Goal: Task Accomplishment & Management: Manage account settings

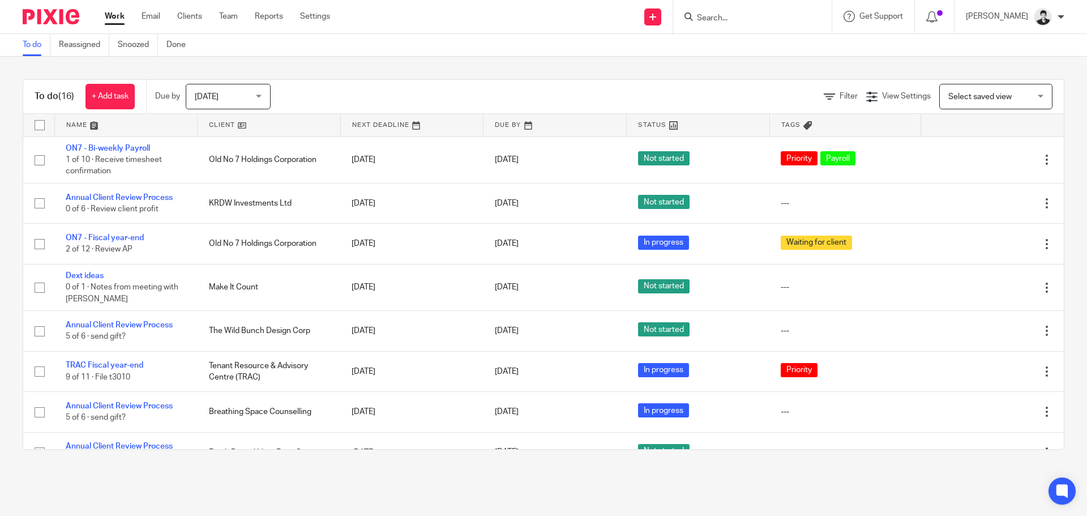
click at [1025, 94] on div "Select saved view Select saved view" at bounding box center [995, 96] width 113 height 25
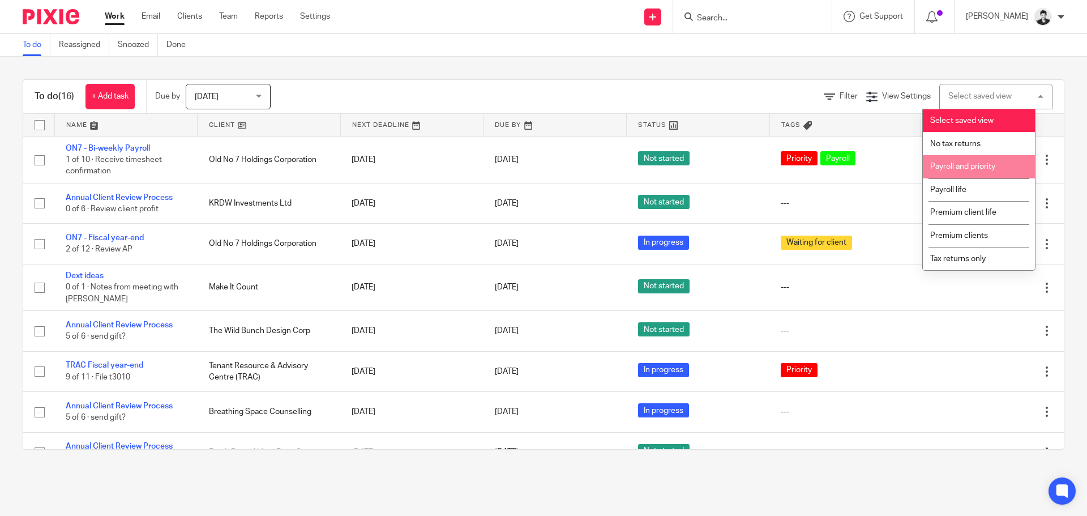
click at [990, 166] on span "Payroll and priority" at bounding box center [962, 166] width 65 height 8
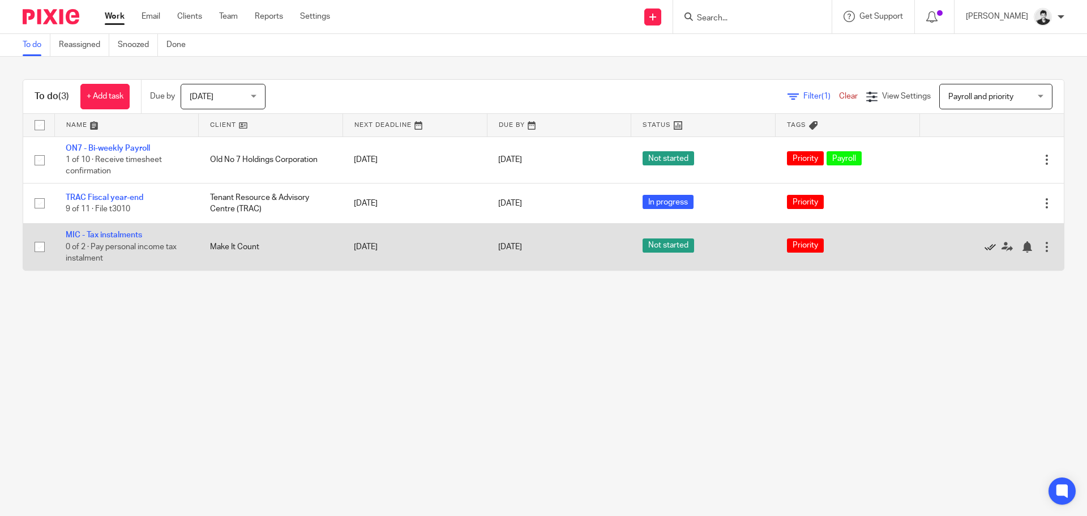
click at [984, 244] on icon at bounding box center [989, 246] width 11 height 11
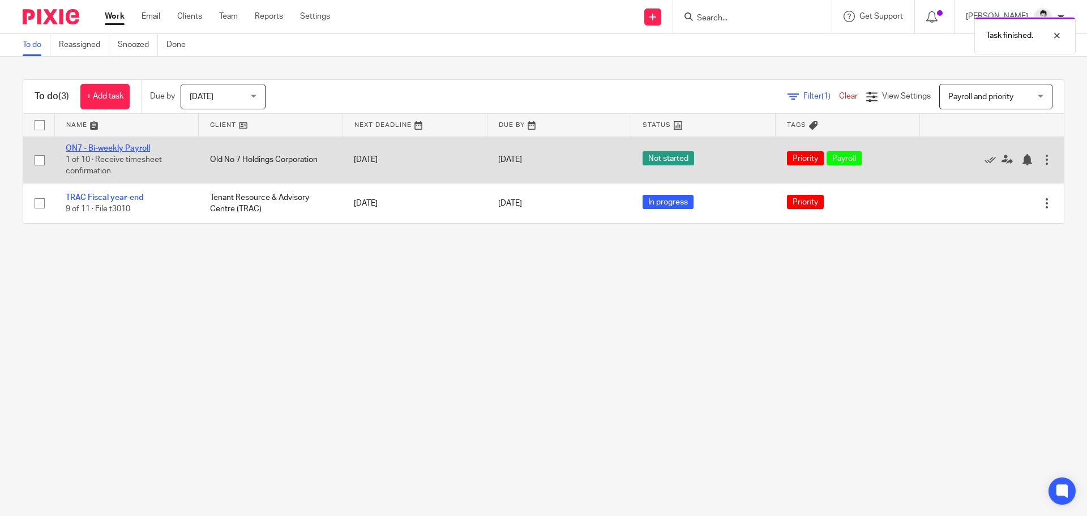
click at [126, 147] on link "ON7 - Bi-weekly Payroll" at bounding box center [108, 148] width 84 height 8
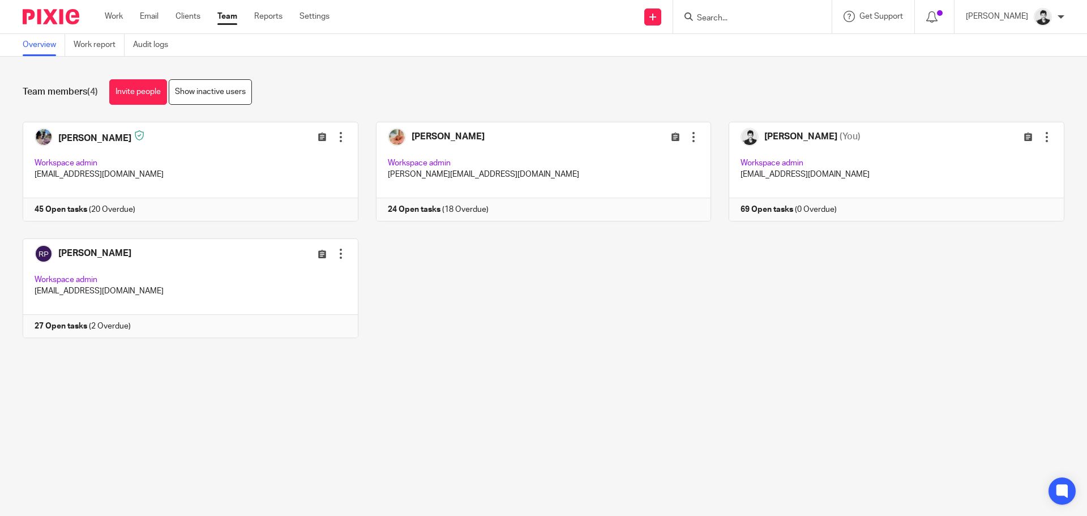
click at [188, 174] on link at bounding box center [181, 172] width 353 height 100
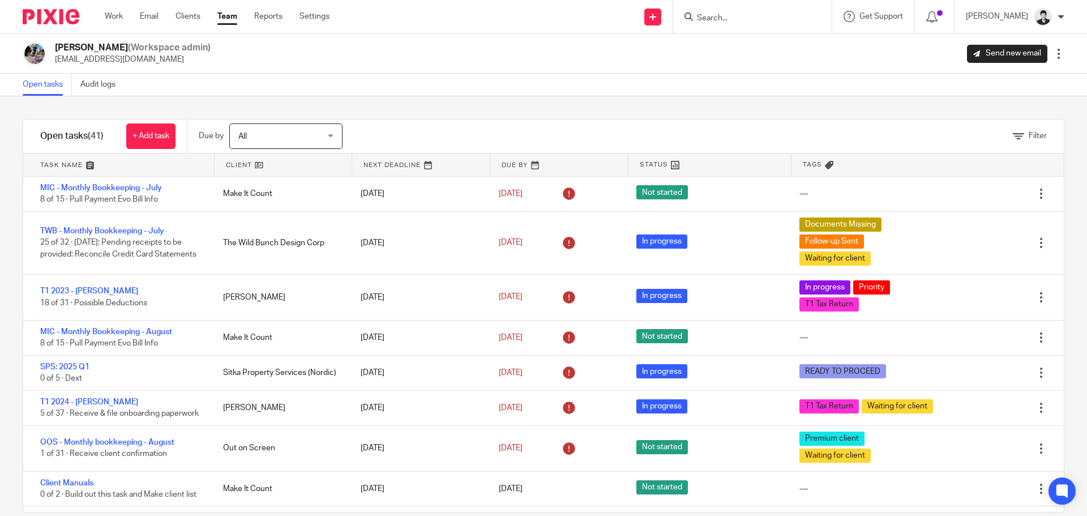
click at [258, 158] on link at bounding box center [284, 164] width 138 height 23
click at [259, 141] on span "All" at bounding box center [279, 136] width 83 height 24
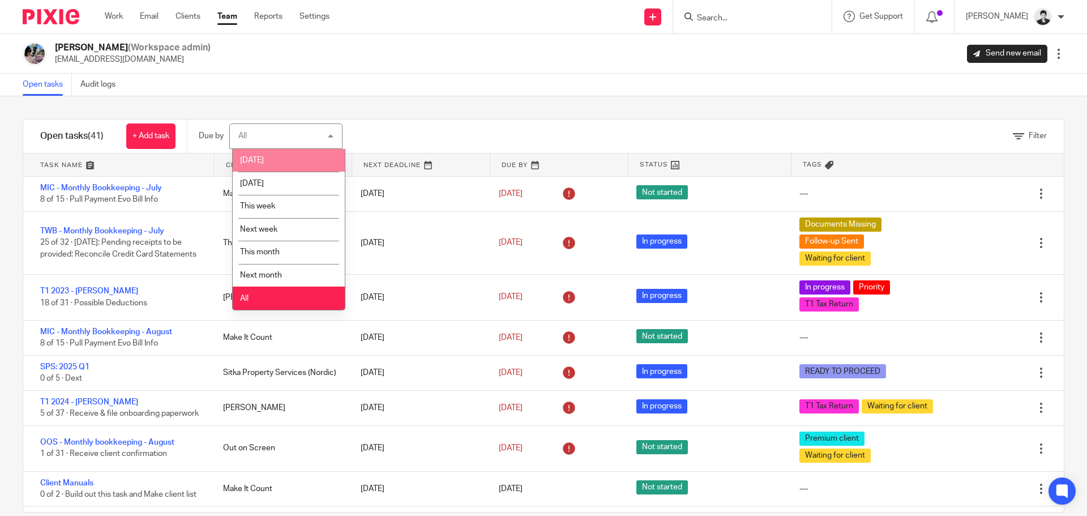
click at [265, 155] on li "[DATE]" at bounding box center [289, 160] width 112 height 23
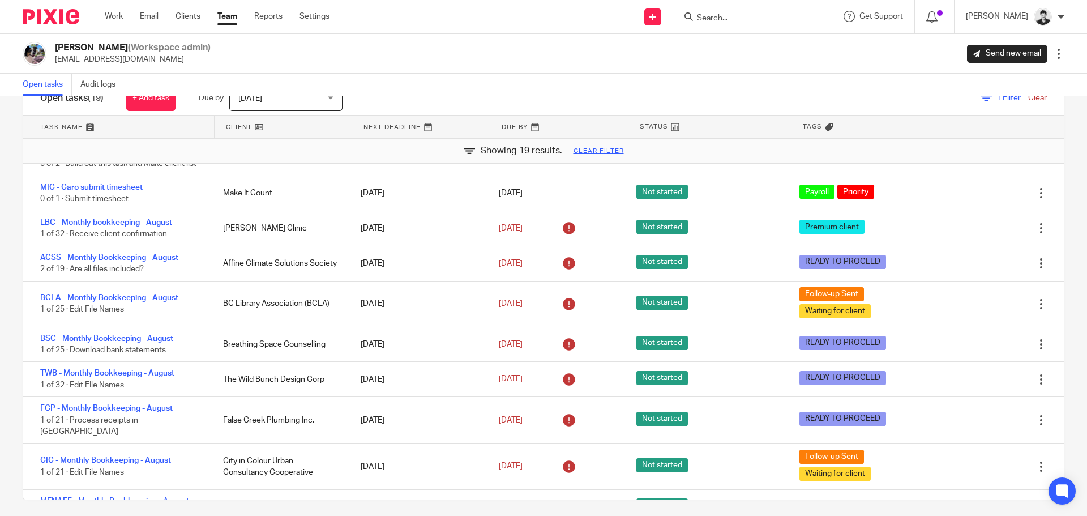
scroll to position [252, 0]
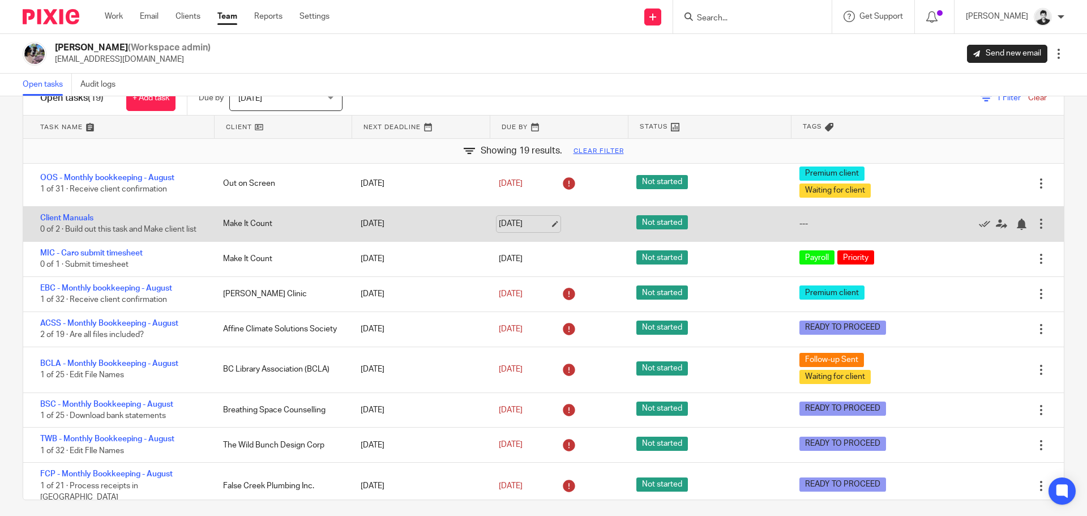
click at [529, 230] on link "[DATE]" at bounding box center [524, 224] width 51 height 12
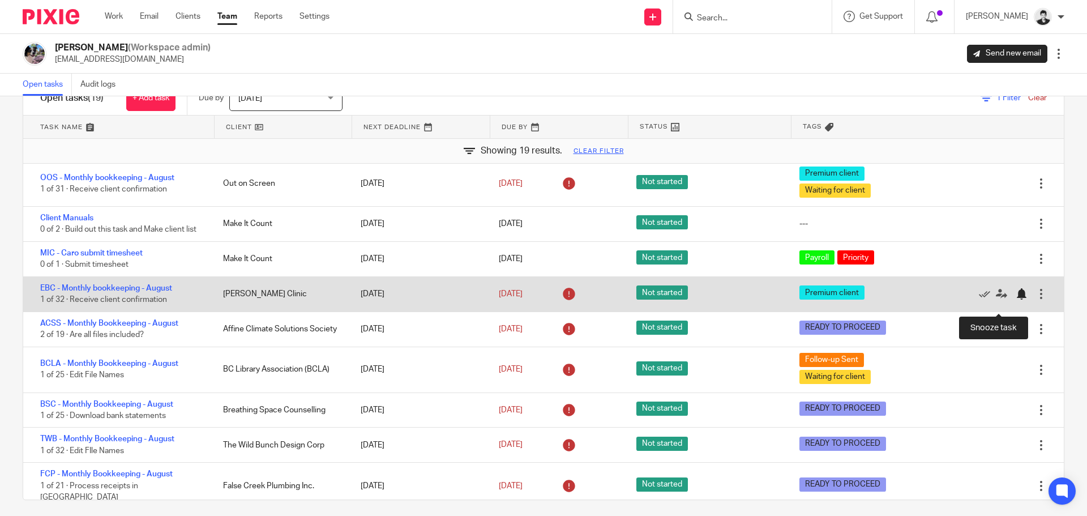
click at [1015, 299] on div at bounding box center [1020, 293] width 11 height 11
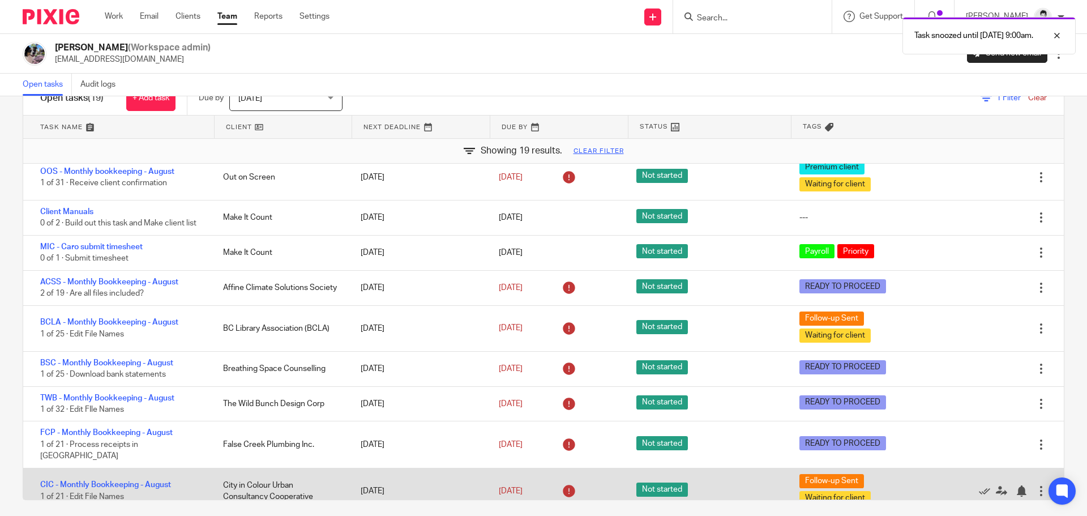
scroll to position [376, 0]
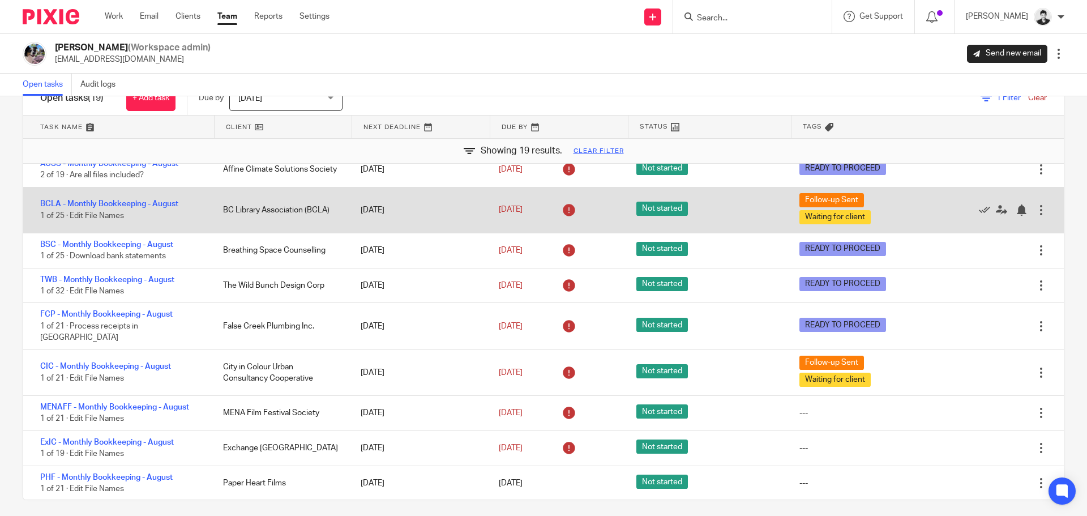
drag, startPoint x: 153, startPoint y: 346, endPoint x: 118, endPoint y: 221, distance: 129.8
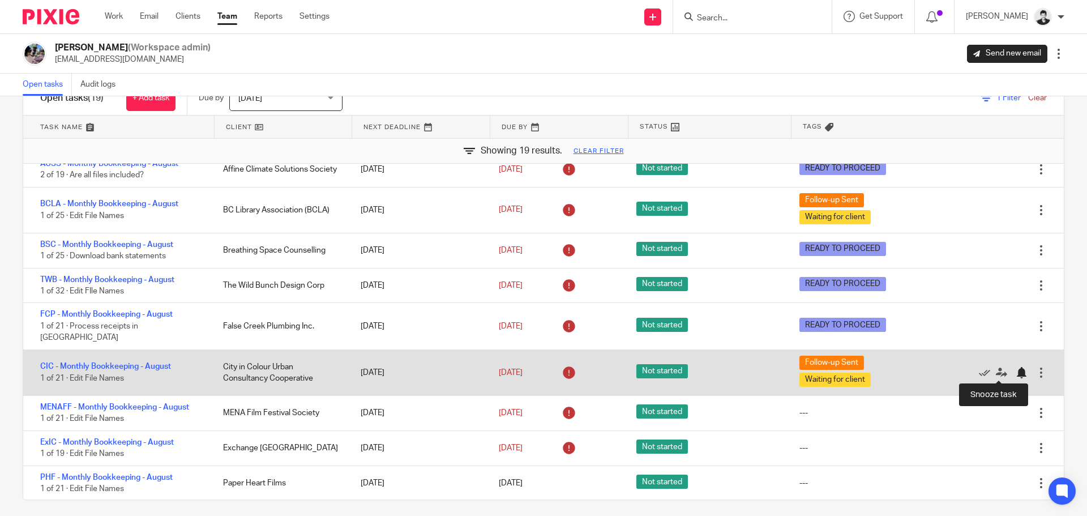
click at [1015, 371] on div at bounding box center [1020, 372] width 11 height 11
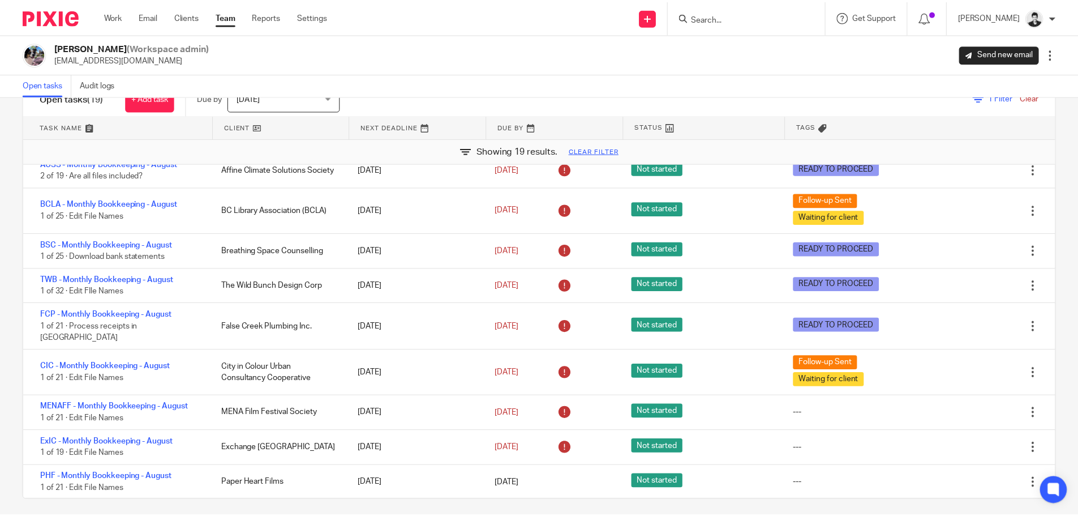
scroll to position [331, 0]
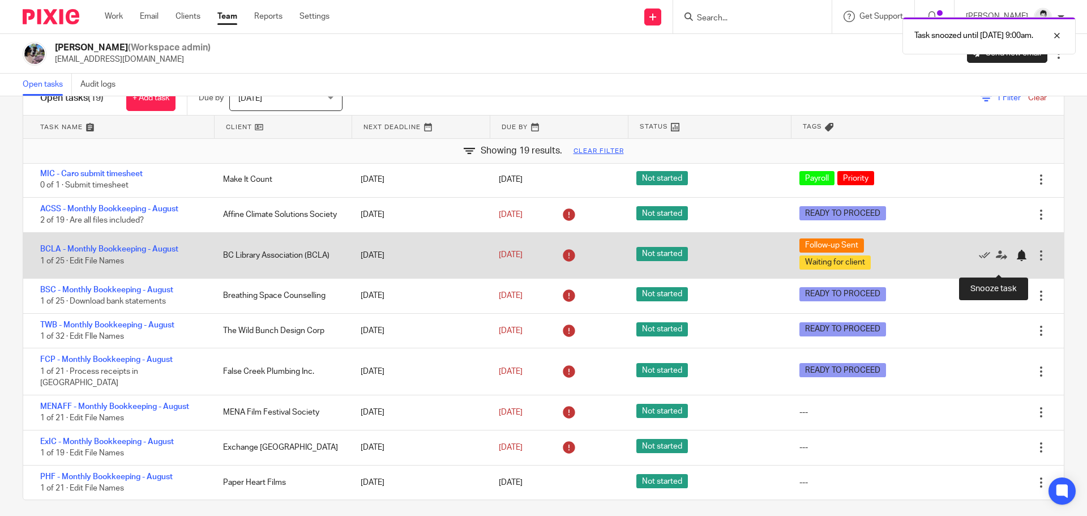
click at [1015, 261] on div at bounding box center [1020, 255] width 11 height 11
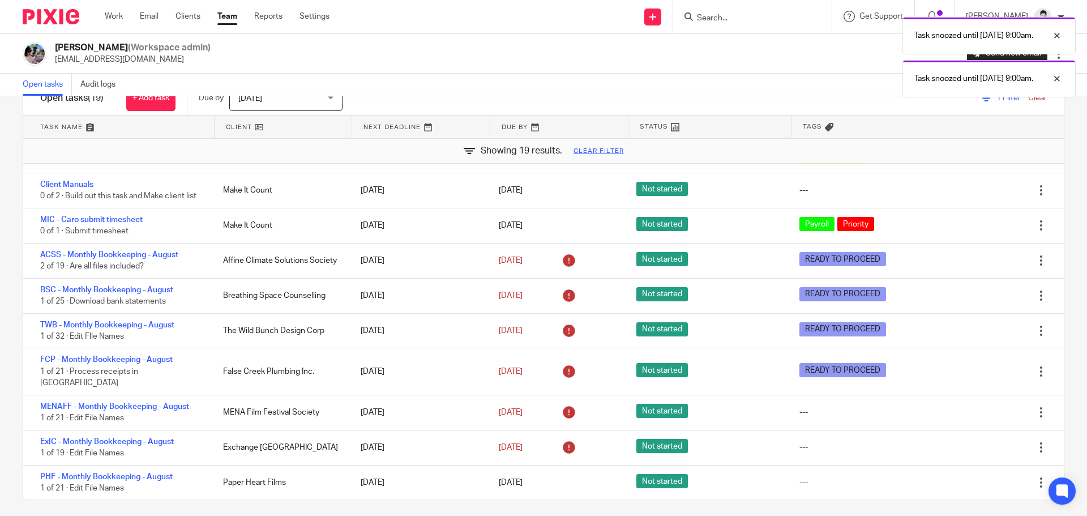
scroll to position [285, 0]
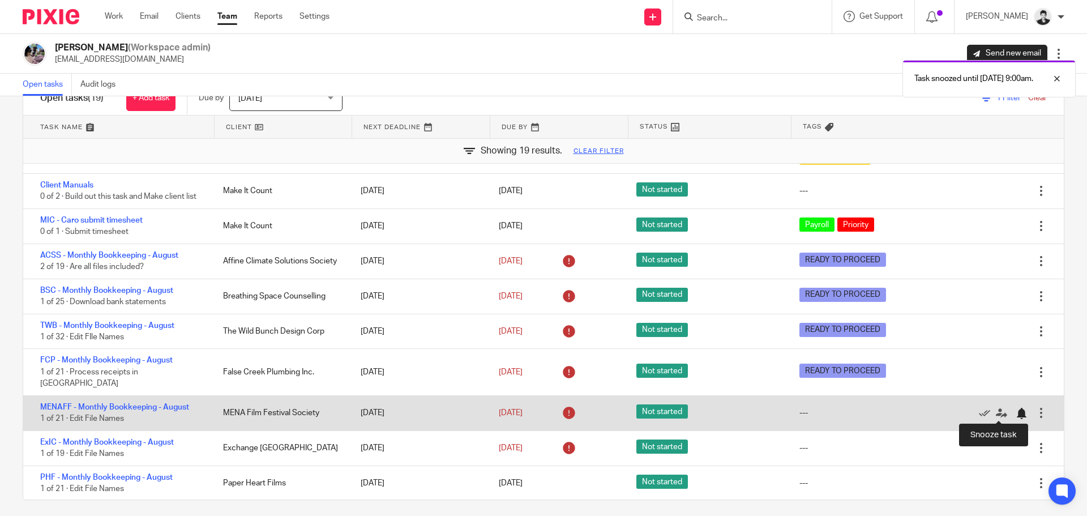
click at [1015, 413] on div at bounding box center [1020, 412] width 11 height 11
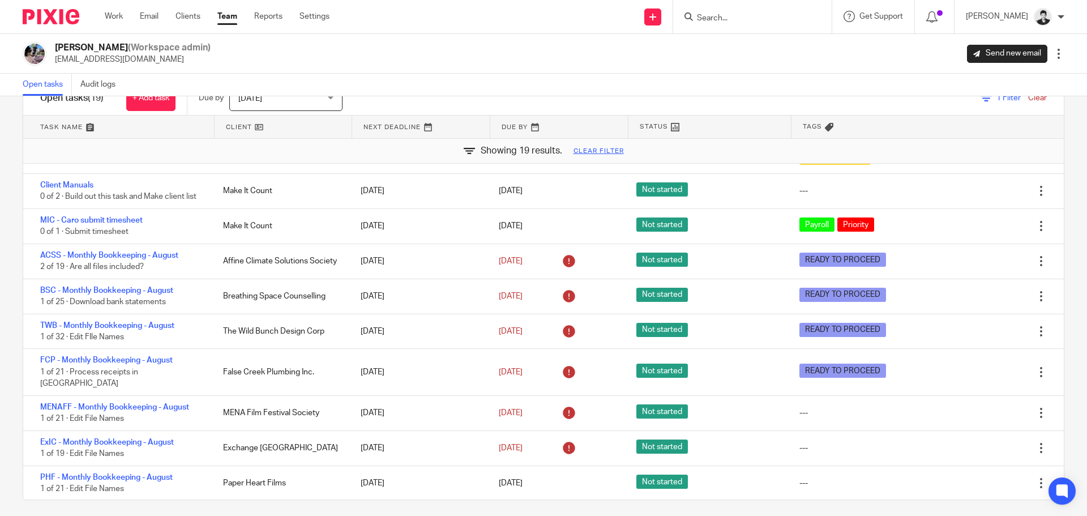
scroll to position [250, 0]
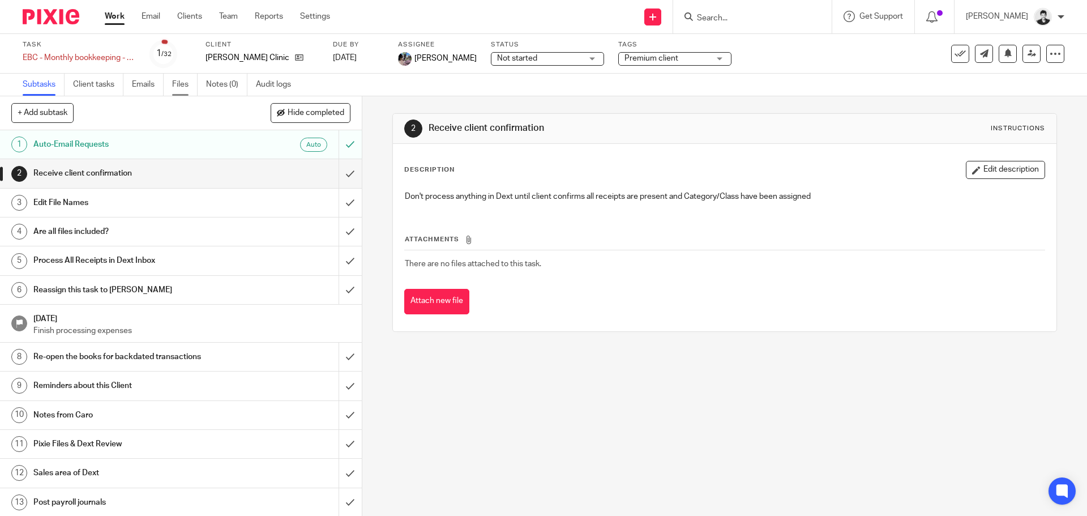
drag, startPoint x: 0, startPoint y: 0, endPoint x: 177, endPoint y: 84, distance: 196.0
click at [177, 84] on link "Files" at bounding box center [184, 85] width 25 height 22
click at [534, 63] on span "Not started" at bounding box center [539, 59] width 85 height 12
click at [659, 61] on span "Premium client" at bounding box center [651, 58] width 54 height 8
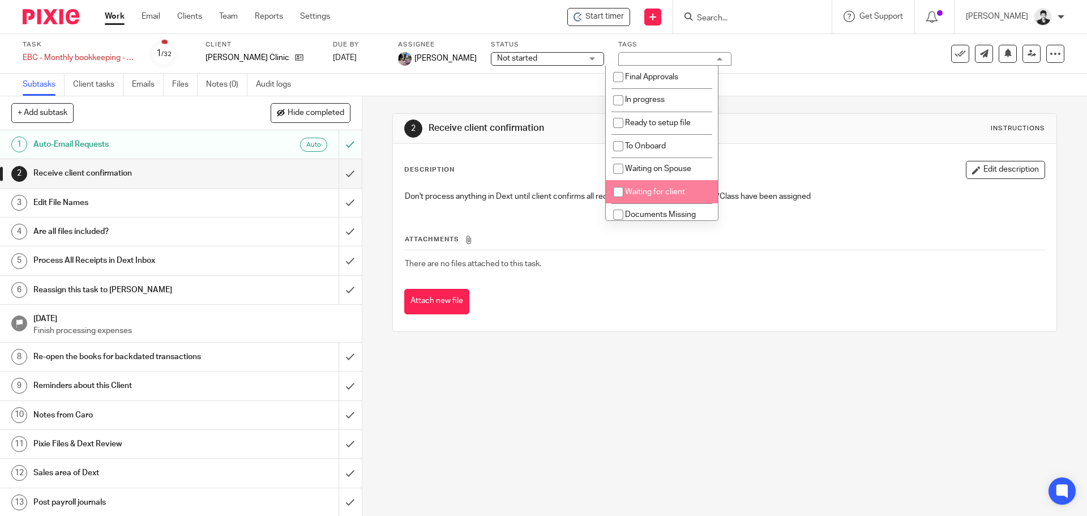
click at [666, 188] on span "Waiting for client" at bounding box center [655, 192] width 60 height 8
checkbox input "true"
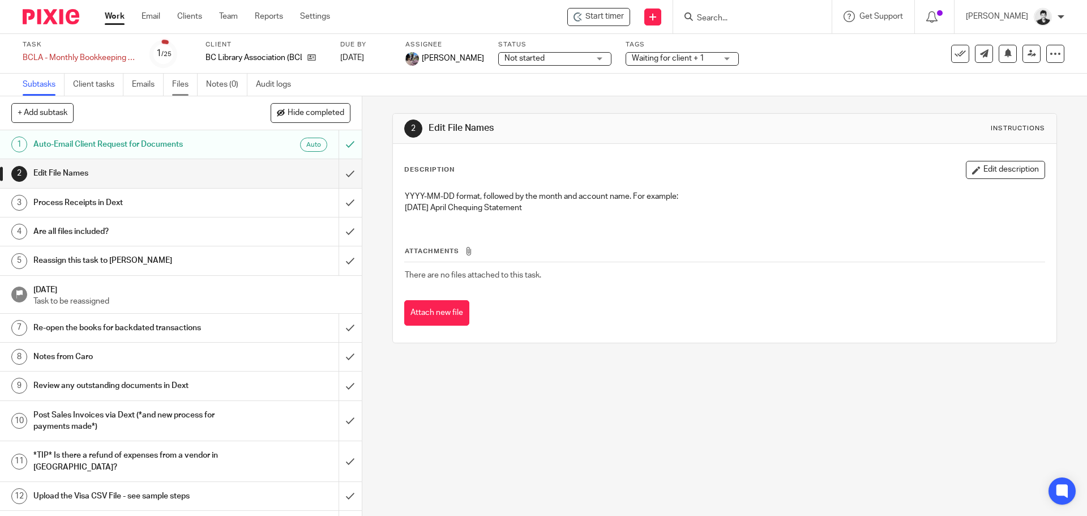
click at [181, 84] on link "Files" at bounding box center [184, 85] width 25 height 22
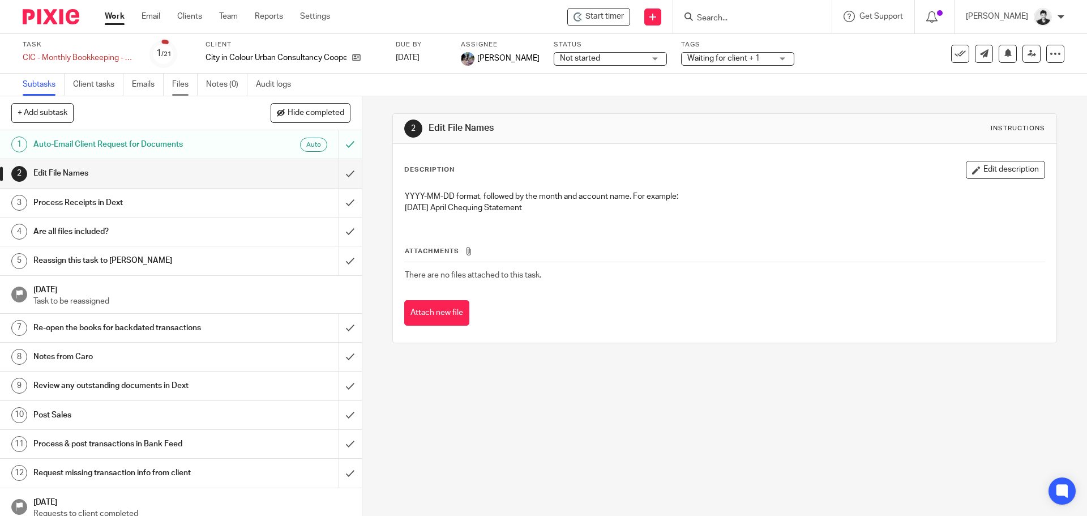
click at [175, 80] on link "Files" at bounding box center [184, 85] width 25 height 22
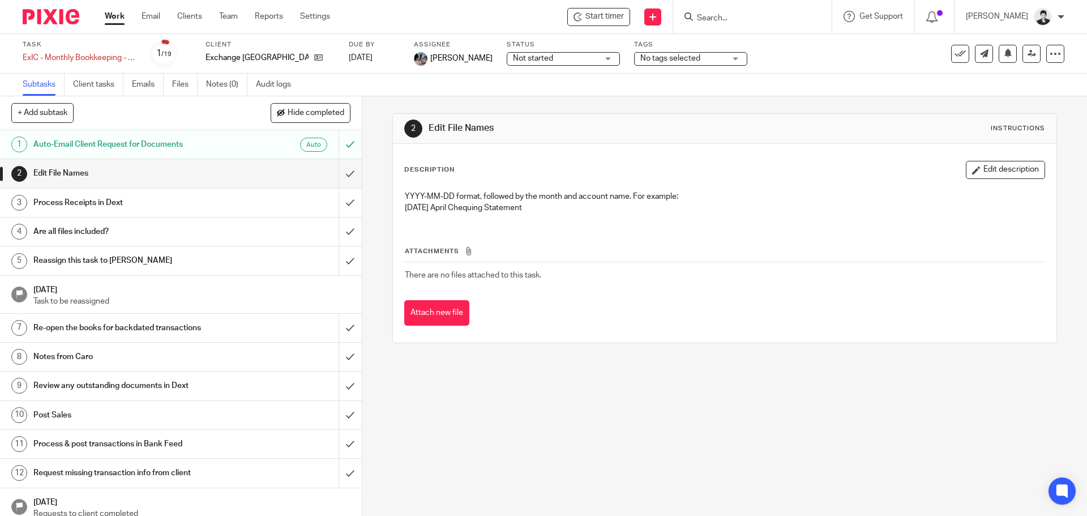
click at [170, 88] on ul "Subtasks Client tasks Emails Files Notes (0) Audit logs" at bounding box center [165, 85] width 285 height 22
click at [179, 91] on link "Files" at bounding box center [184, 85] width 25 height 22
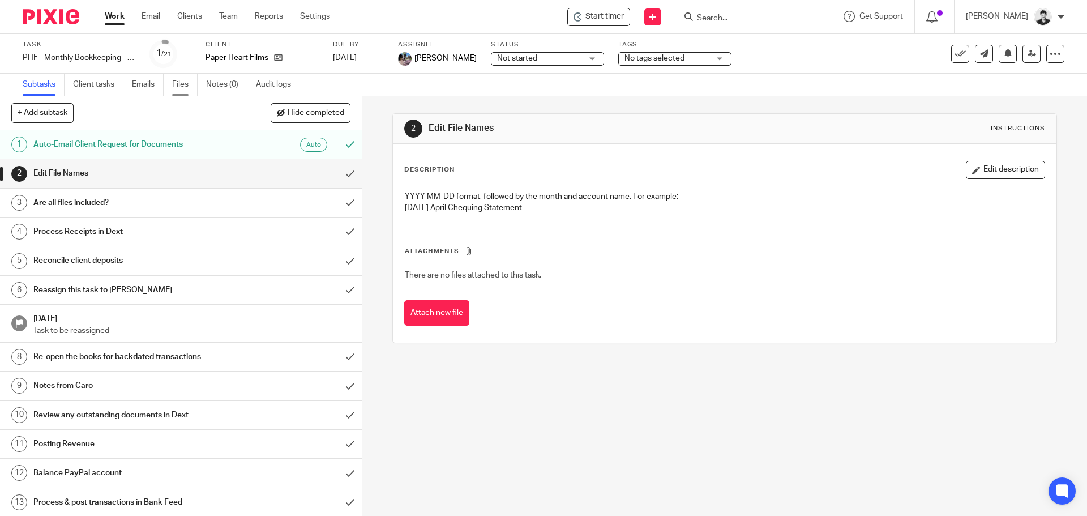
click at [184, 79] on link "Files" at bounding box center [184, 85] width 25 height 22
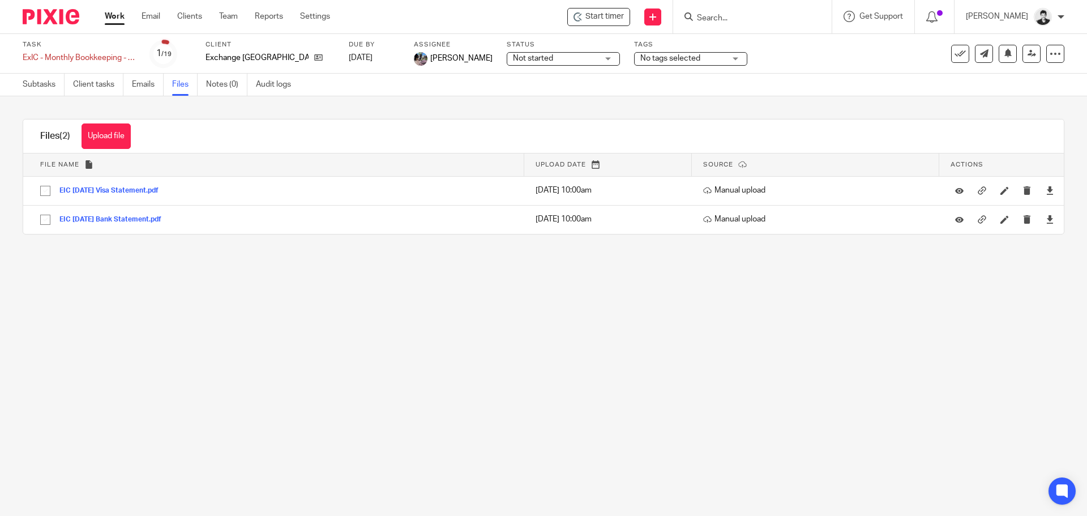
click at [655, 57] on span "No tags selected" at bounding box center [670, 58] width 60 height 8
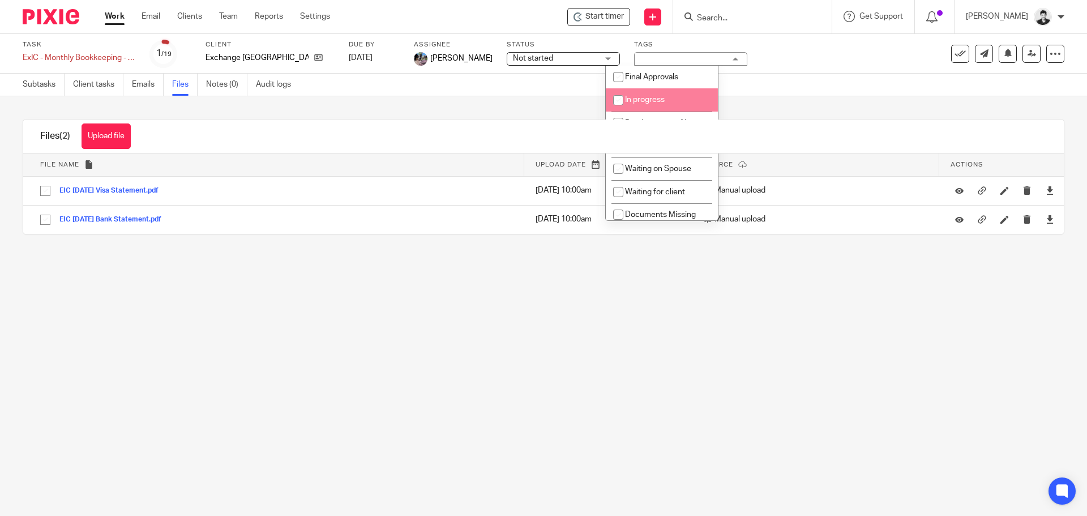
drag, startPoint x: 709, startPoint y: 90, endPoint x: 714, endPoint y: 113, distance: 23.3
click at [713, 112] on ul "Final Approvals In progress Ready to setup file To Onboard Waiting on Spouse Wa…" at bounding box center [662, 143] width 112 height 155
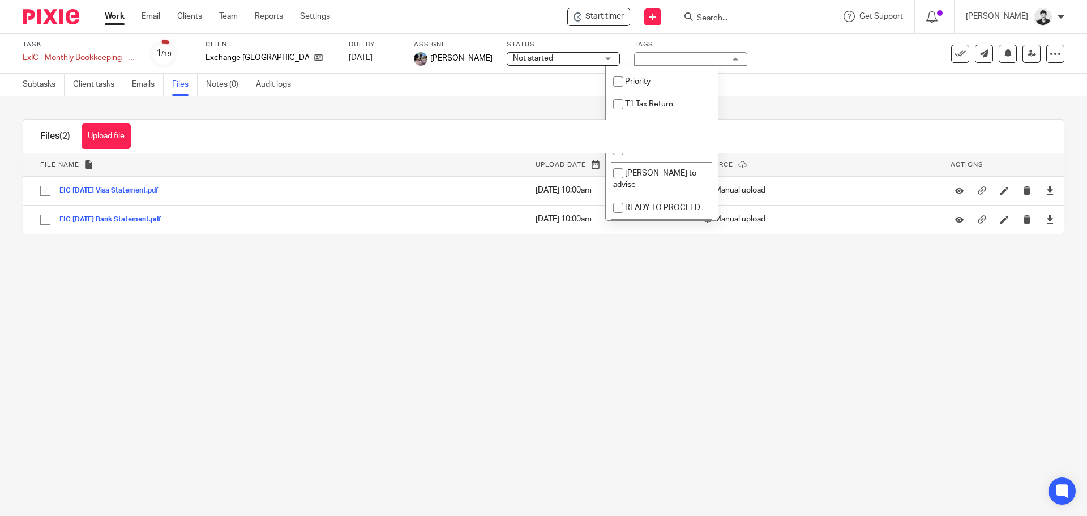
scroll to position [220, 0]
click at [693, 191] on li "READY TO PROCEED" at bounding box center [662, 202] width 112 height 23
checkbox input "true"
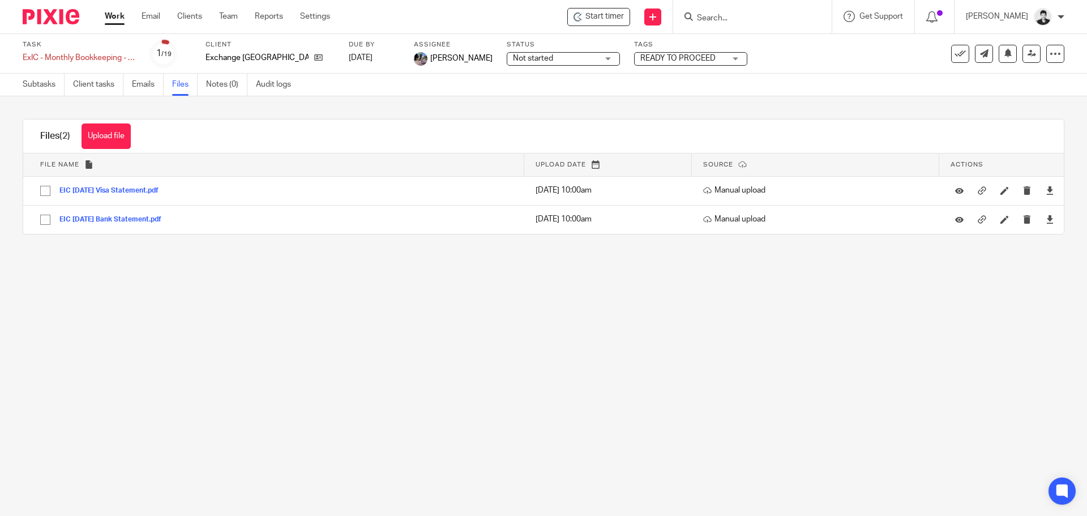
click at [530, 388] on main "Task ExIC - Monthly Bookkeeping - August Save ExIC - Monthly Bookkeeping - [DAT…" at bounding box center [543, 258] width 1087 height 516
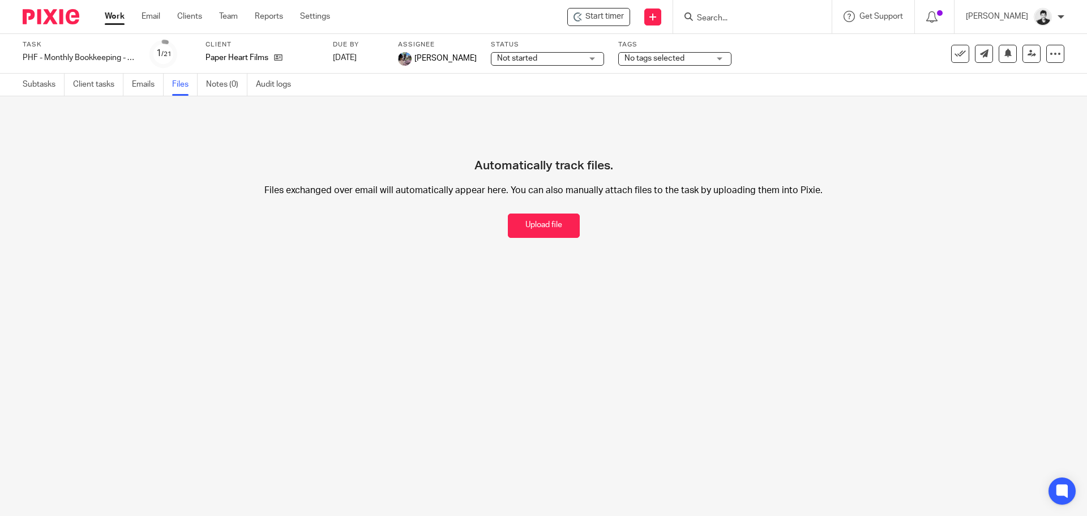
click at [666, 57] on span "No tags selected" at bounding box center [654, 58] width 60 height 8
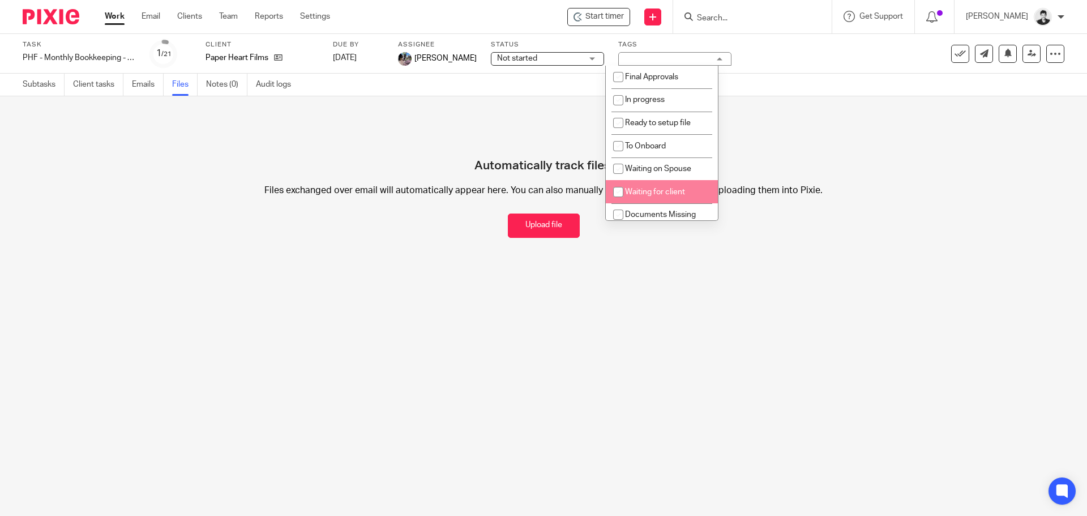
click at [676, 194] on span "Waiting for client" at bounding box center [655, 192] width 60 height 8
checkbox input "true"
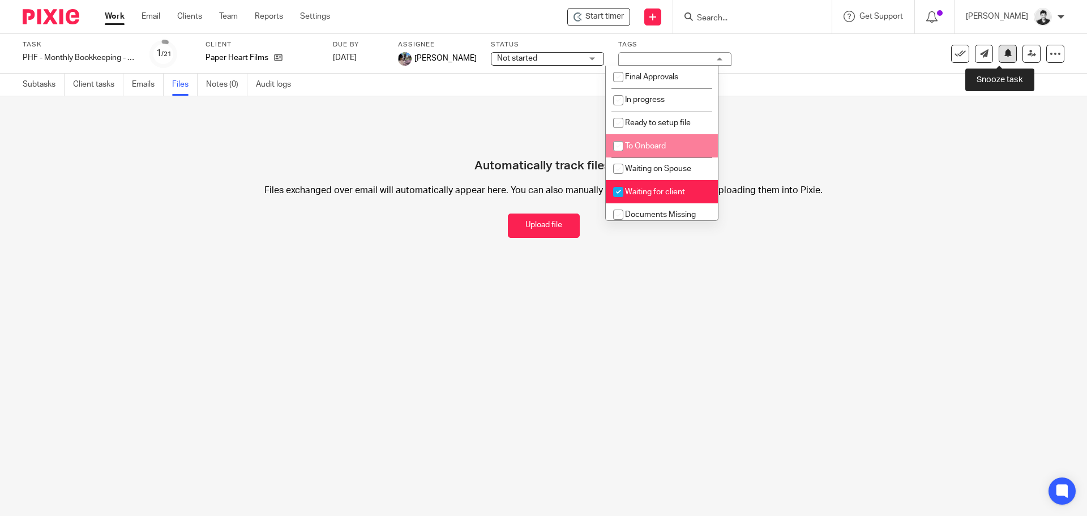
click at [1003, 53] on icon at bounding box center [1007, 53] width 8 height 8
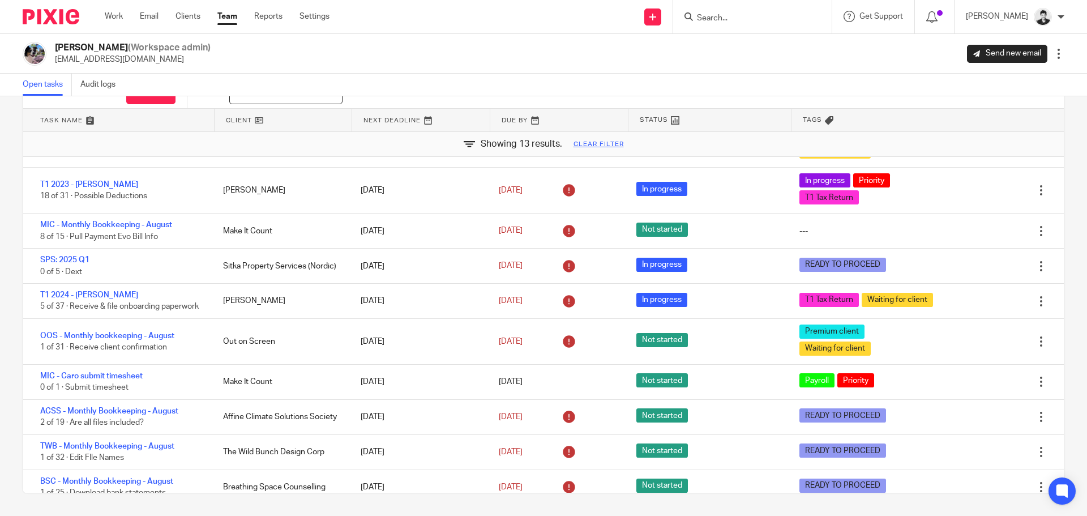
scroll to position [87, 0]
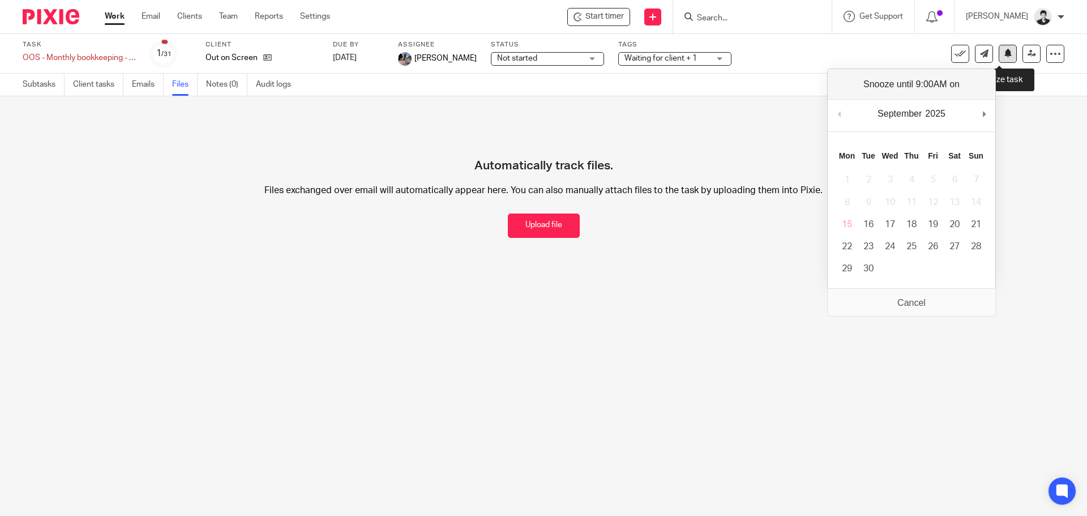
click at [1003, 52] on icon at bounding box center [1007, 53] width 8 height 8
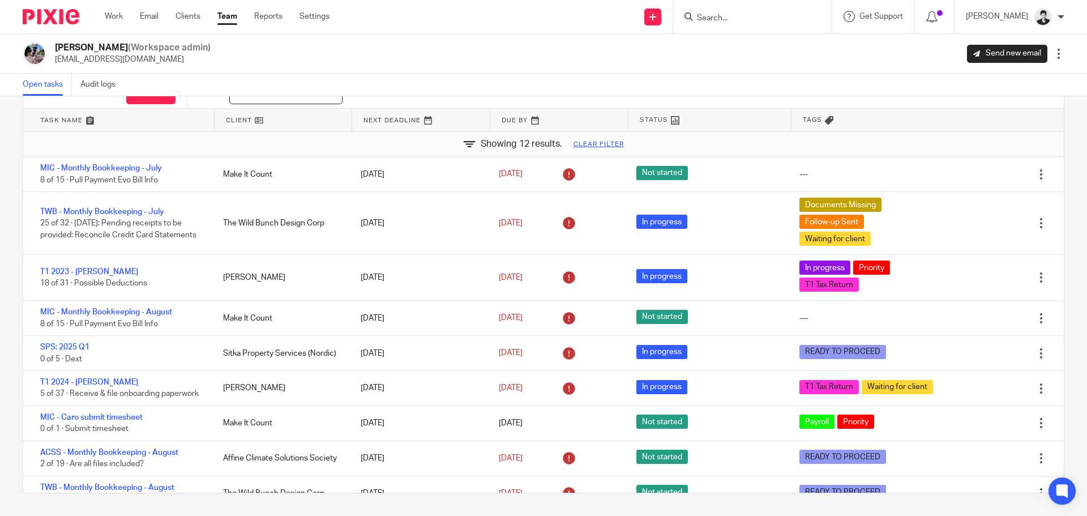
click at [235, 17] on link "Team" at bounding box center [227, 16] width 20 height 11
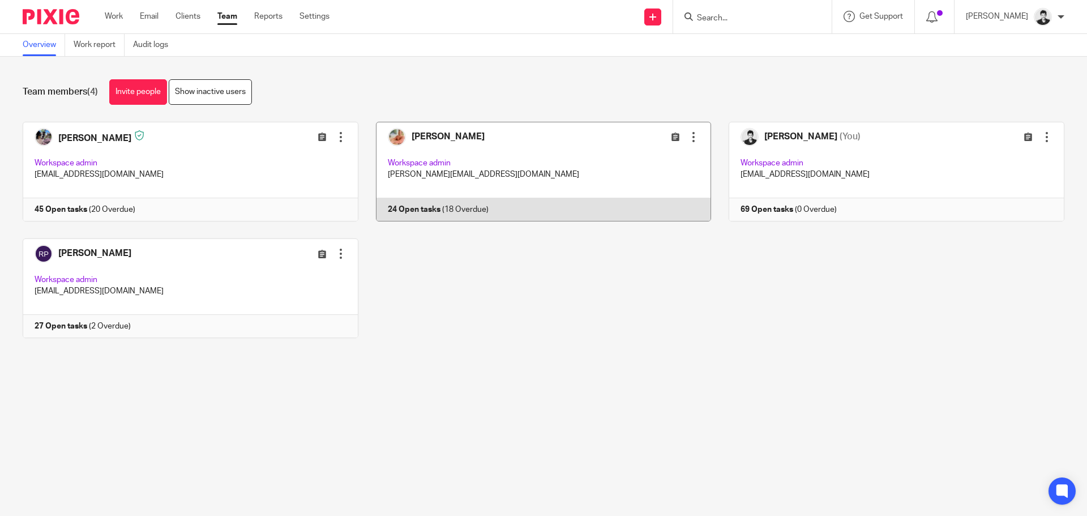
click at [594, 147] on link at bounding box center [534, 172] width 353 height 100
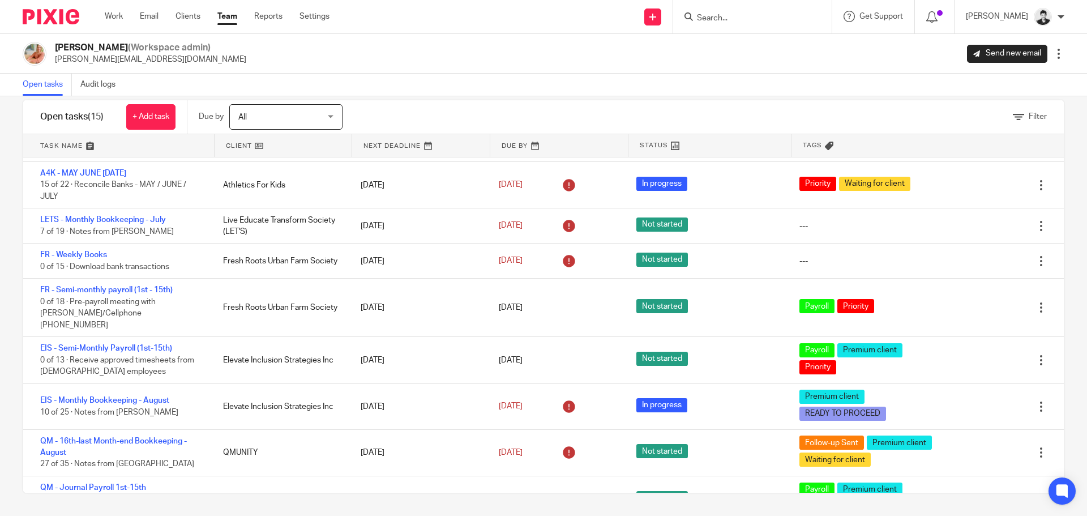
scroll to position [134, 0]
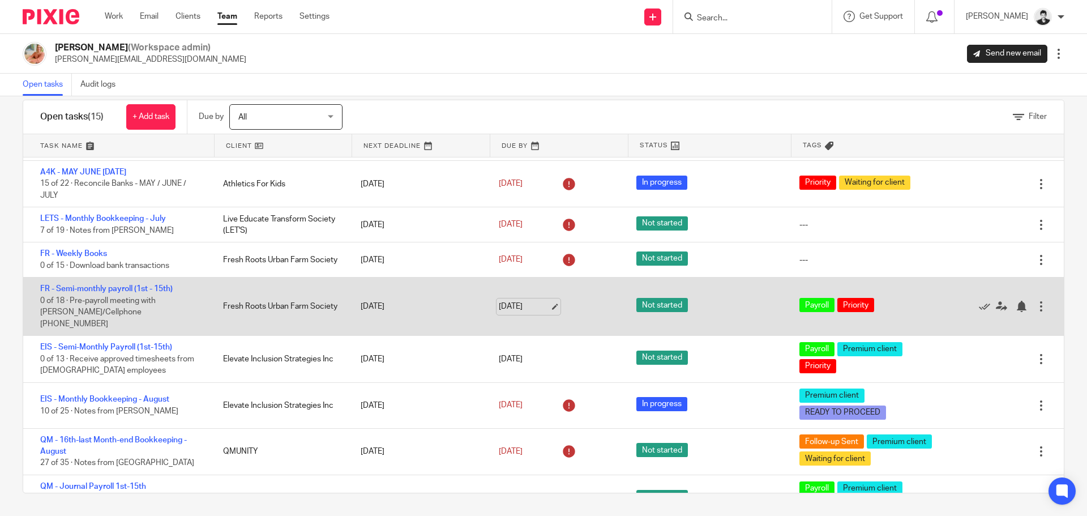
click at [531, 301] on link "Sep 14, 2025" at bounding box center [524, 307] width 51 height 12
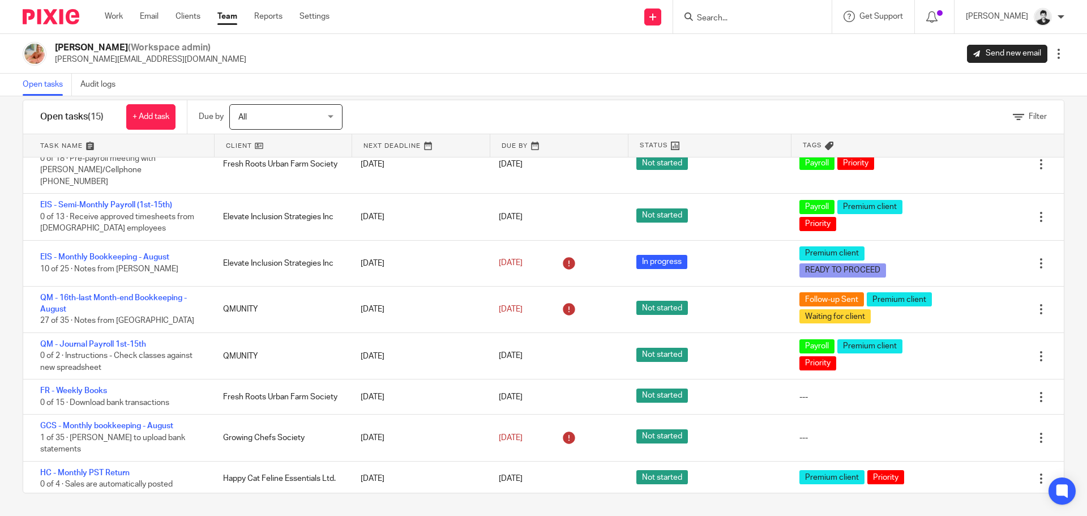
scroll to position [291, 0]
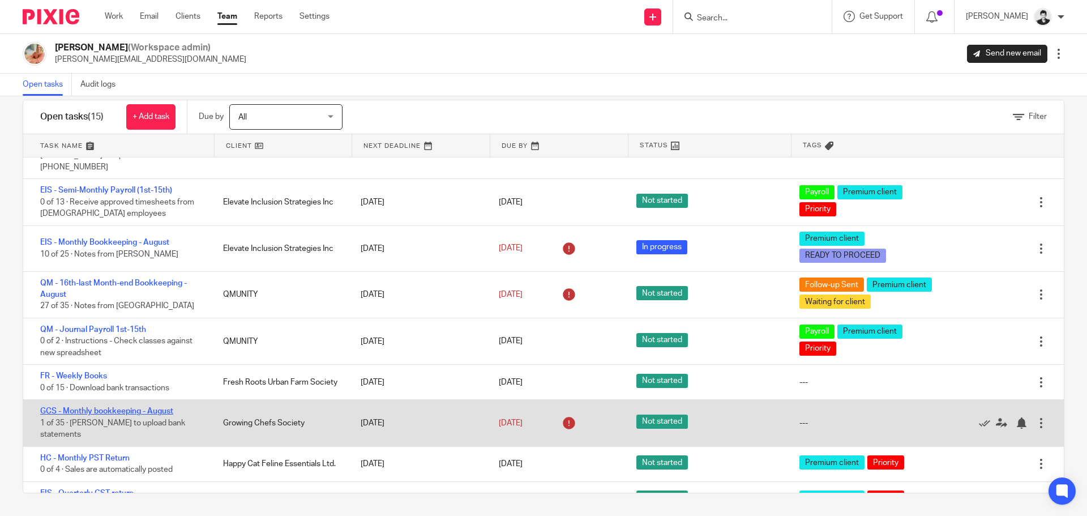
click at [165, 407] on link "GCS - Monthly bookkeeping - August" at bounding box center [106, 411] width 133 height 8
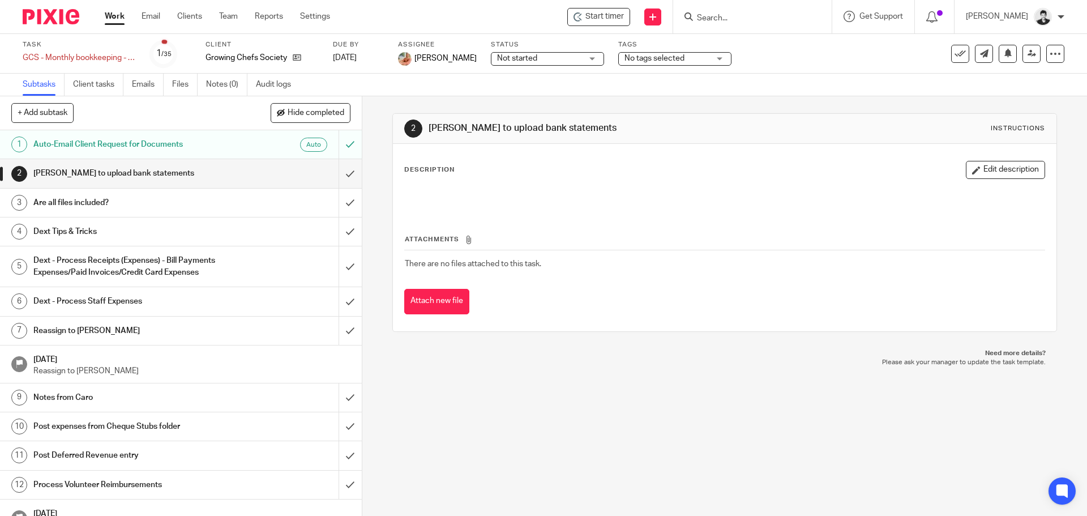
click at [658, 59] on span "No tags selected" at bounding box center [654, 58] width 60 height 8
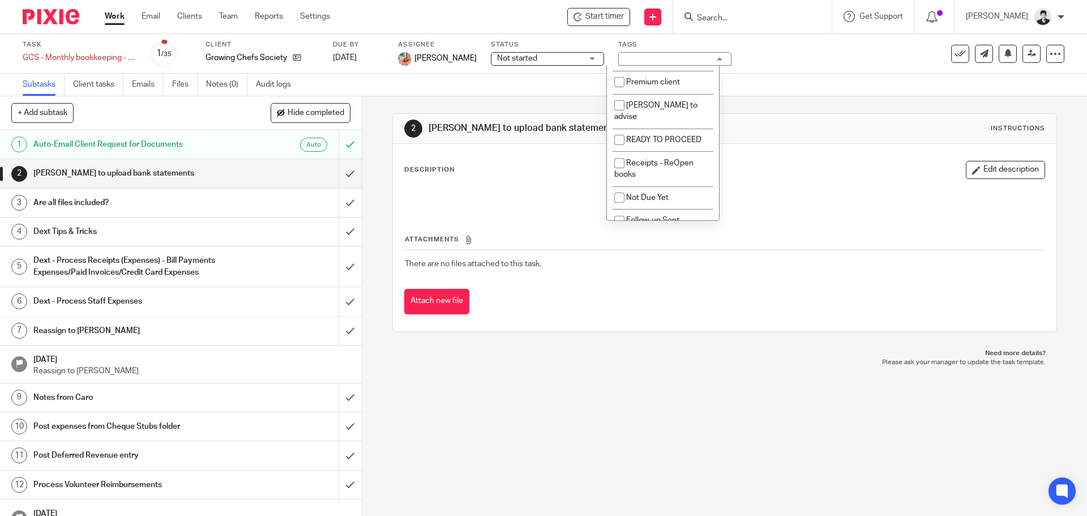
scroll to position [293, 0]
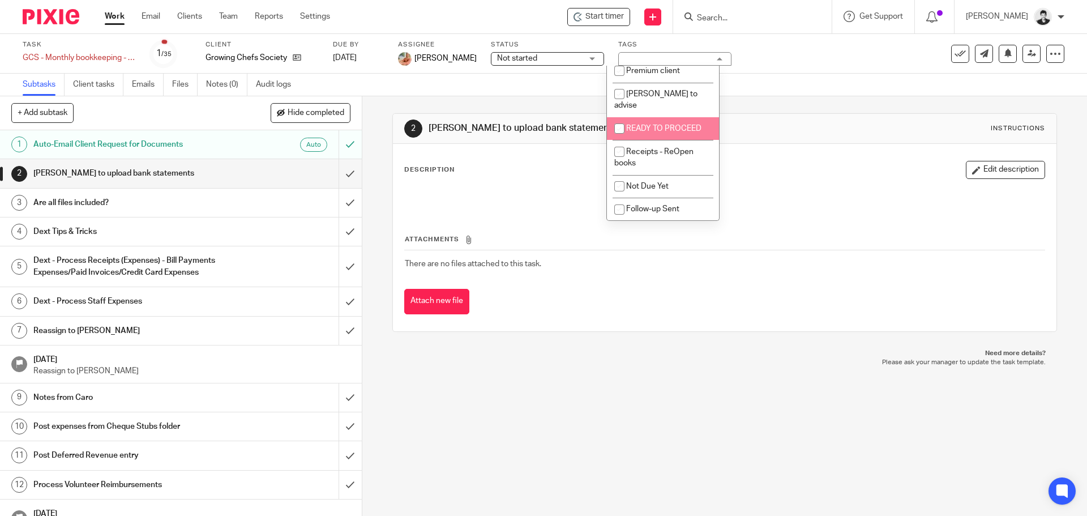
click at [673, 122] on li "READY TO PROCEED" at bounding box center [663, 128] width 112 height 23
click at [547, 59] on span "Not started" at bounding box center [539, 59] width 85 height 12
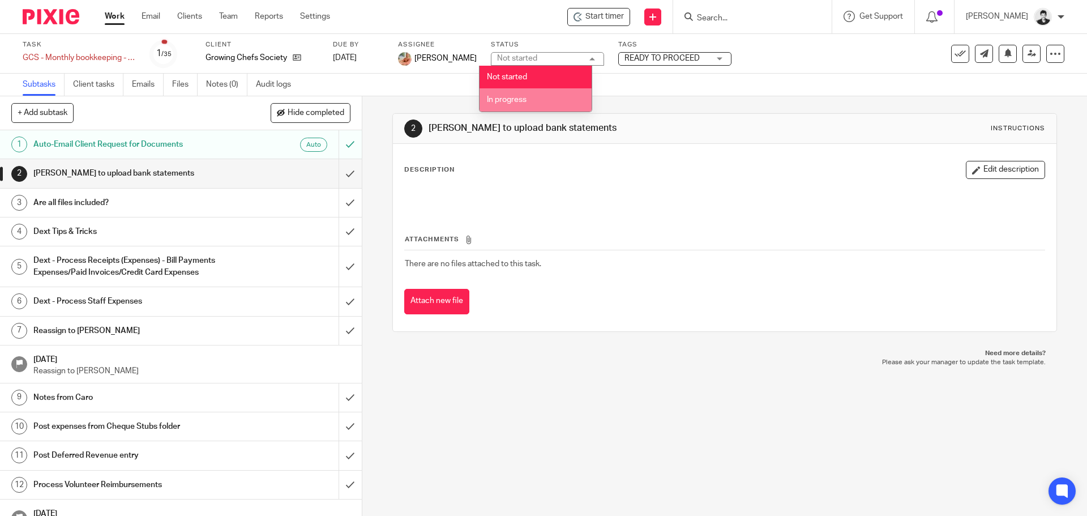
click at [514, 104] on li "In progress" at bounding box center [535, 99] width 112 height 23
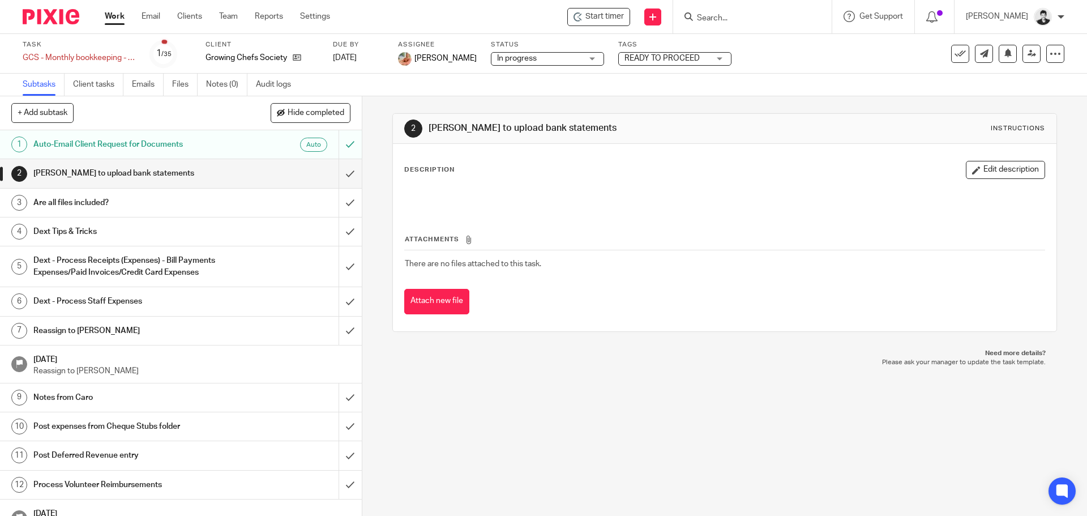
click at [659, 59] on span "READY TO PROCEED" at bounding box center [661, 58] width 75 height 8
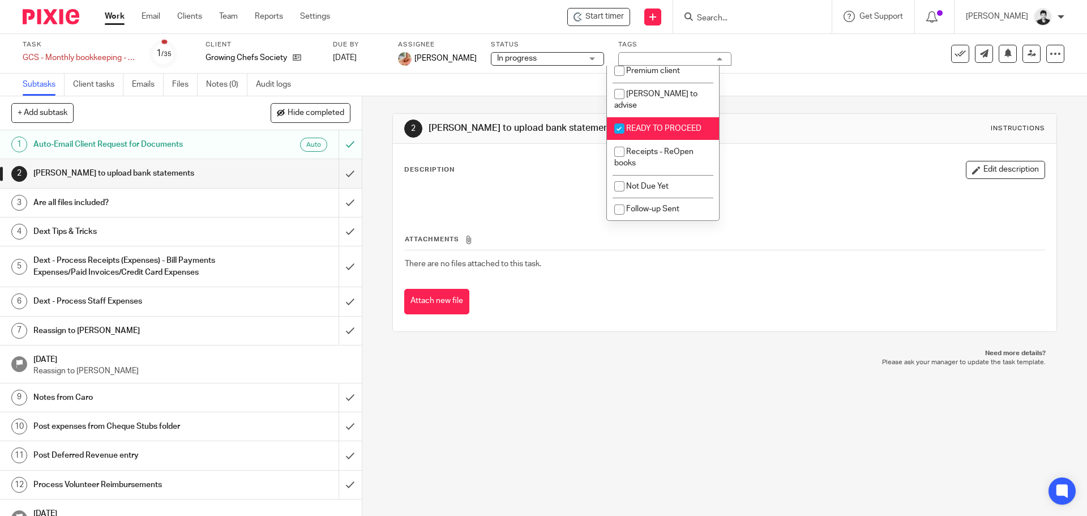
click at [690, 125] on span "READY TO PROCEED" at bounding box center [663, 129] width 75 height 8
checkbox input "false"
click at [553, 60] on span "In progress" at bounding box center [539, 59] width 85 height 12
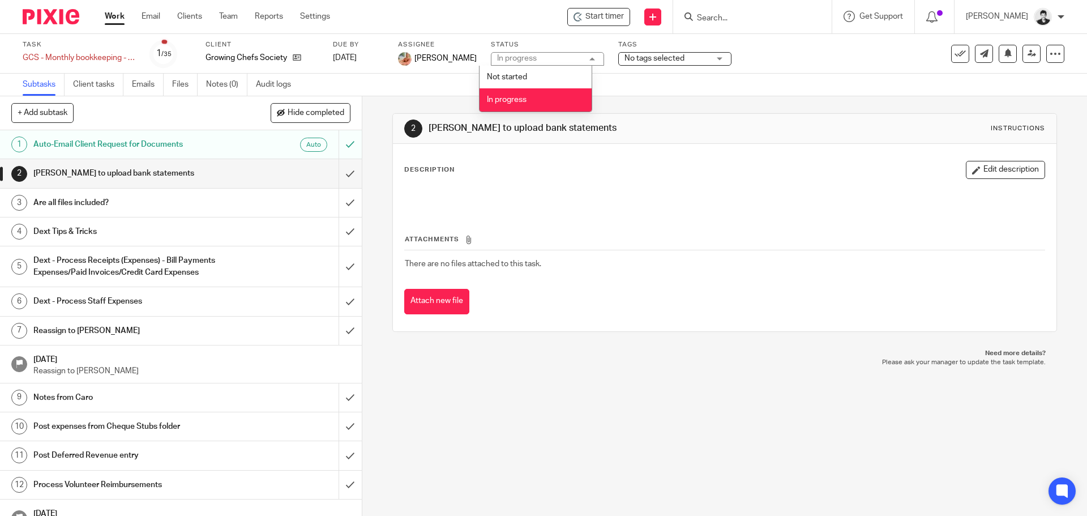
click at [109, 22] on link "Work" at bounding box center [115, 16] width 20 height 11
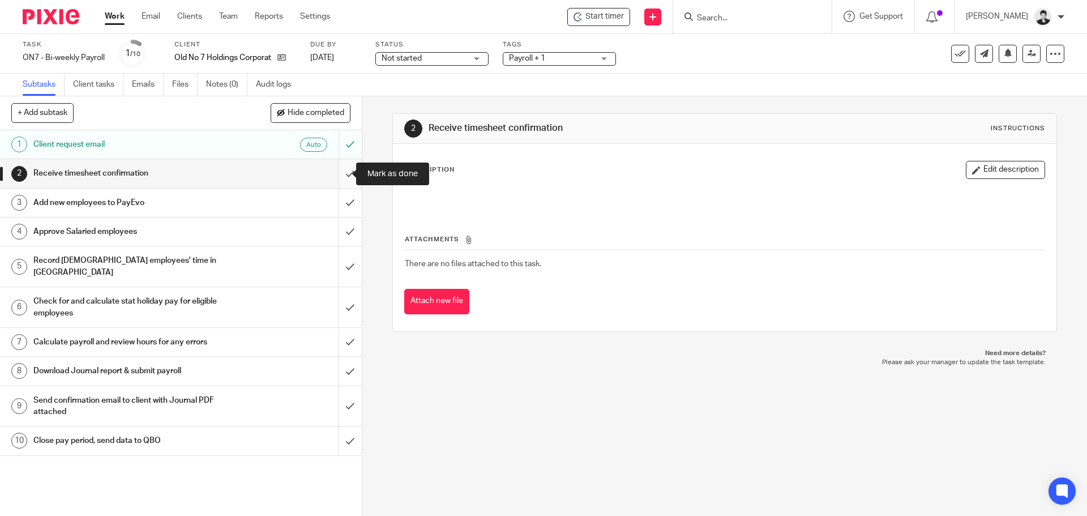
click at [341, 167] on input "submit" at bounding box center [181, 173] width 362 height 28
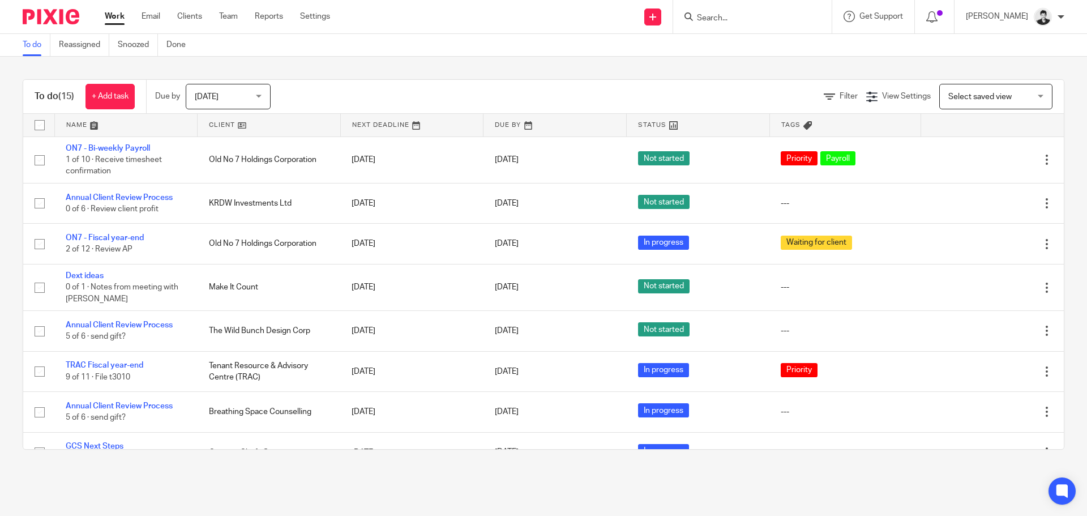
click at [981, 98] on span "Select saved view" at bounding box center [979, 97] width 63 height 8
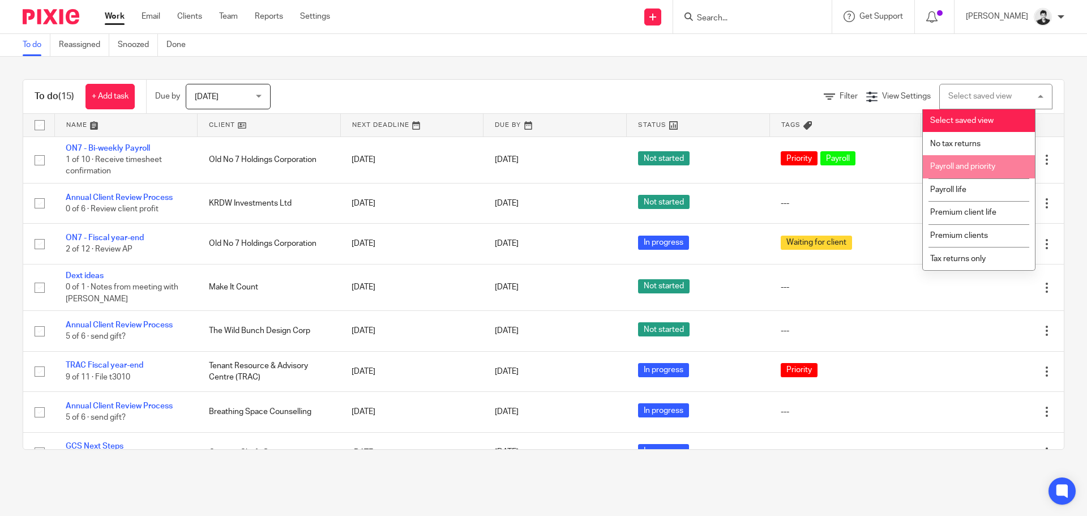
click at [967, 158] on li "Payroll and priority" at bounding box center [979, 166] width 112 height 23
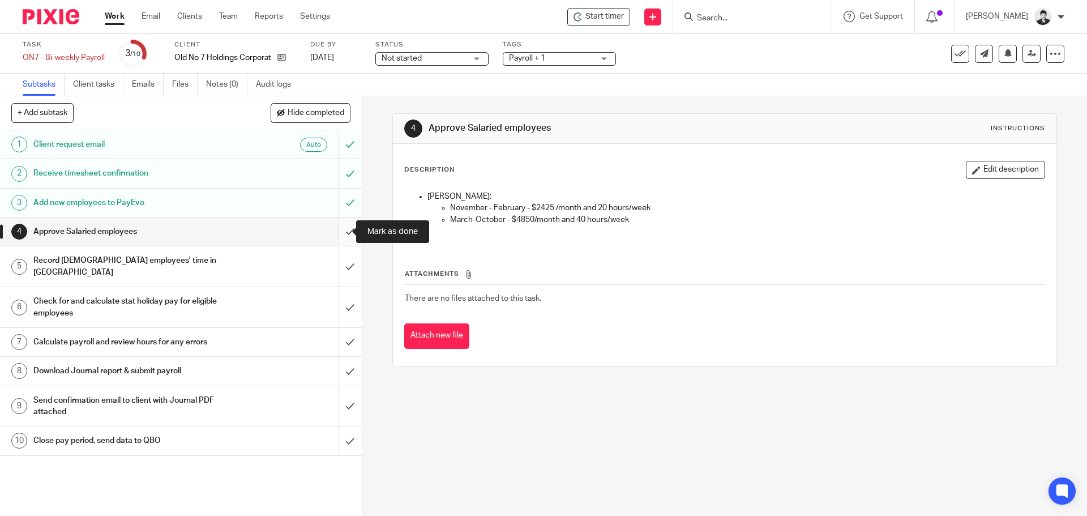
click at [337, 231] on input "submit" at bounding box center [181, 231] width 362 height 28
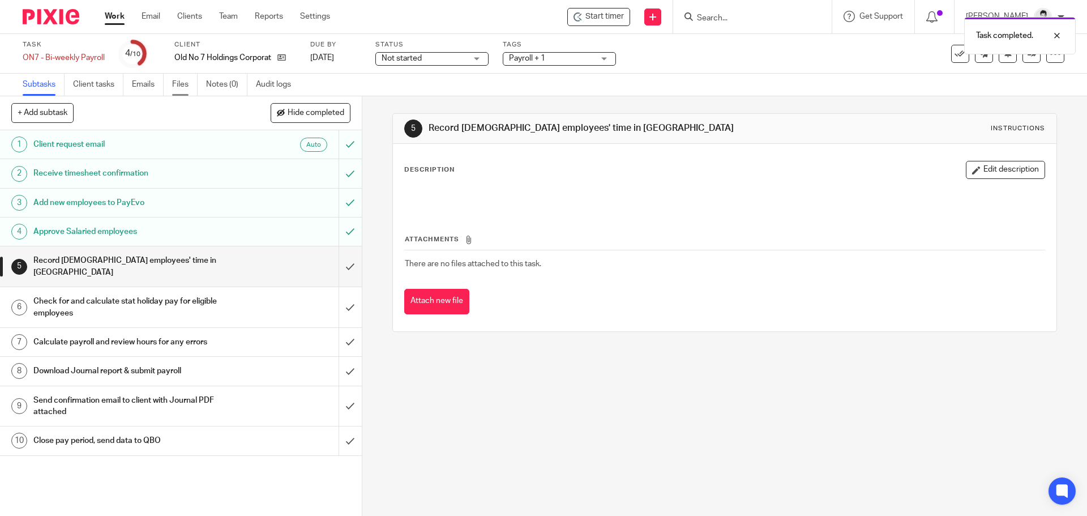
click at [186, 80] on link "Files" at bounding box center [184, 85] width 25 height 22
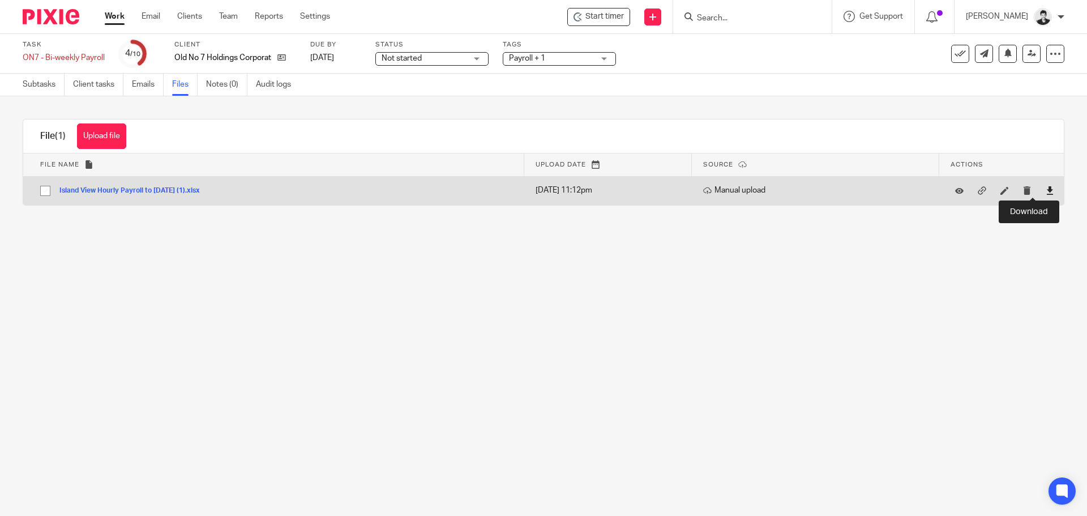
click at [1045, 188] on icon at bounding box center [1049, 190] width 8 height 8
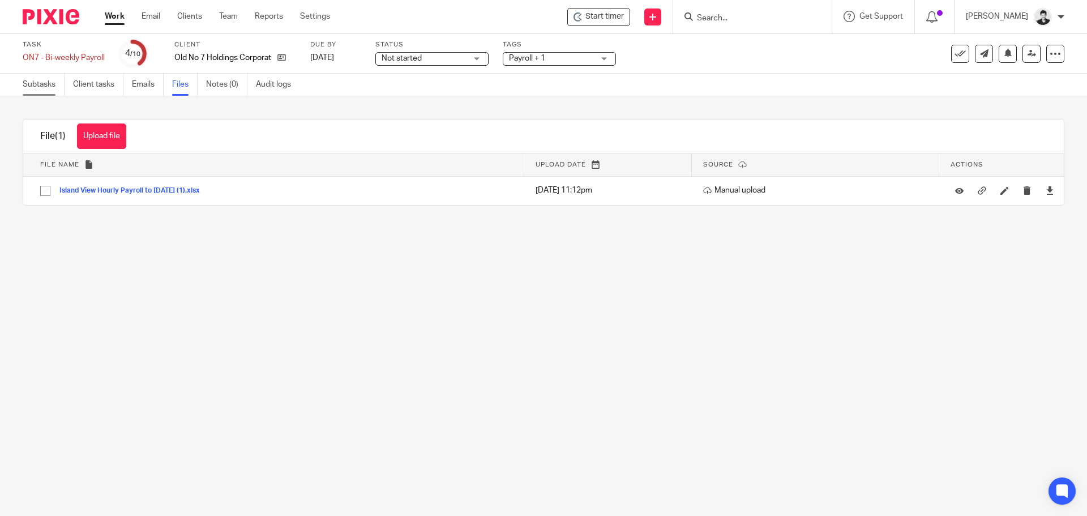
click at [36, 83] on link "Subtasks" at bounding box center [44, 85] width 42 height 22
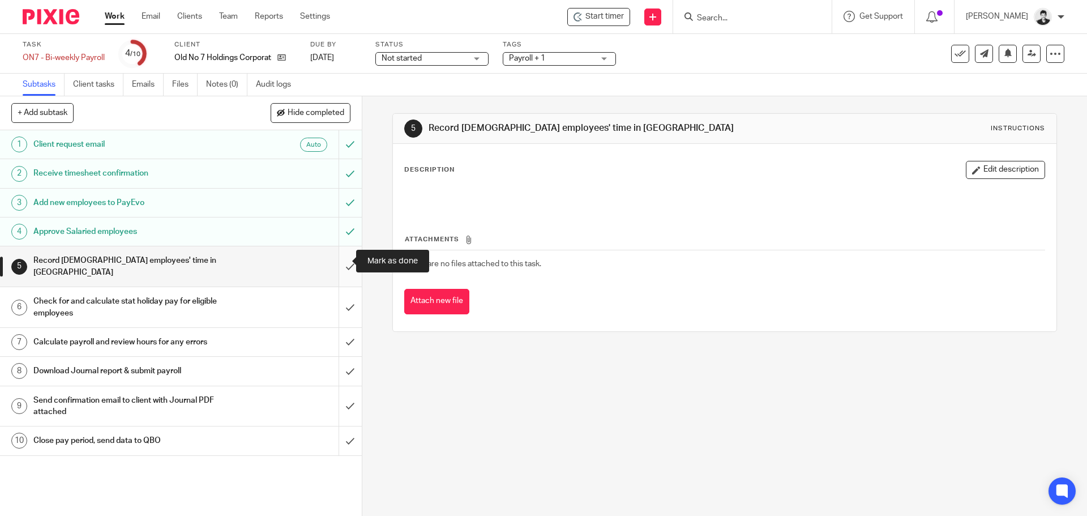
click at [337, 262] on input "submit" at bounding box center [181, 266] width 362 height 40
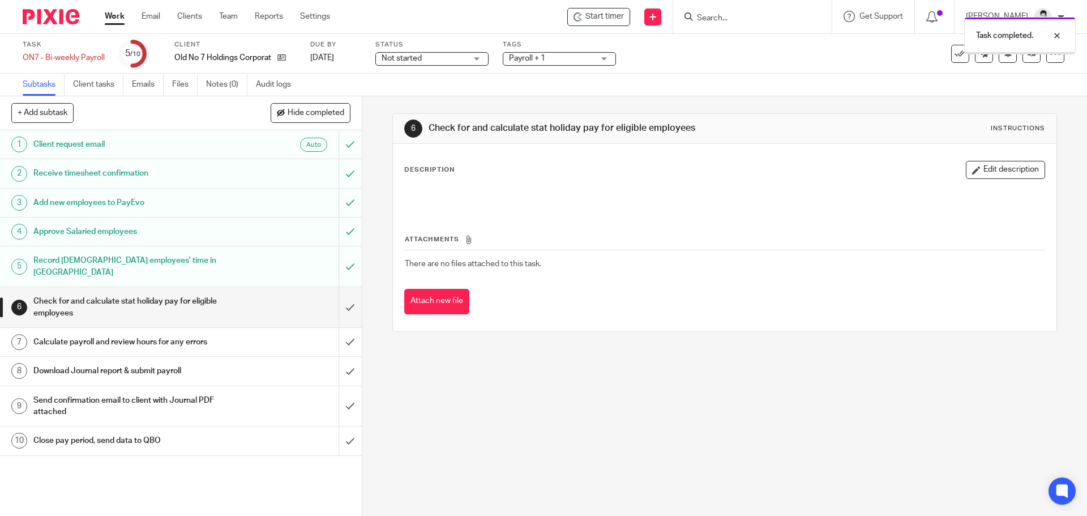
click at [340, 289] on input "submit" at bounding box center [181, 307] width 362 height 40
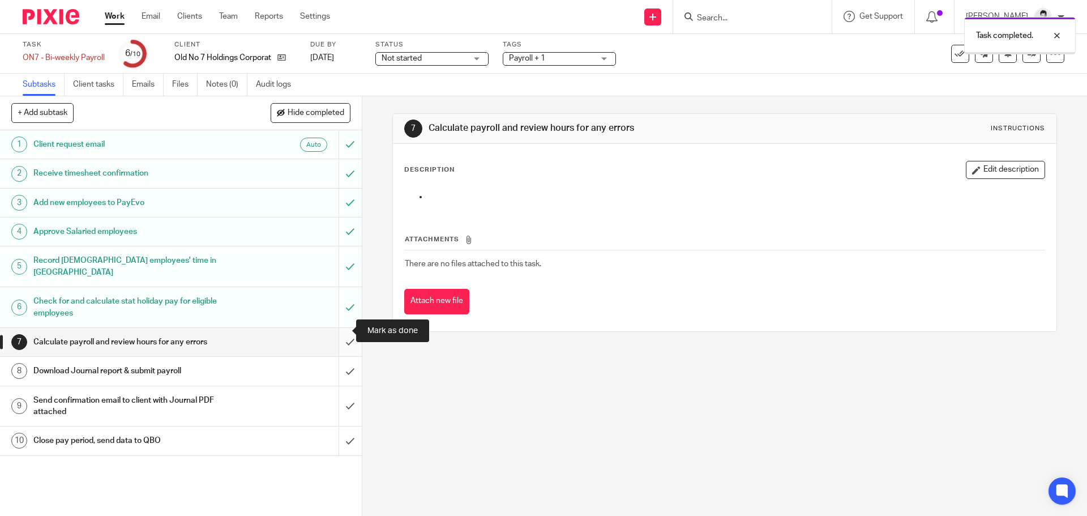
click at [337, 329] on input "submit" at bounding box center [181, 342] width 362 height 28
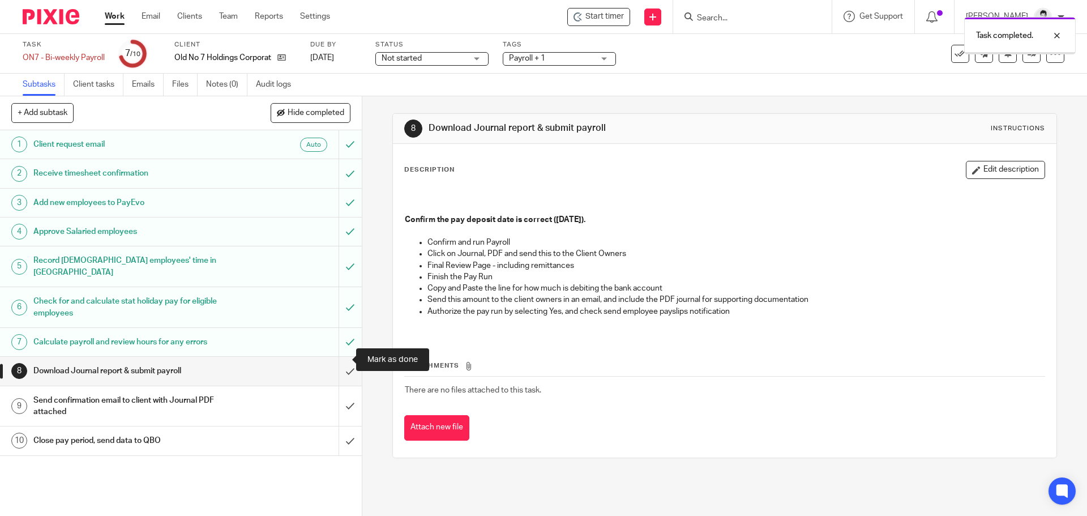
click at [337, 357] on input "submit" at bounding box center [181, 371] width 362 height 28
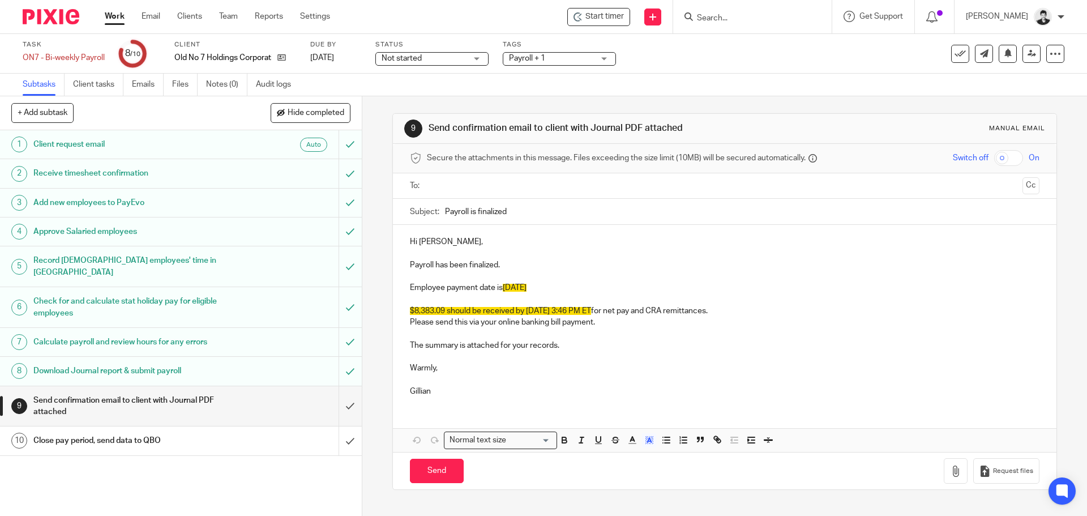
drag, startPoint x: 621, startPoint y: 319, endPoint x: 401, endPoint y: 288, distance: 222.3
click at [401, 288] on div "Hi Shawn, Payroll has been finalized. Employee payment date is April 17th $8,38…" at bounding box center [724, 315] width 663 height 181
paste div
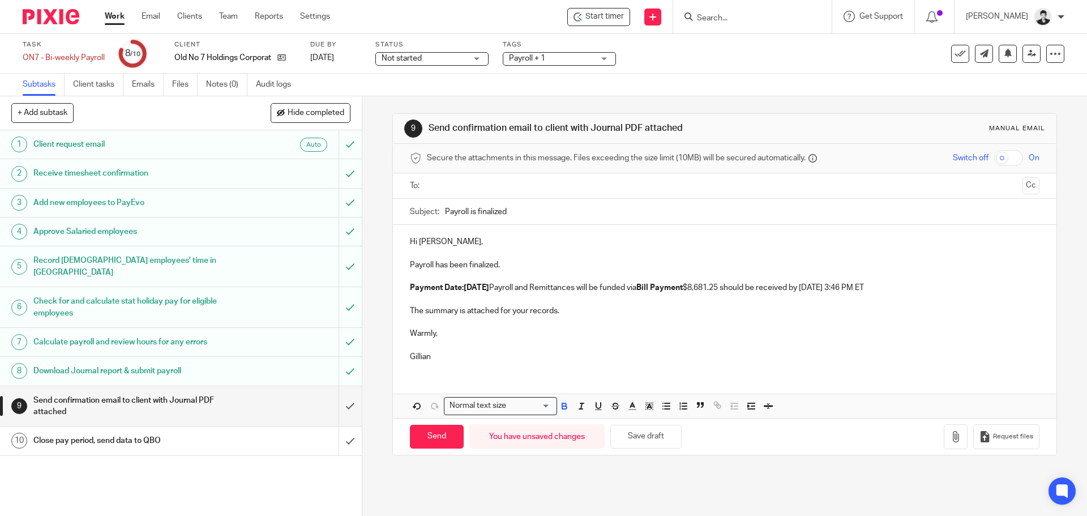
click at [458, 285] on strong "Payment Date:Friday September 19, 2025" at bounding box center [449, 288] width 79 height 8
drag, startPoint x: 563, startPoint y: 289, endPoint x: 758, endPoint y: 291, distance: 195.3
click at [758, 291] on p "Payment Date: Friday September 19, 2025 Payroll and Remittances will be funded …" at bounding box center [724, 287] width 629 height 11
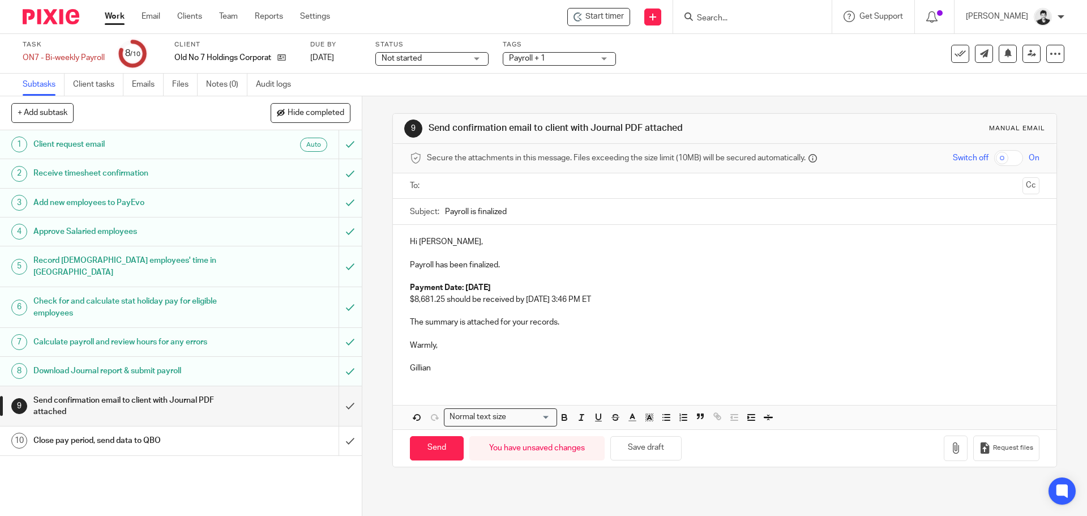
click at [475, 183] on input "text" at bounding box center [724, 185] width 586 height 13
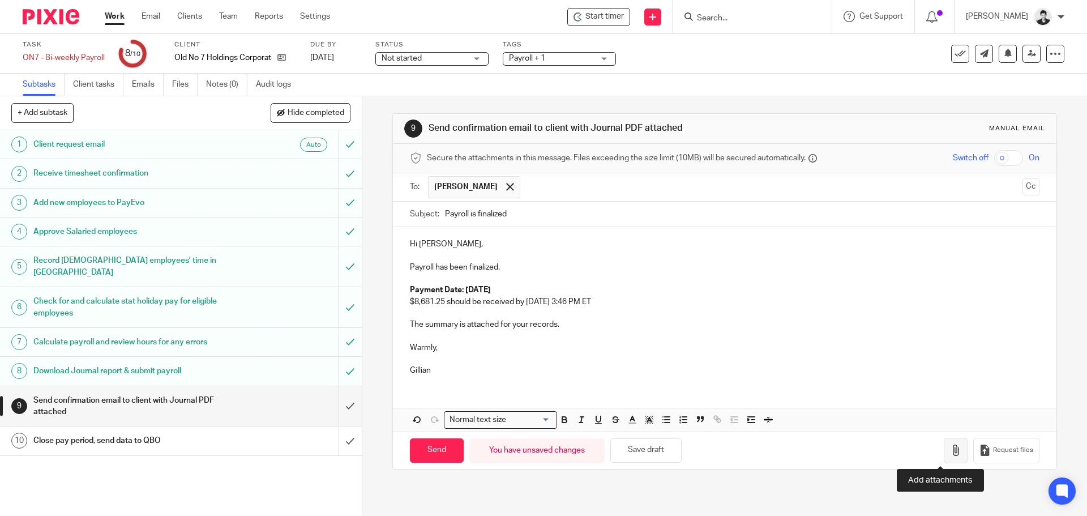
click at [950, 450] on icon "button" at bounding box center [955, 449] width 11 height 11
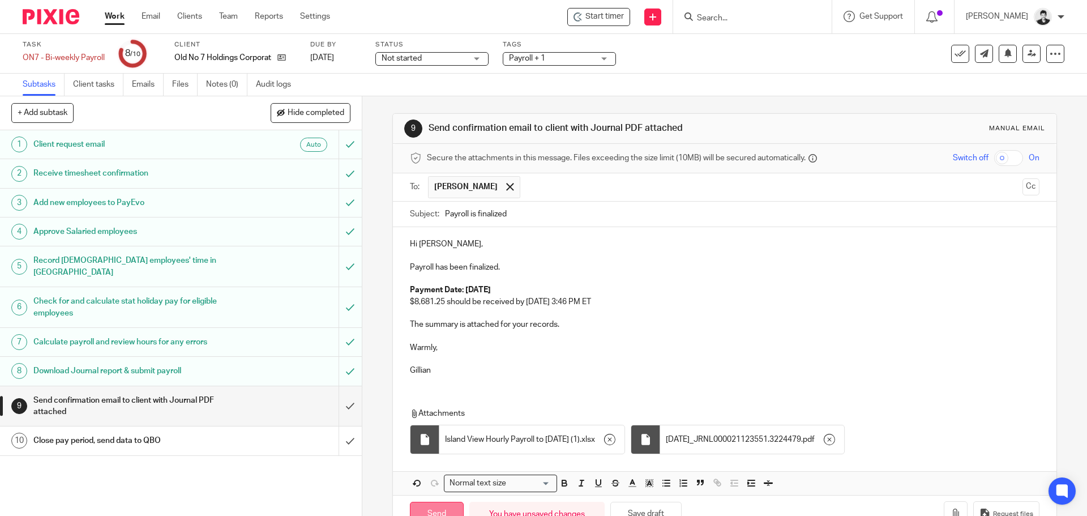
click at [437, 508] on input "Send" at bounding box center [437, 513] width 54 height 24
type input "Sent"
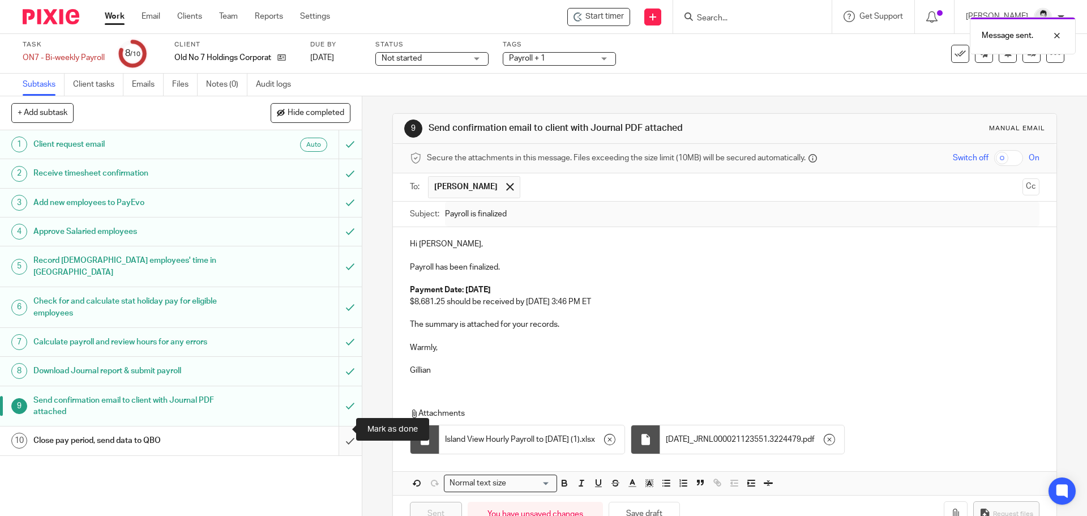
click at [342, 435] on input "submit" at bounding box center [181, 440] width 362 height 28
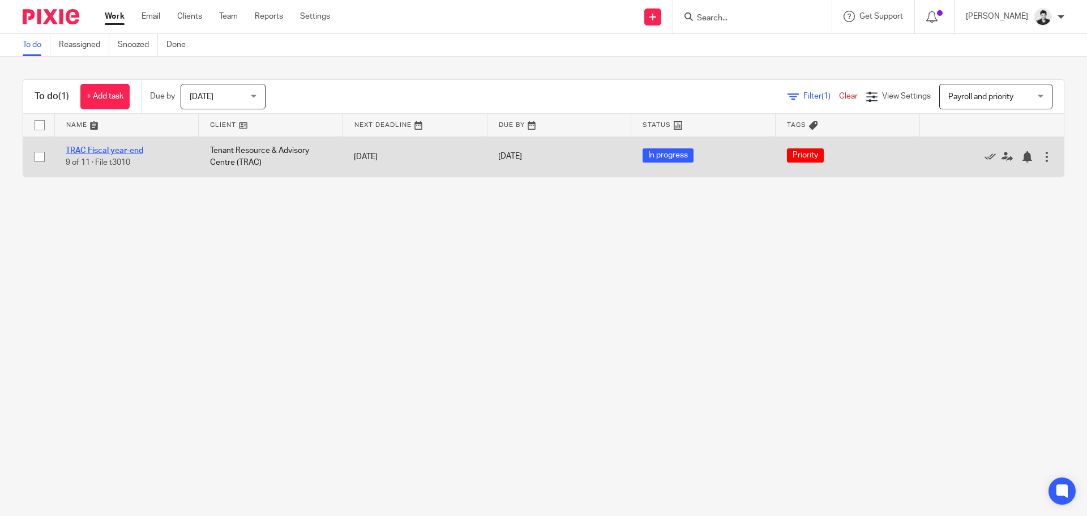
click at [117, 150] on link "TRAC Fiscal year-end" at bounding box center [105, 151] width 78 height 8
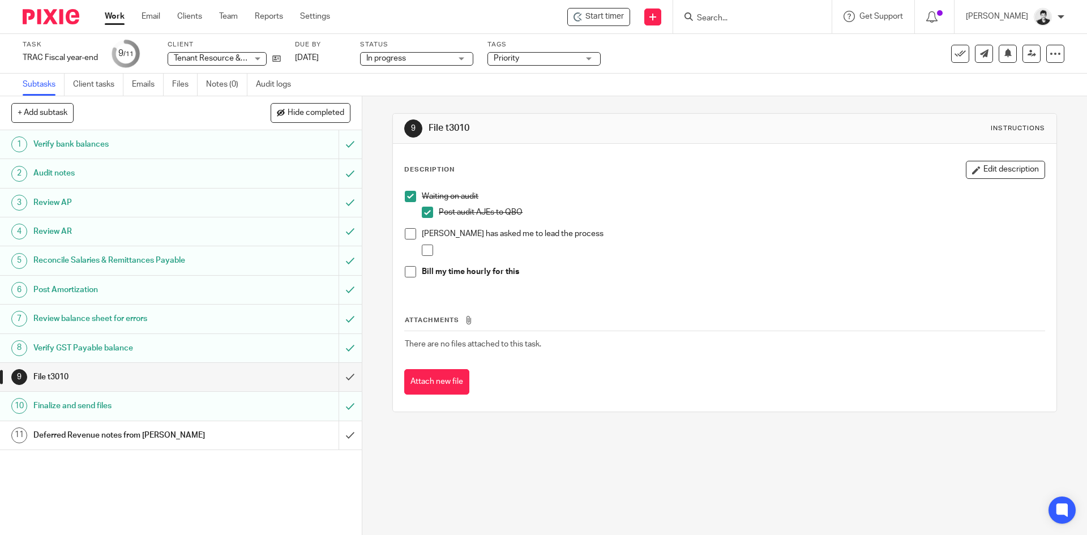
click at [791, 20] on input "Search" at bounding box center [747, 19] width 102 height 10
type input "pre"
click at [759, 50] on link at bounding box center [801, 49] width 217 height 26
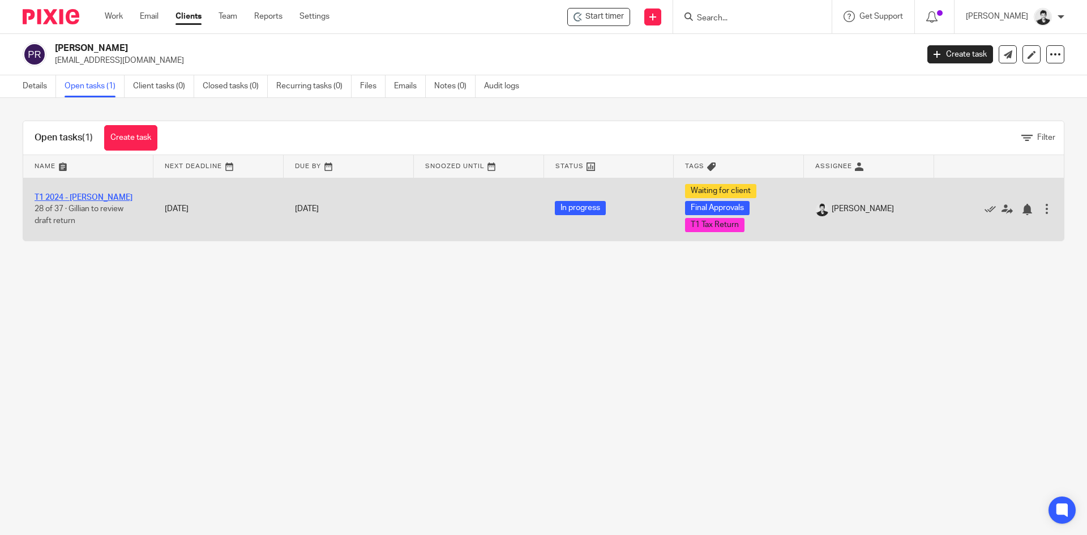
click at [97, 196] on link "T1 2024 - [PERSON_NAME]" at bounding box center [84, 198] width 98 height 8
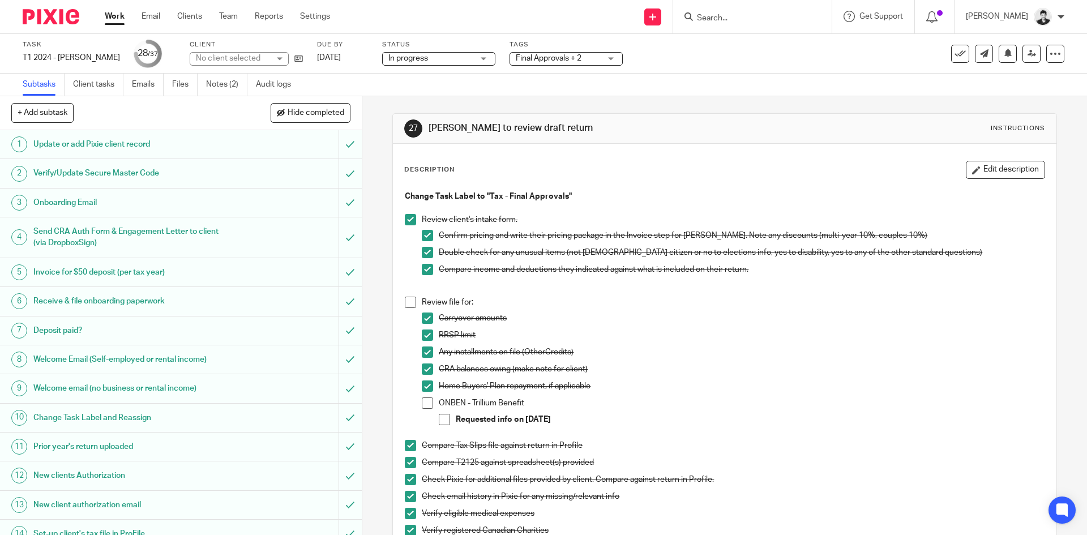
click at [554, 57] on span "Final Approvals + 2" at bounding box center [549, 58] width 66 height 8
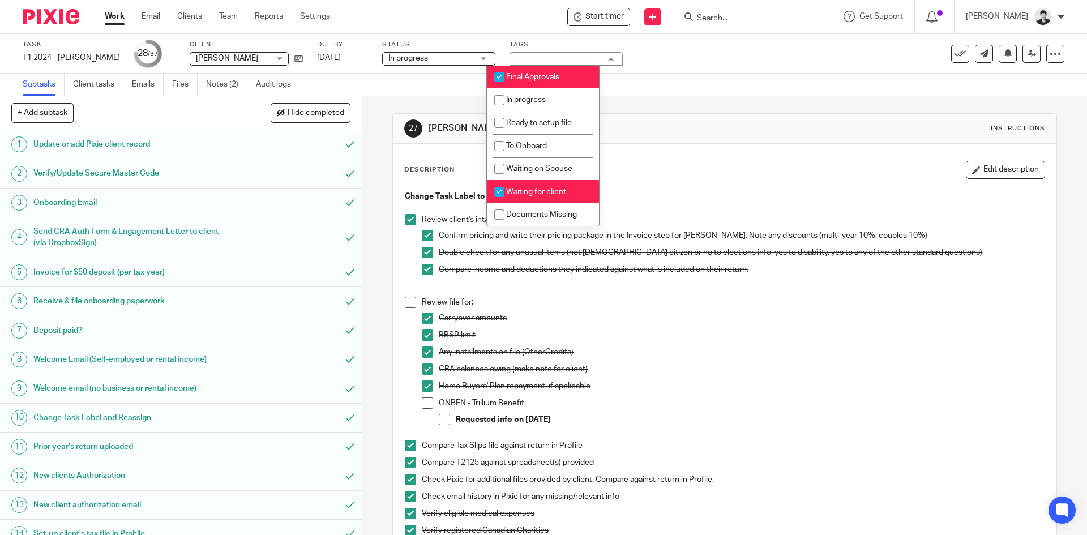
click at [564, 192] on span "Waiting for client" at bounding box center [536, 192] width 60 height 8
checkbox input "false"
click at [548, 70] on li "Final Approvals" at bounding box center [543, 77] width 112 height 23
checkbox input "false"
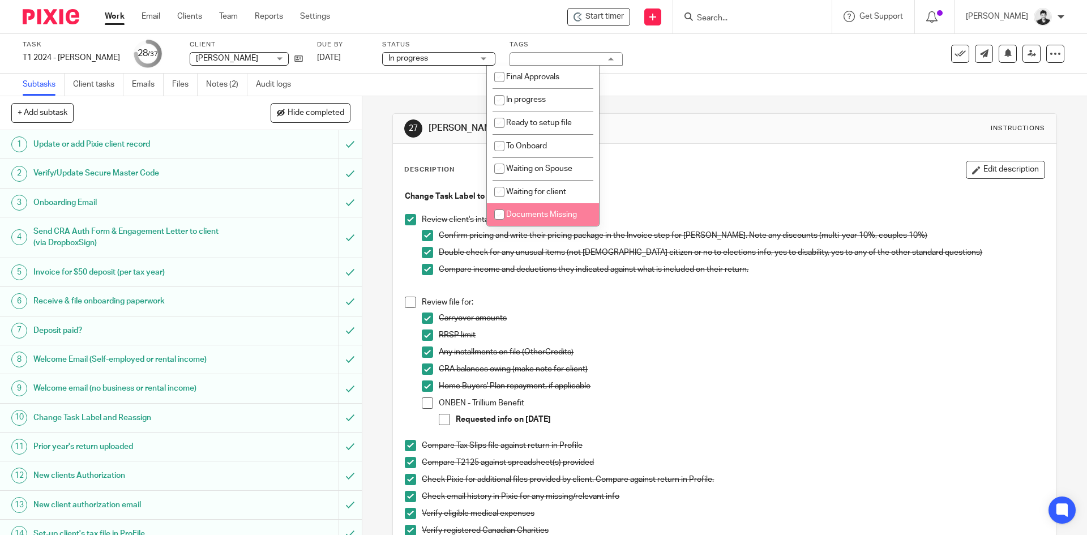
click at [574, 218] on span "Documents Missing" at bounding box center [541, 215] width 71 height 8
checkbox input "true"
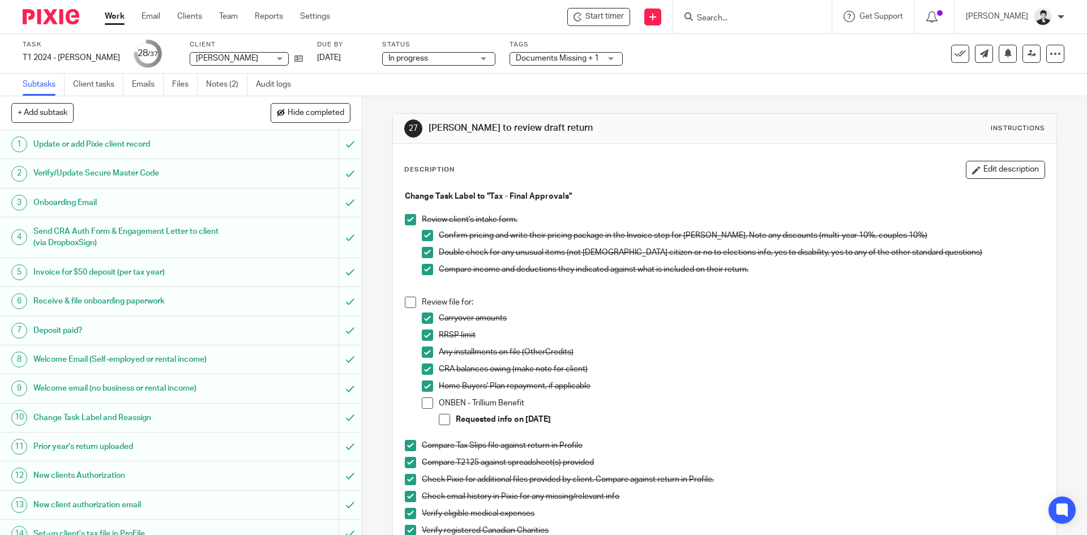
click at [422, 403] on span at bounding box center [427, 402] width 11 height 11
click at [439, 419] on span at bounding box center [444, 419] width 11 height 11
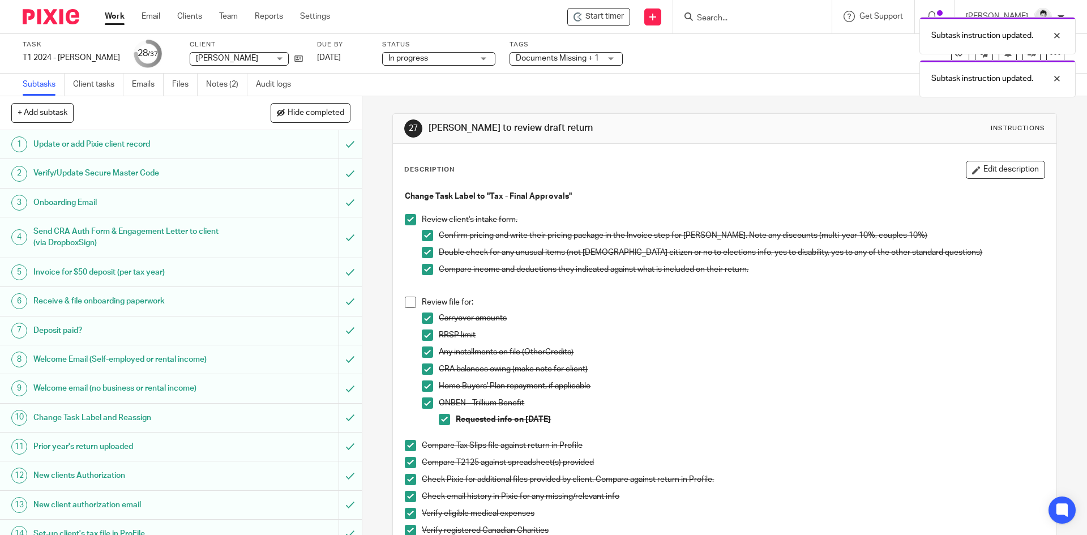
click at [407, 307] on span at bounding box center [410, 302] width 11 height 11
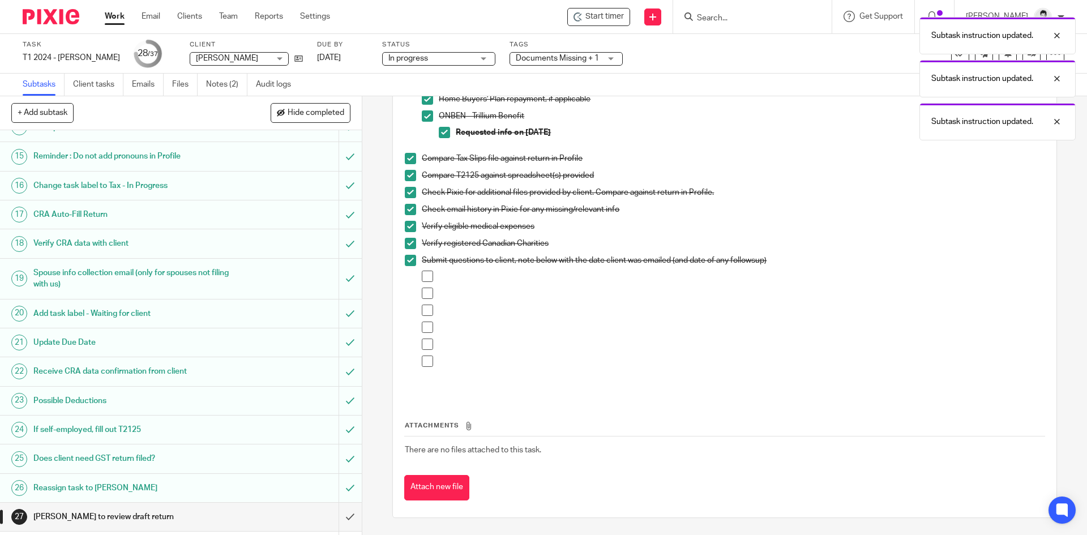
scroll to position [717, 0]
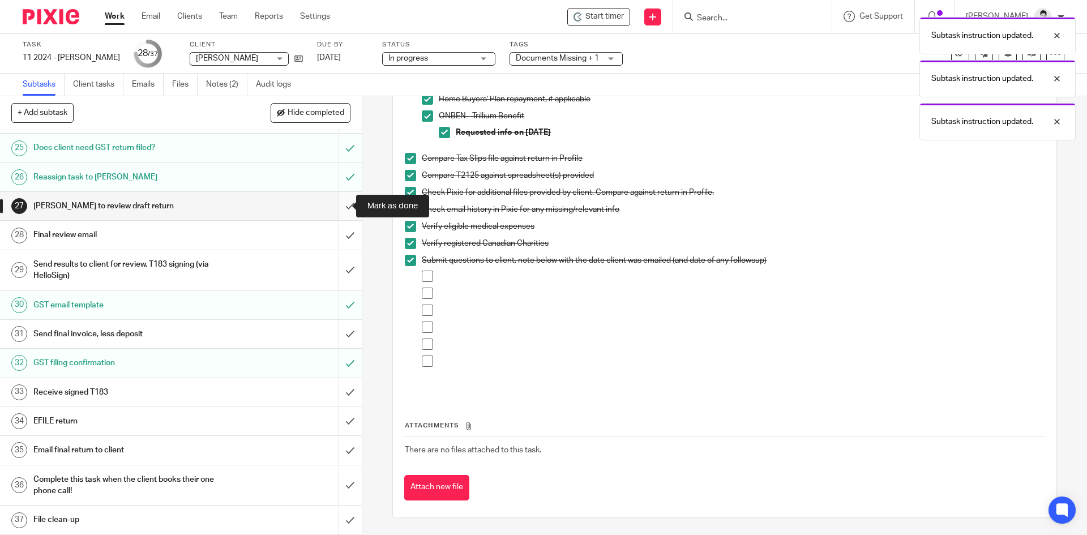
click at [340, 208] on input "submit" at bounding box center [181, 206] width 362 height 28
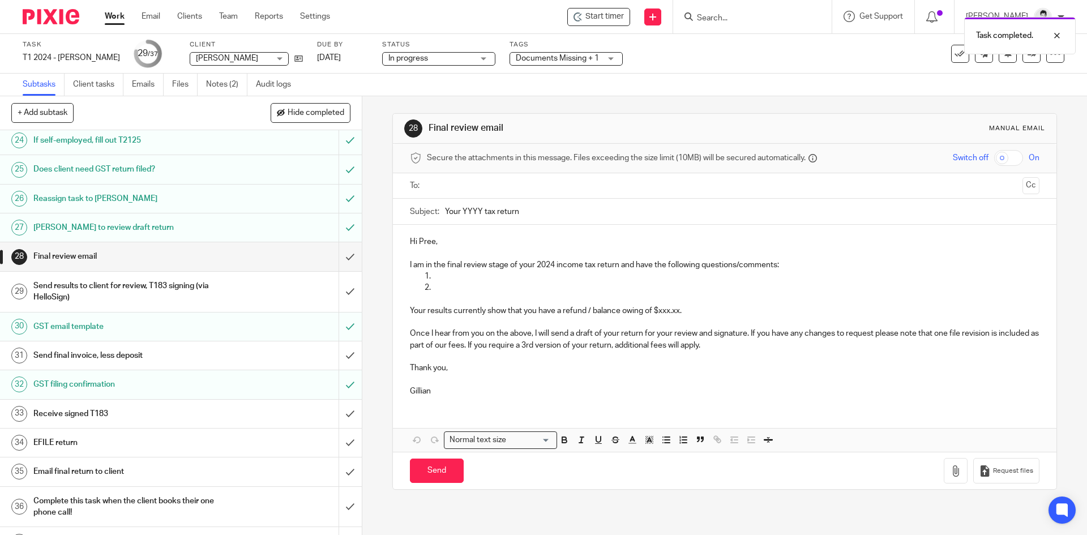
scroll to position [717, 0]
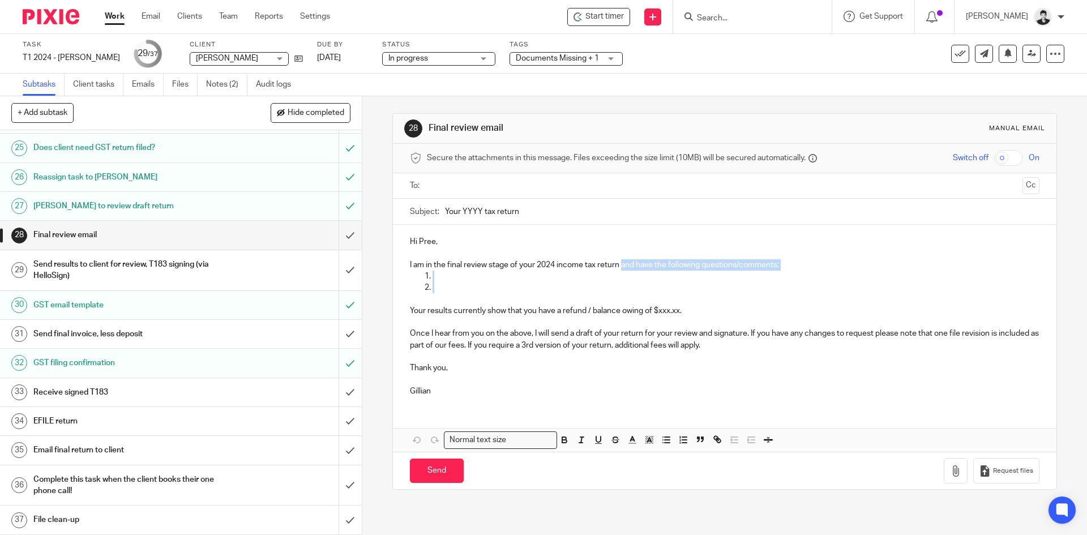
drag, startPoint x: 464, startPoint y: 293, endPoint x: 619, endPoint y: 268, distance: 157.1
click at [619, 268] on div "Hi Pree, I am in the final review stage of your 2024 income tax return and have…" at bounding box center [724, 315] width 663 height 181
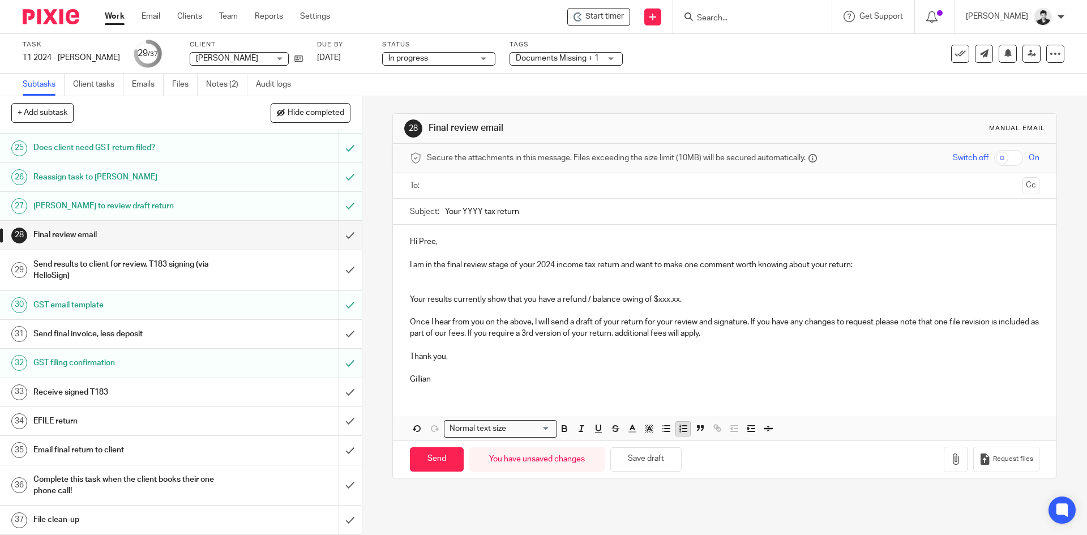
click at [680, 430] on icon "button" at bounding box center [683, 428] width 10 height 10
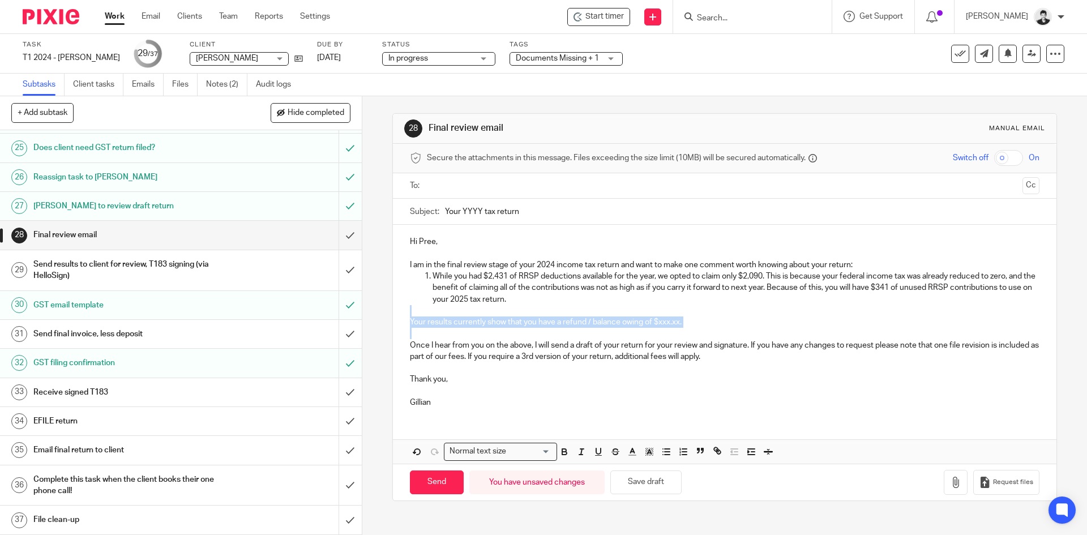
drag, startPoint x: 582, startPoint y: 316, endPoint x: 624, endPoint y: 329, distance: 43.3
click at [624, 329] on div "Hi Pree, I am in the final review stage of your 2024 income tax return and want…" at bounding box center [724, 321] width 663 height 192
click at [638, 328] on p at bounding box center [724, 333] width 629 height 11
drag, startPoint x: 642, startPoint y: 324, endPoint x: 585, endPoint y: 320, distance: 56.7
click at [585, 320] on p "Your results currently show that you have a refund / balance owing of $xxx.xx." at bounding box center [724, 321] width 629 height 11
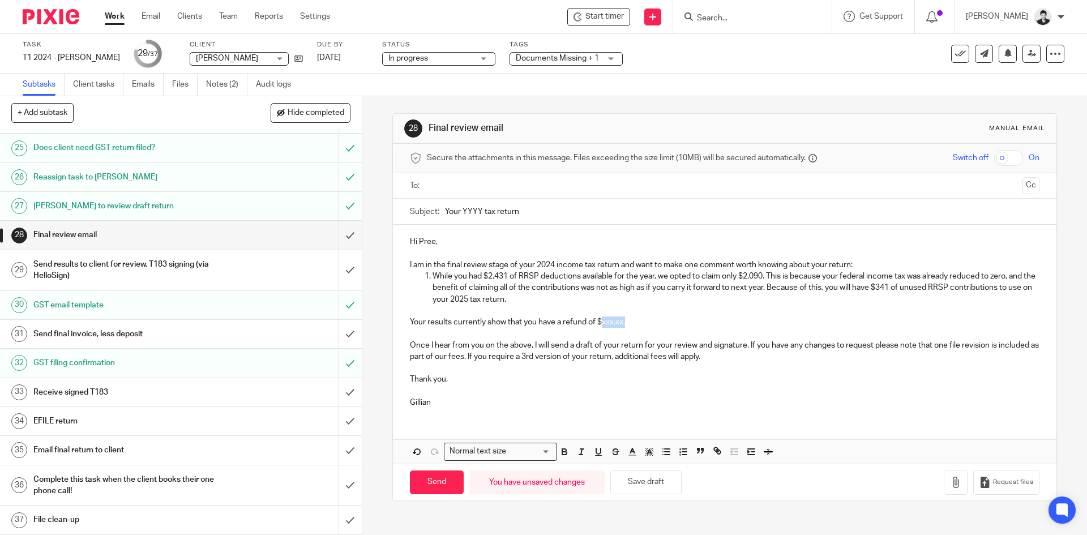
drag, startPoint x: 632, startPoint y: 320, endPoint x: 598, endPoint y: 324, distance: 33.6
click at [598, 324] on p "Your results currently show that you have a refund of $xxx.xx." at bounding box center [724, 321] width 629 height 11
drag, startPoint x: 530, startPoint y: 344, endPoint x: 403, endPoint y: 347, distance: 126.8
click at [403, 347] on div "Hi Pree, I am in the final review stage of your 2024 income tax return and want…" at bounding box center [724, 321] width 663 height 192
click at [648, 368] on p at bounding box center [724, 367] width 629 height 11
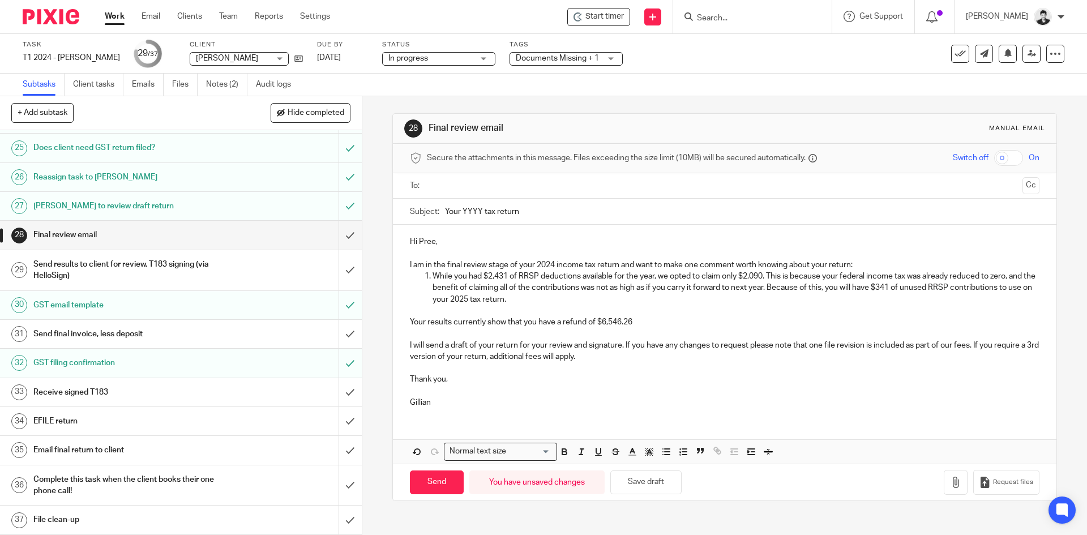
click at [653, 327] on p "Your results currently show that you have a refund of $6,546.26" at bounding box center [724, 321] width 629 height 11
click at [460, 185] on input "text" at bounding box center [724, 185] width 586 height 13
click at [468, 212] on input "Your YYYY tax return" at bounding box center [742, 213] width 594 height 25
type input "Your 2024 tax return"
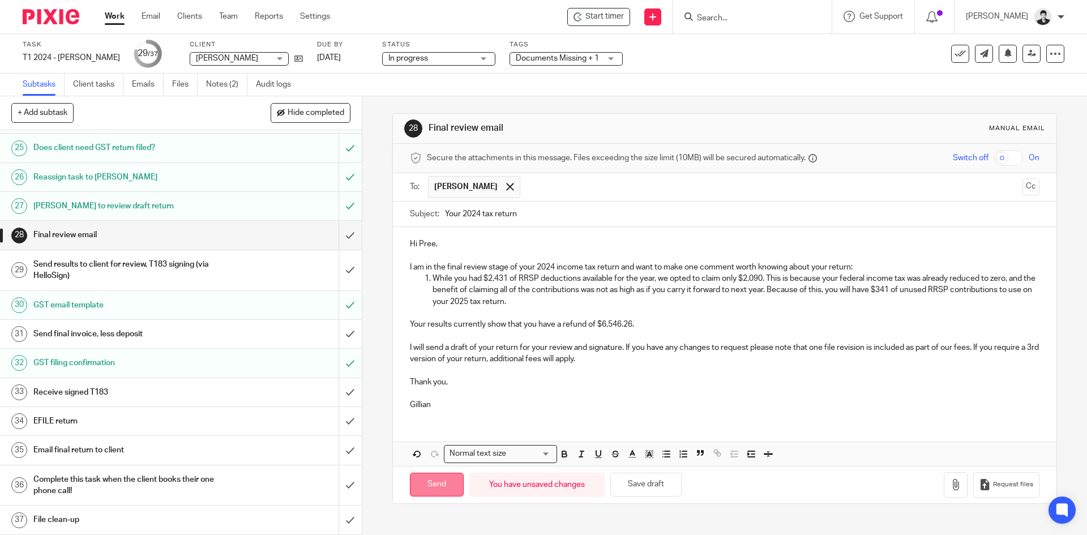
click at [435, 491] on input "Send" at bounding box center [437, 485] width 54 height 24
type input "Sent"
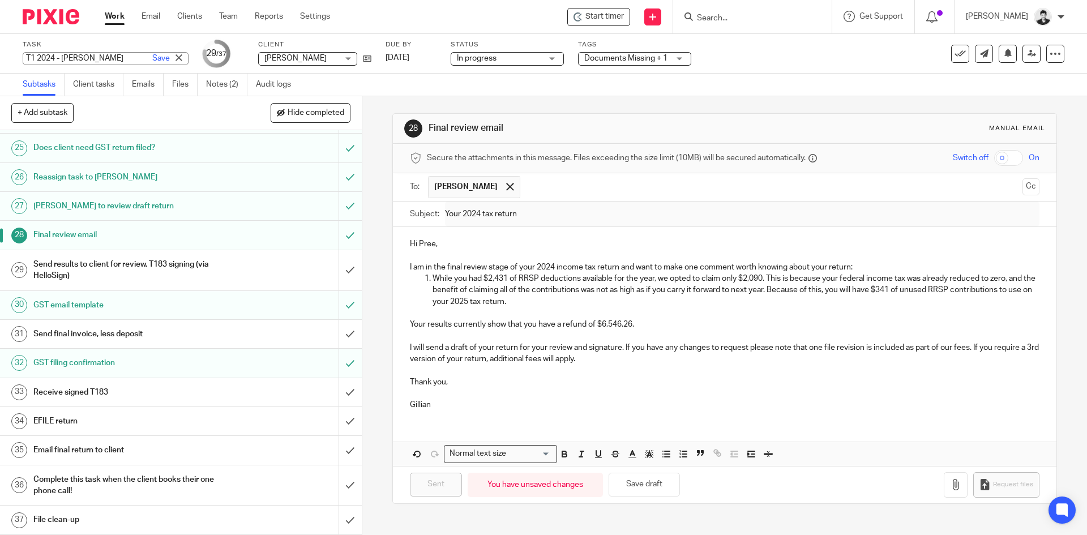
click at [64, 58] on div "T1 2024 - Pree Rehal Save T1 2024 - Pree Rehal" at bounding box center [106, 58] width 166 height 13
click at [271, 278] on div "Send results to client for review, T183 signing (via HelloSign)" at bounding box center [180, 270] width 294 height 29
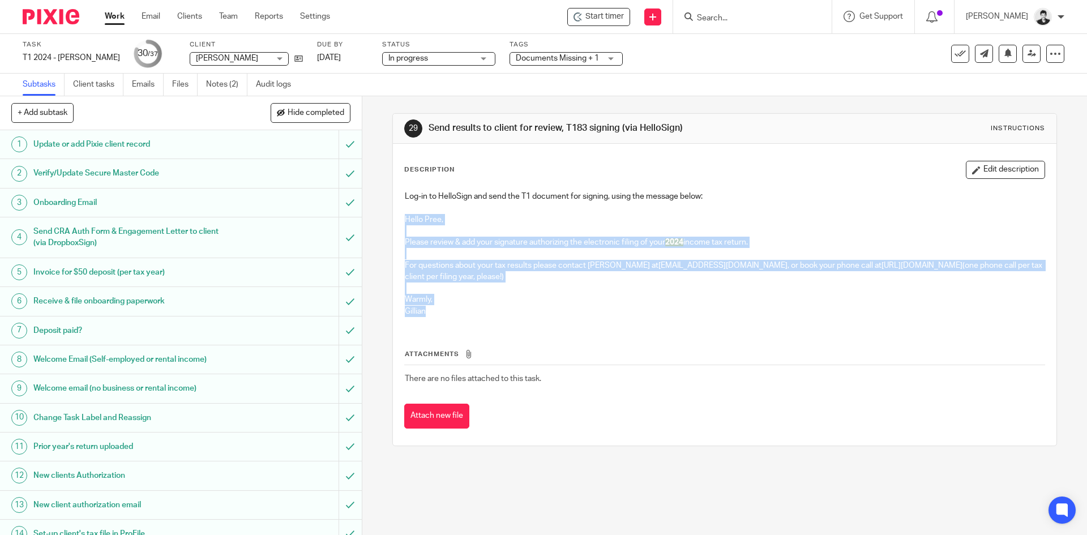
drag, startPoint x: 451, startPoint y: 315, endPoint x: 397, endPoint y: 221, distance: 107.5
click at [399, 221] on div "Log-in to HelloSign and send the T1 document for signing, using the message bel…" at bounding box center [724, 255] width 650 height 140
copy div "Hello Pree, Please review & add your signature authorizing the electronic filin…"
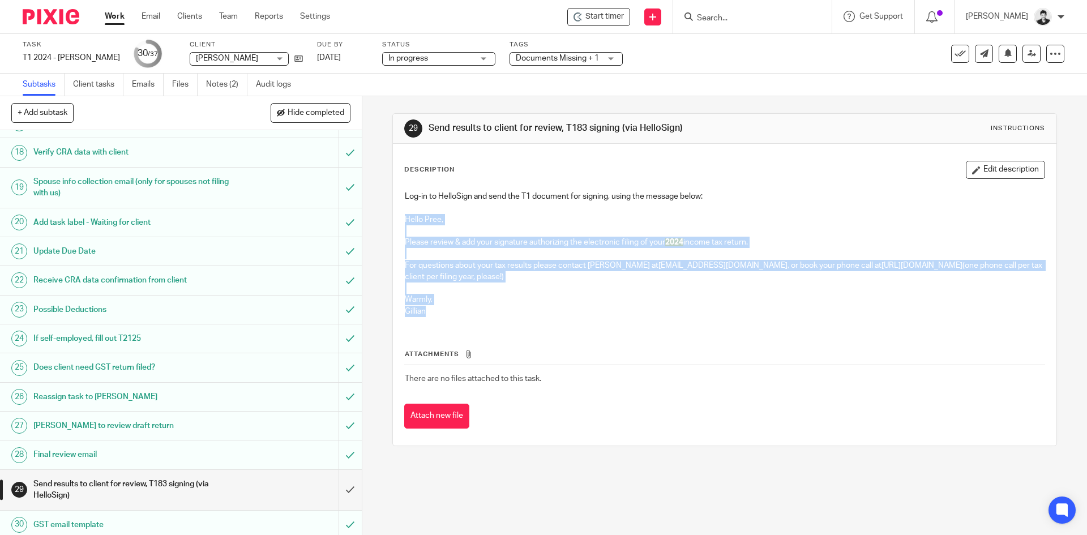
scroll to position [494, 0]
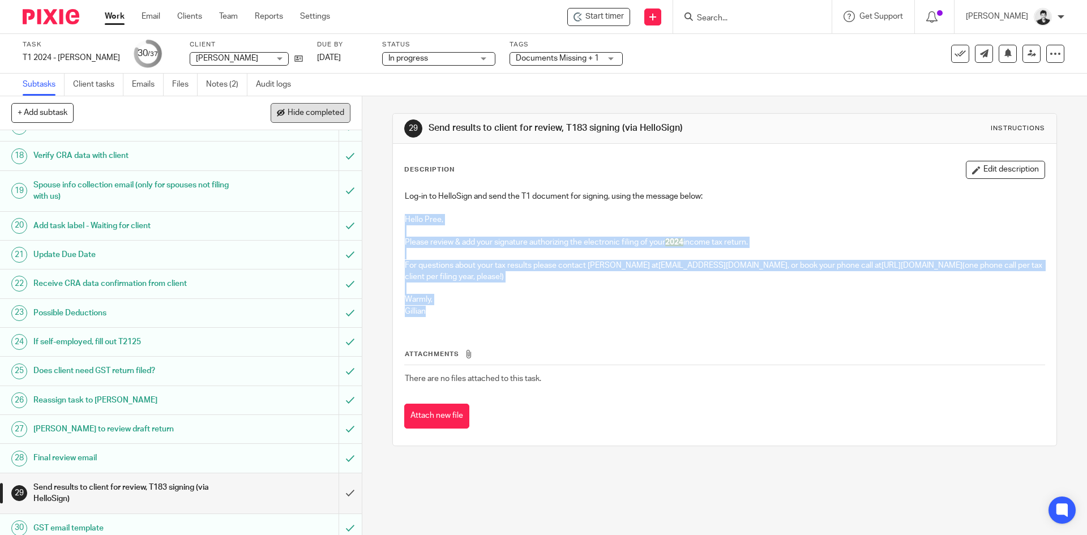
click at [298, 112] on span "Hide completed" at bounding box center [316, 113] width 57 height 9
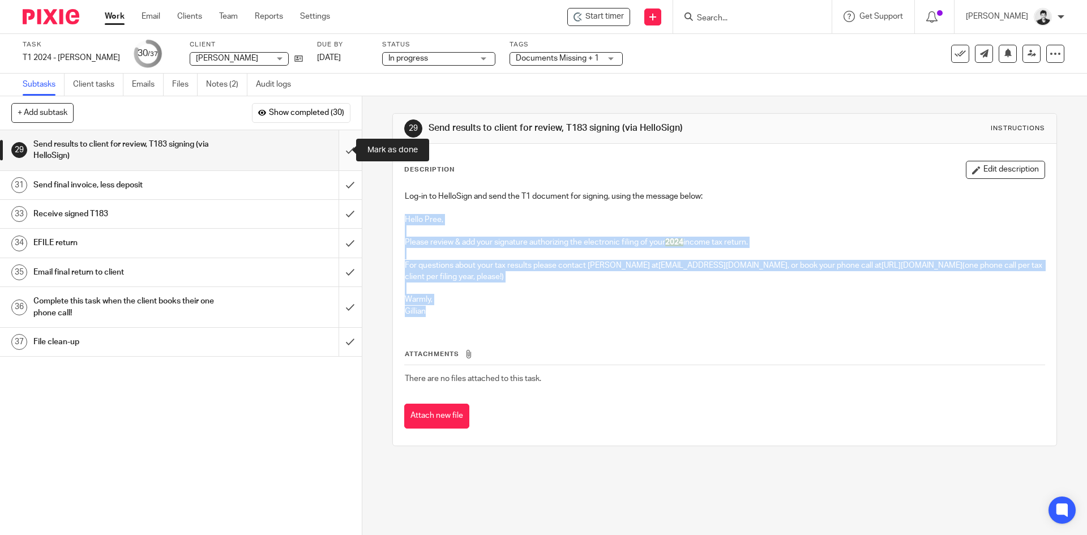
click at [342, 148] on input "submit" at bounding box center [181, 150] width 362 height 40
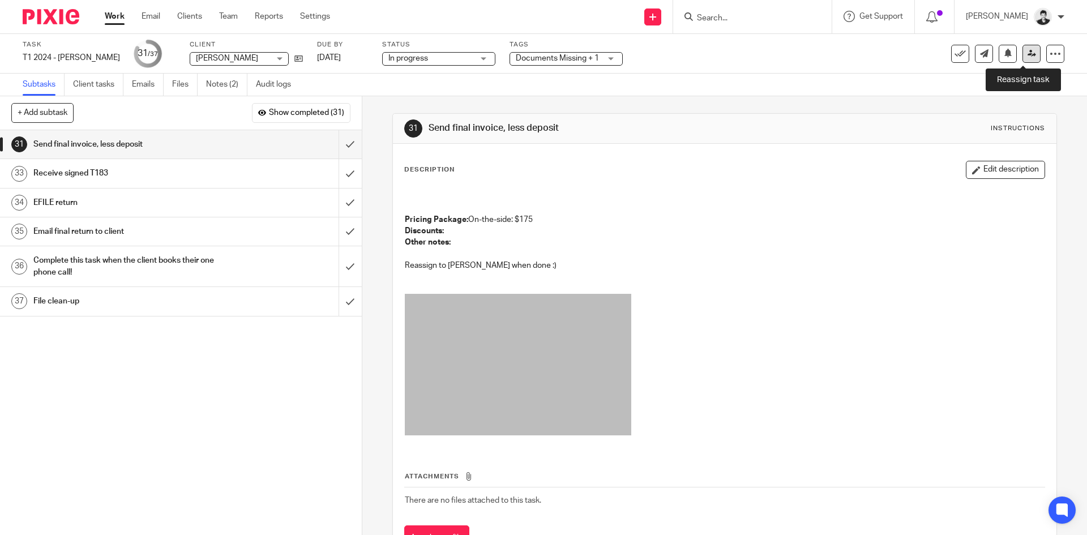
click at [1027, 54] on icon at bounding box center [1031, 53] width 8 height 8
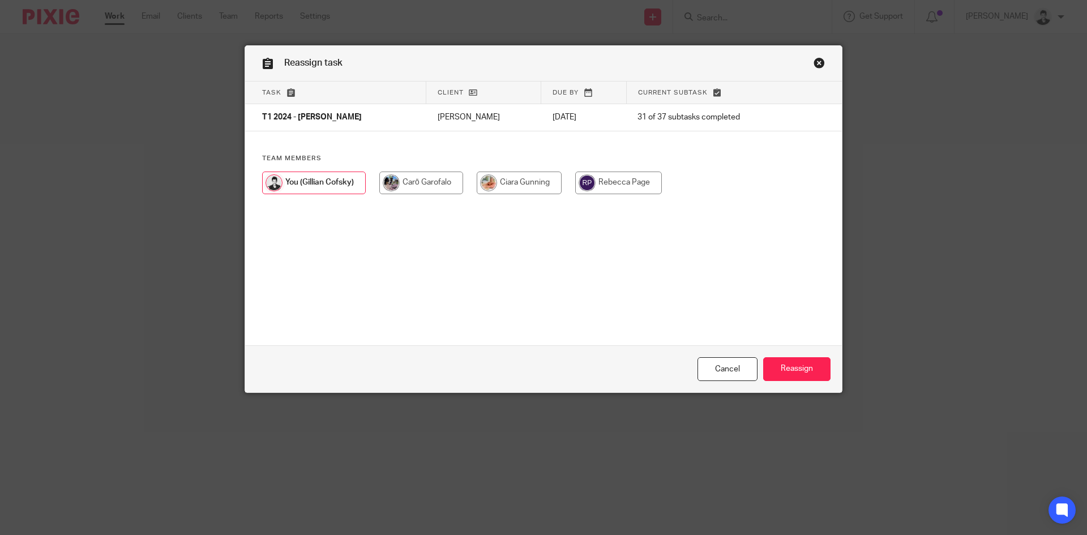
click at [421, 179] on input "radio" at bounding box center [421, 182] width 84 height 23
radio input "true"
click at [782, 367] on input "Reassign" at bounding box center [796, 369] width 67 height 24
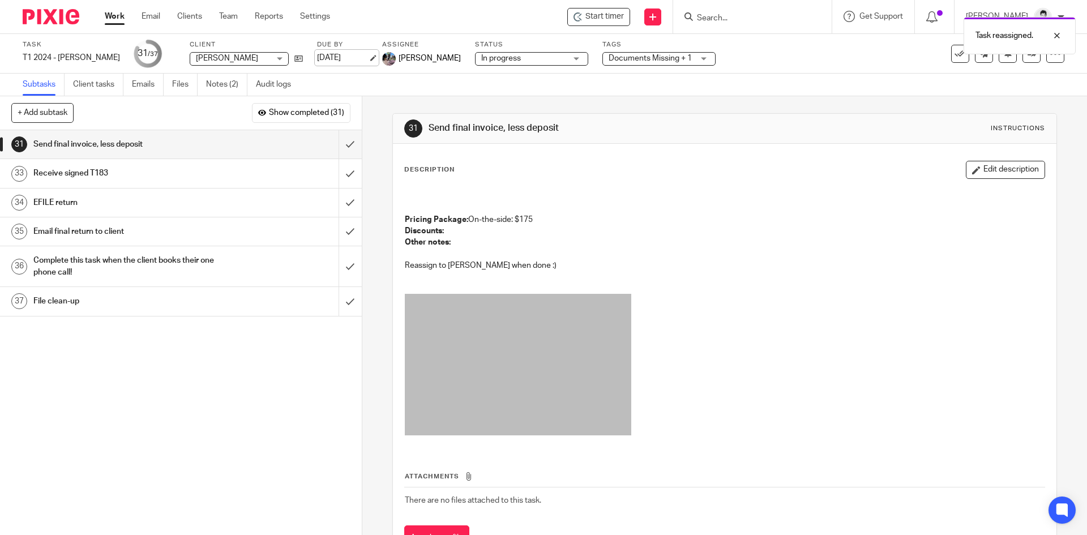
click at [338, 61] on link "[DATE]" at bounding box center [342, 58] width 51 height 12
click at [333, 61] on link "[DATE]" at bounding box center [342, 58] width 51 height 12
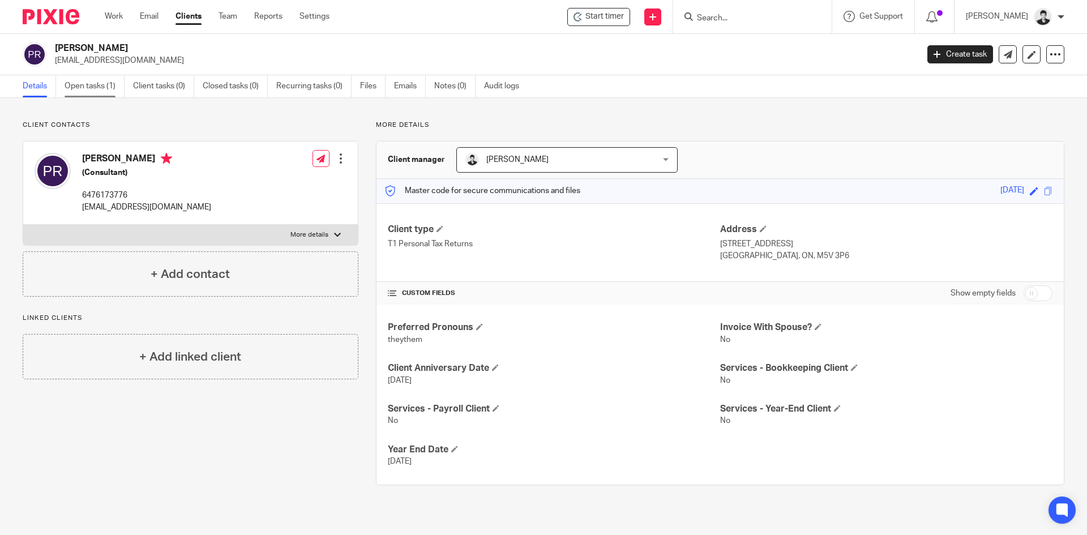
click at [76, 88] on link "Open tasks (1)" at bounding box center [95, 86] width 60 height 22
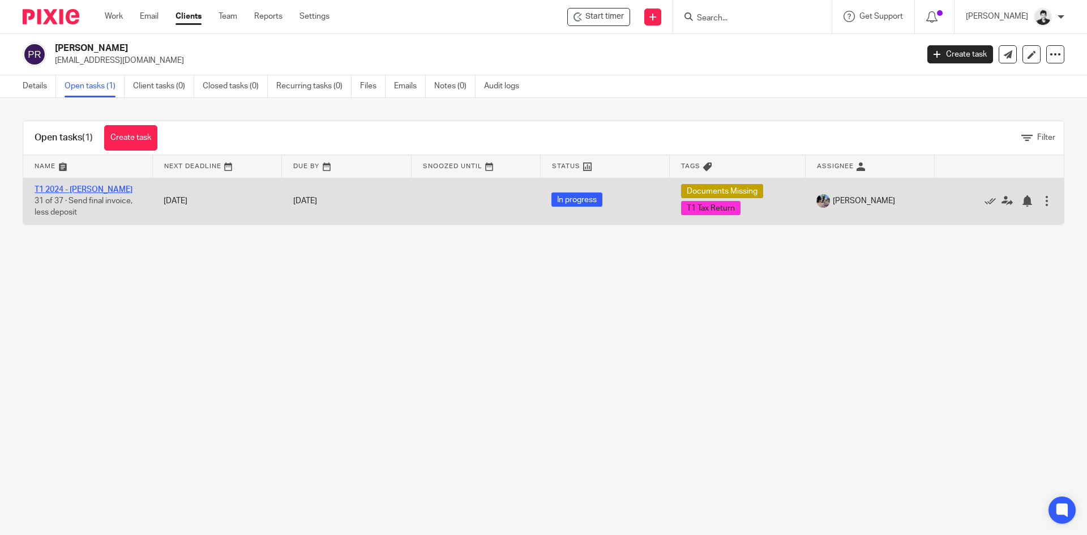
click at [97, 190] on link "T1 2024 - [PERSON_NAME]" at bounding box center [84, 190] width 98 height 8
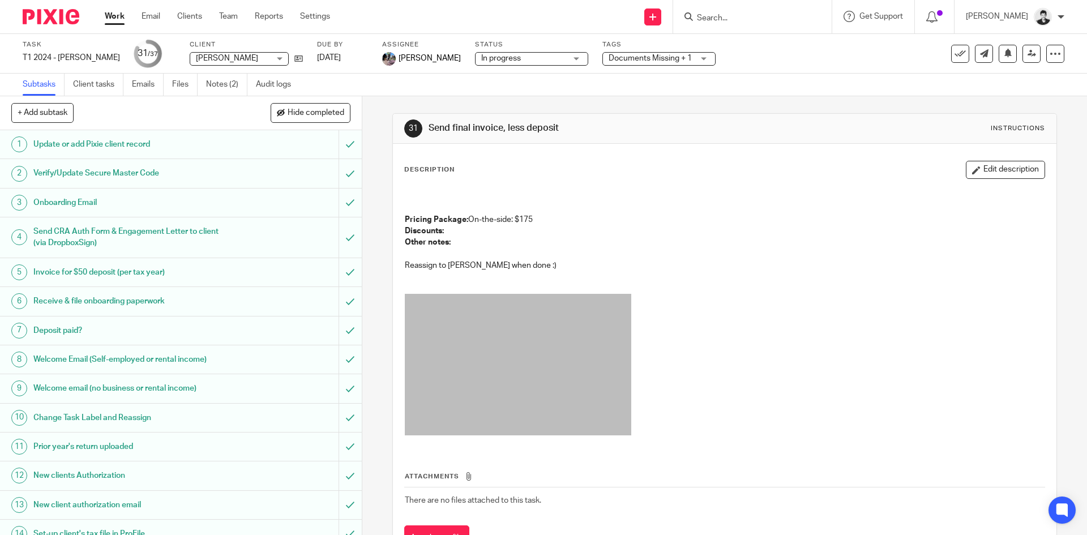
click at [608, 53] on span "Documents Missing + 1" at bounding box center [650, 59] width 85 height 12
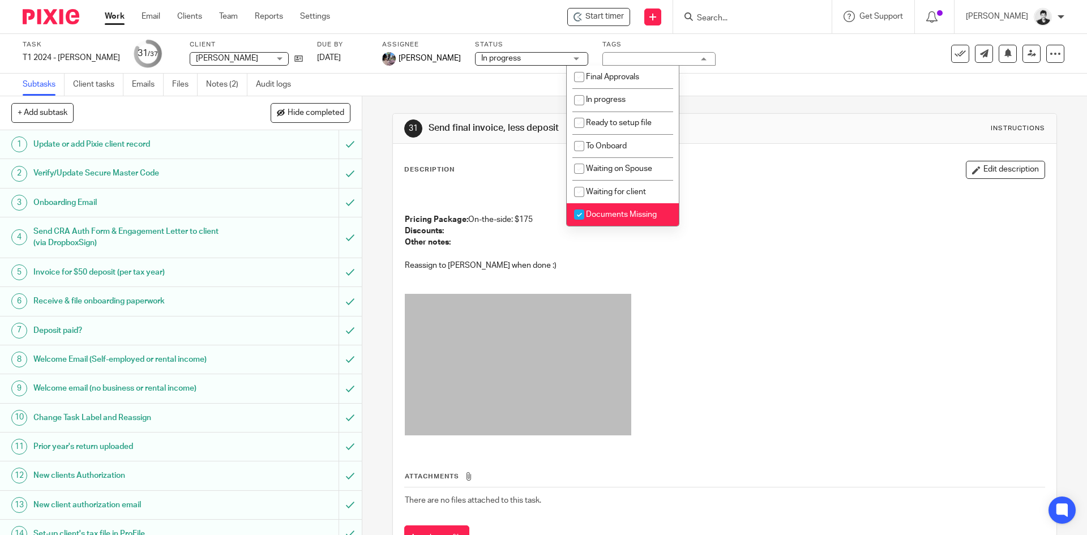
click at [633, 216] on span "Documents Missing" at bounding box center [621, 215] width 71 height 8
checkbox input "false"
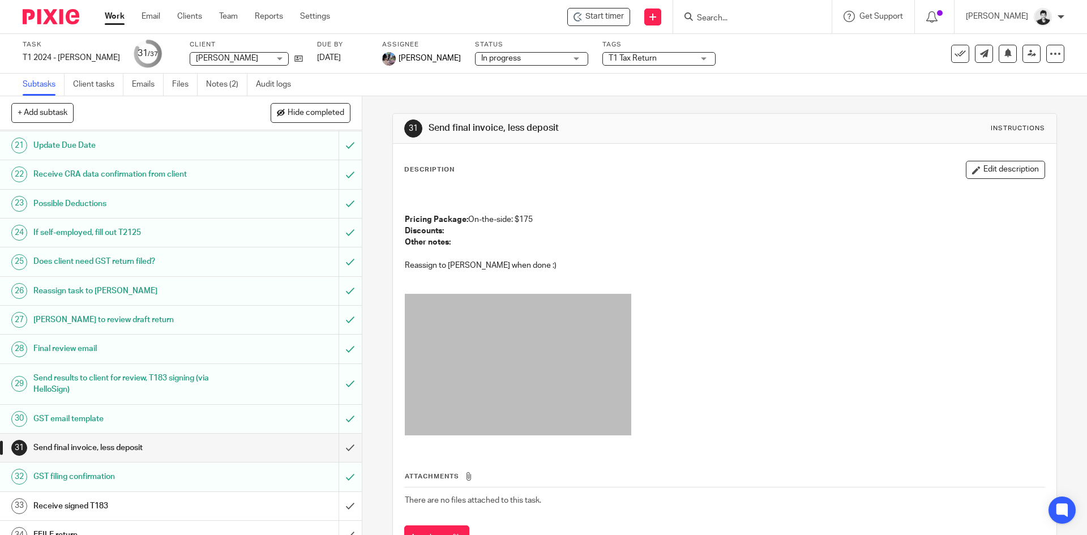
scroll to position [717, 0]
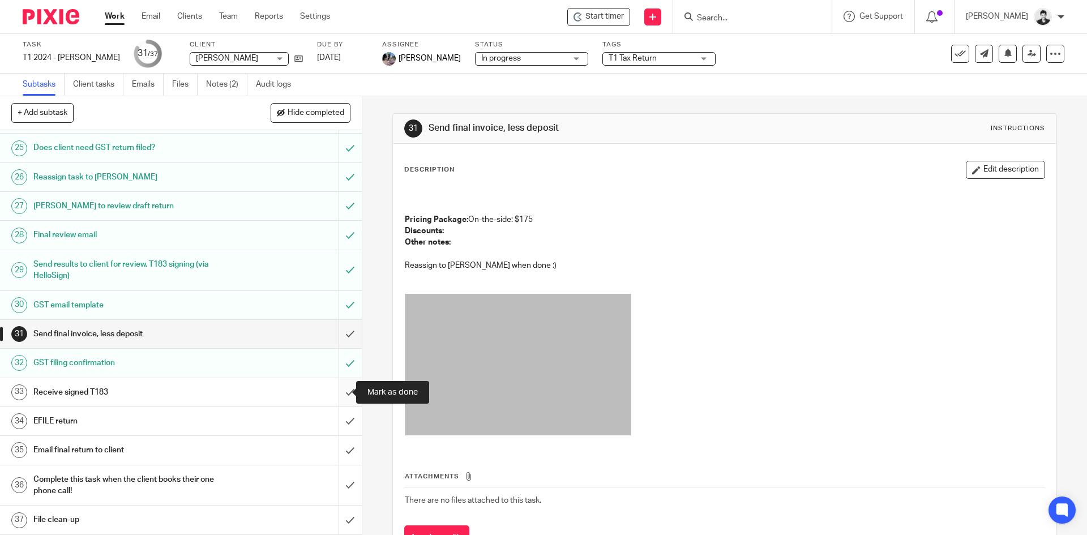
click at [334, 400] on input "submit" at bounding box center [181, 392] width 362 height 28
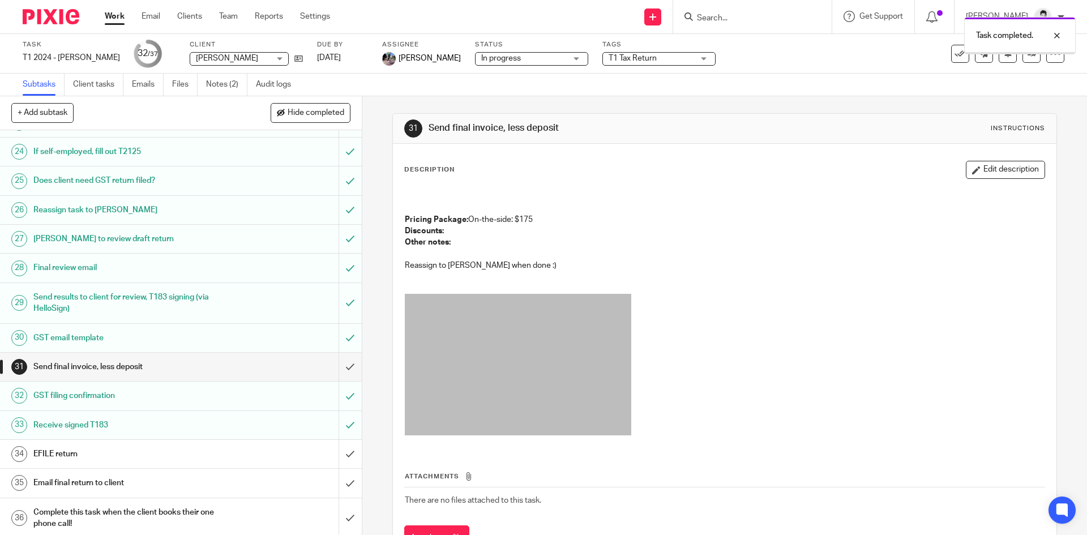
scroll to position [717, 0]
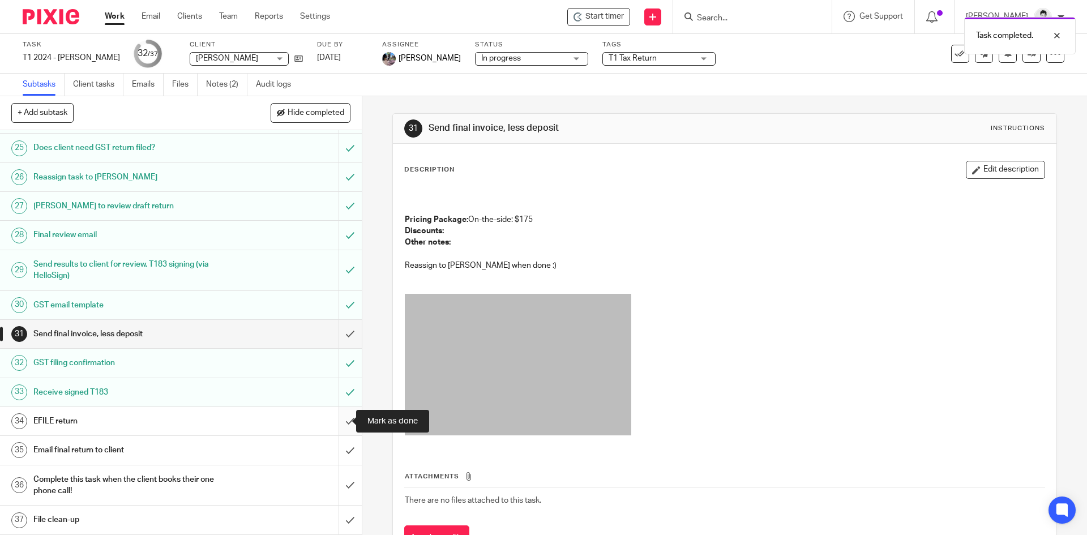
click at [340, 424] on input "submit" at bounding box center [181, 421] width 362 height 28
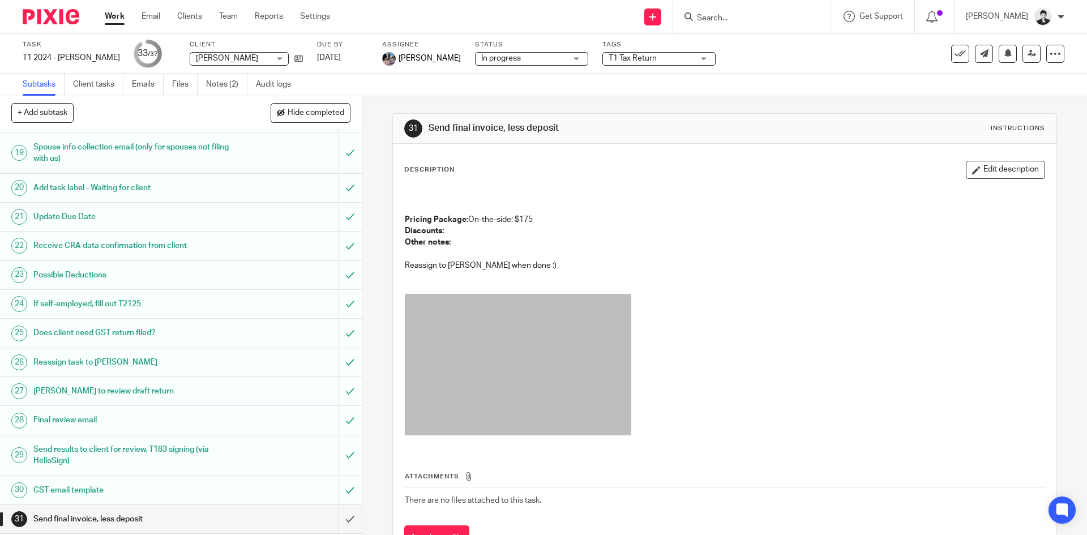
scroll to position [717, 0]
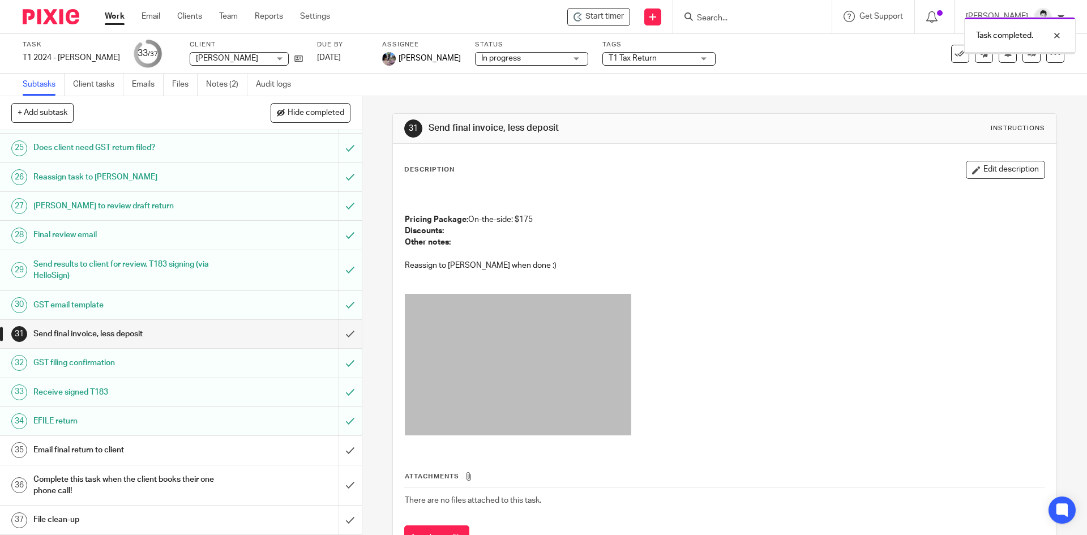
click at [128, 457] on h1 "Email final return to client" at bounding box center [131, 449] width 196 height 17
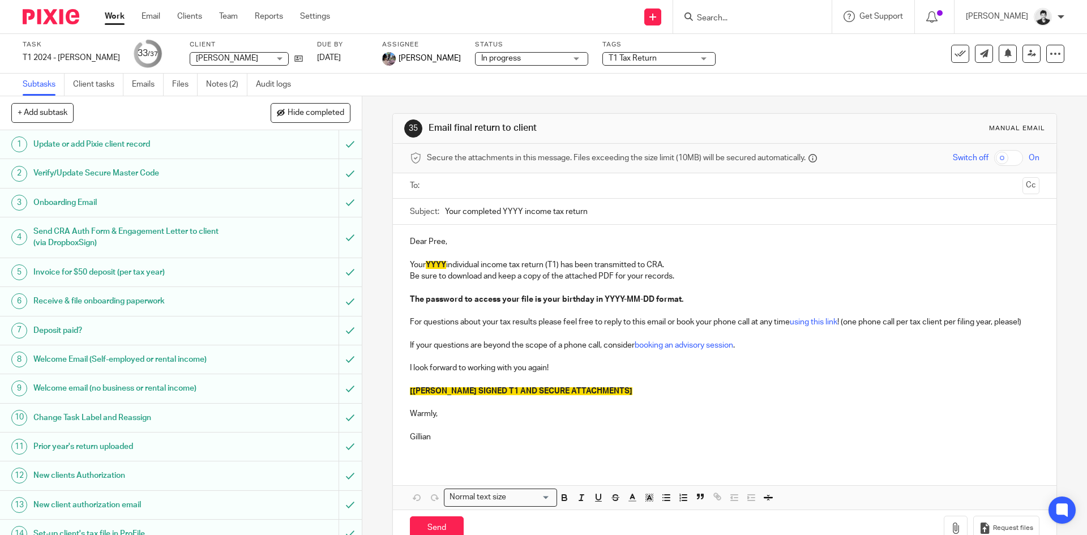
click at [474, 185] on input "text" at bounding box center [724, 185] width 586 height 13
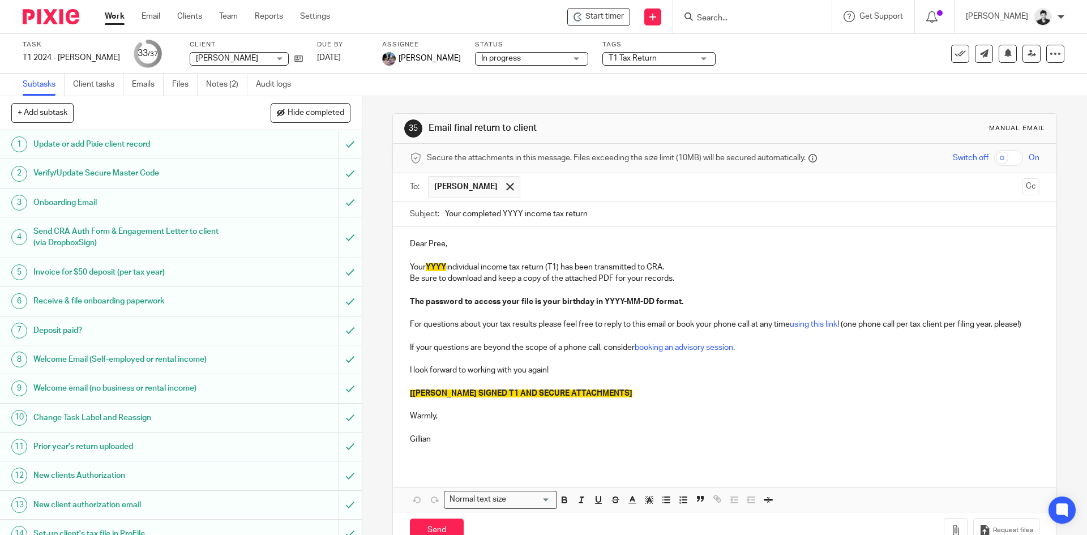
click at [514, 211] on input "Your completed YYYY income tax return" at bounding box center [742, 213] width 594 height 25
drag, startPoint x: 514, startPoint y: 211, endPoint x: 518, endPoint y: 181, distance: 30.8
click at [514, 212] on input "Your completed YYYY income tax return" at bounding box center [742, 213] width 594 height 25
click at [512, 214] on input "Your completed 2024 income tax return" at bounding box center [742, 213] width 594 height 25
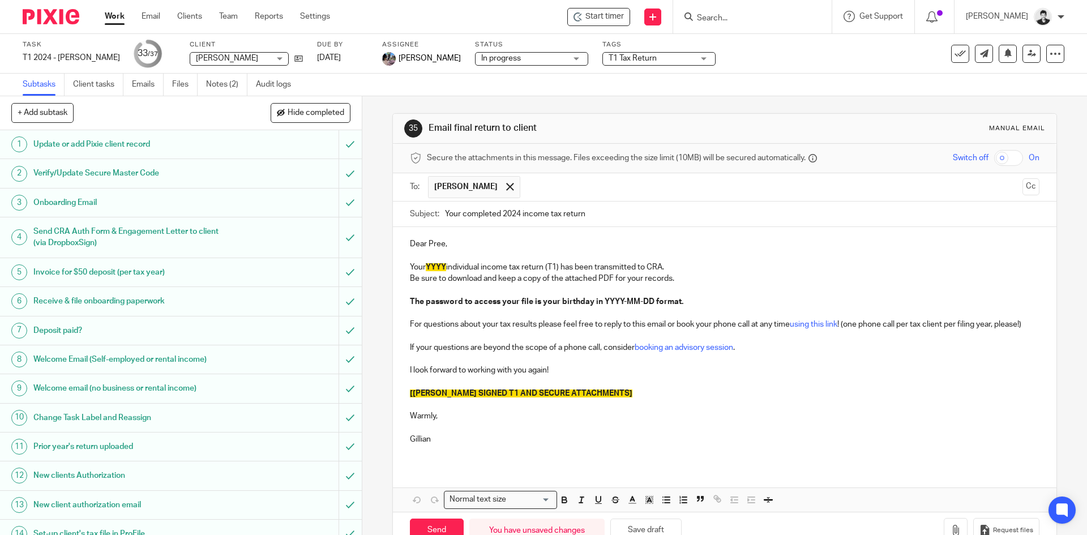
type input "Your completed 2024 income tax return"
click at [426, 268] on span "YYYY" at bounding box center [436, 267] width 20 height 8
click at [495, 397] on span "[ATTACH SIGNED T1 AND SECURE ATTACHMENTS]" at bounding box center [521, 393] width 222 height 8
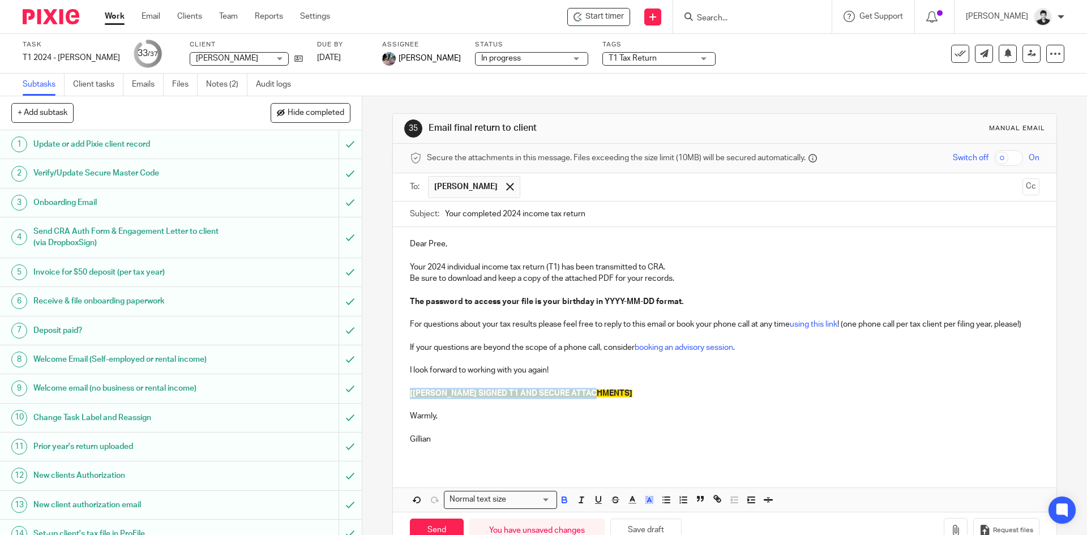
click at [495, 397] on span "[ATTACH SIGNED T1 AND SECURE ATTACHMENTS]" at bounding box center [521, 393] width 222 height 8
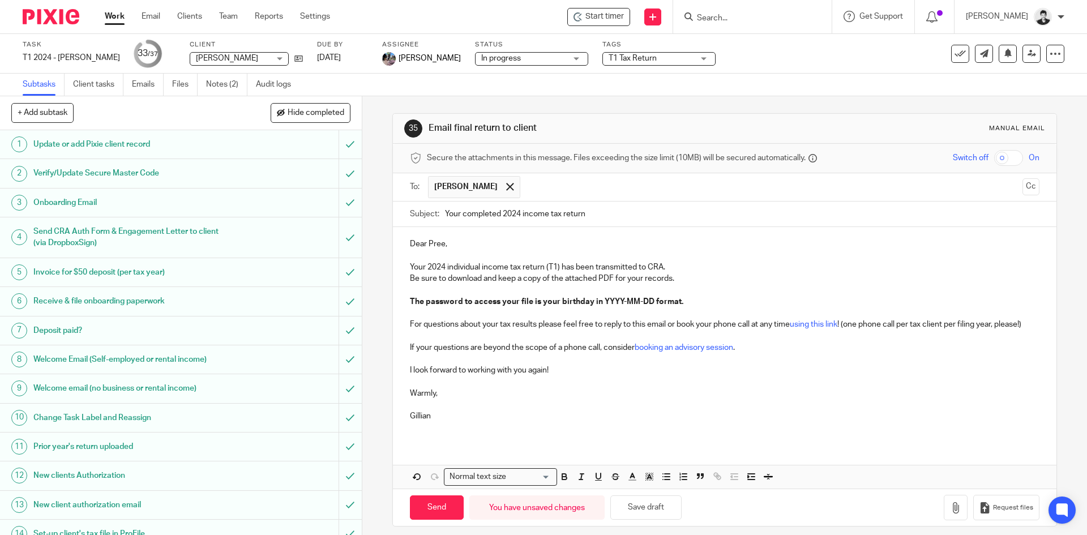
drag, startPoint x: 993, startPoint y: 156, endPoint x: 1069, endPoint y: 168, distance: 76.7
click at [994, 157] on input "checkbox" at bounding box center [1008, 158] width 29 height 16
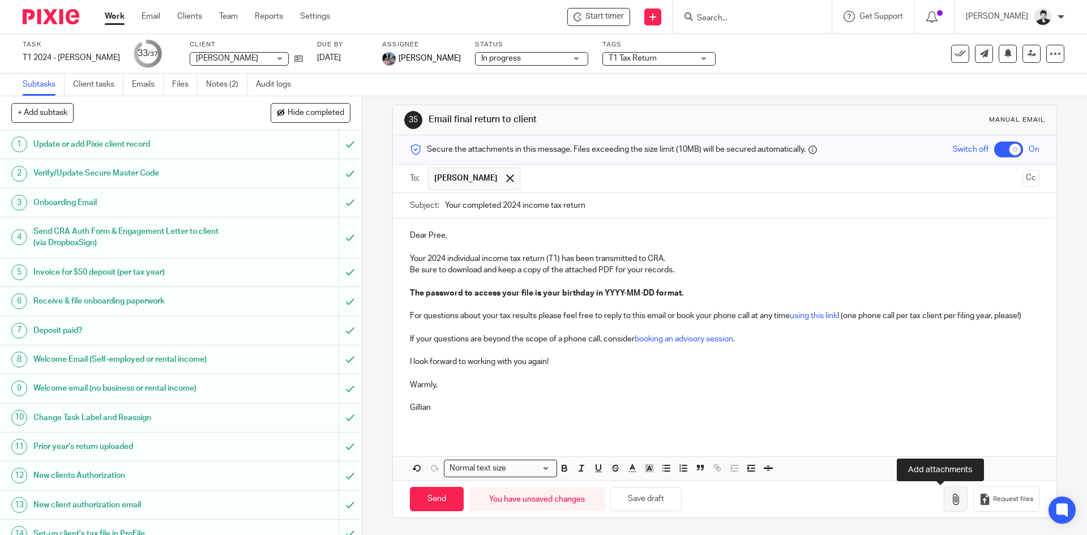
click at [950, 495] on icon "button" at bounding box center [955, 499] width 11 height 11
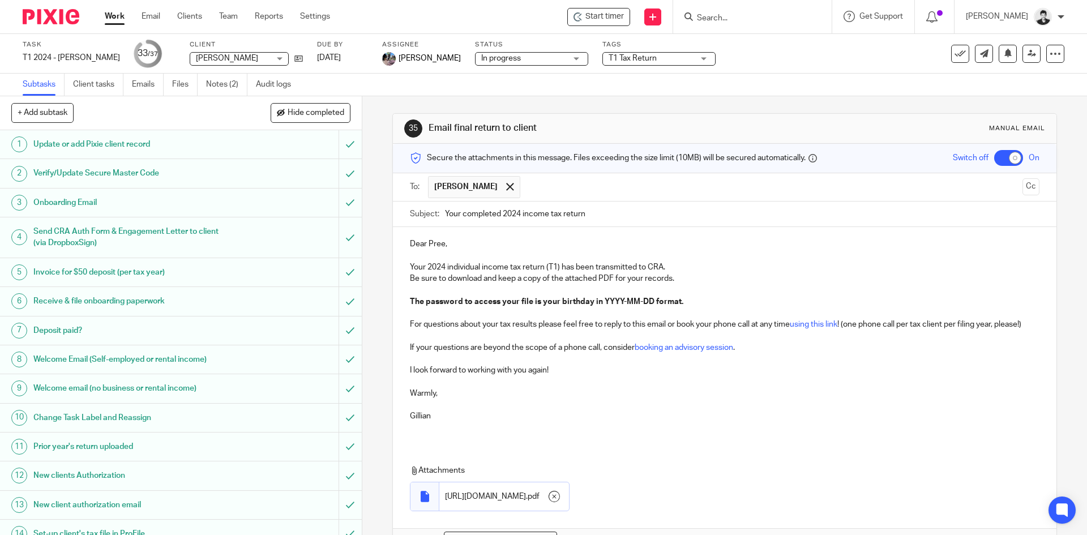
scroll to position [84, 0]
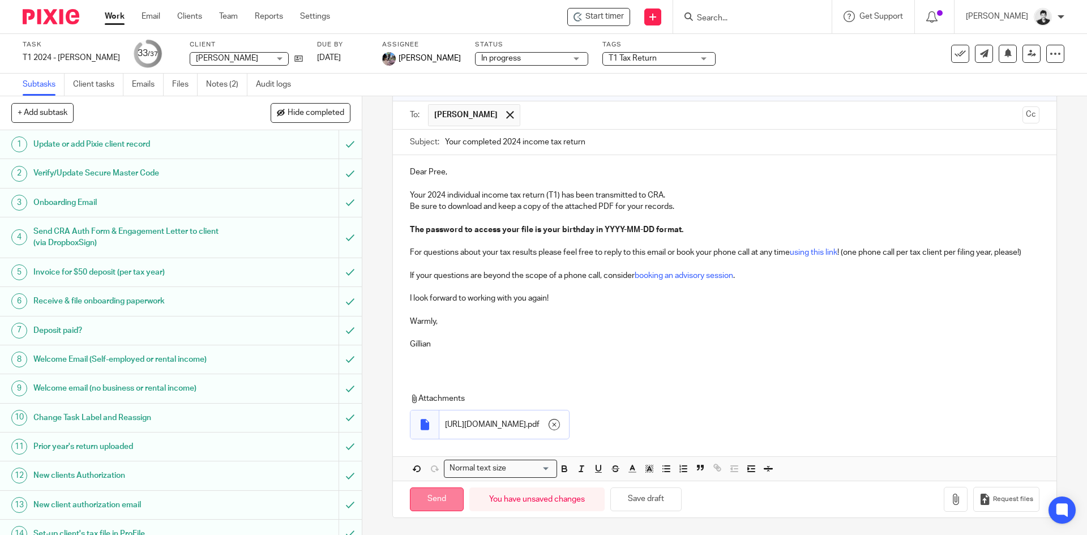
click at [443, 502] on input "Send" at bounding box center [437, 499] width 54 height 24
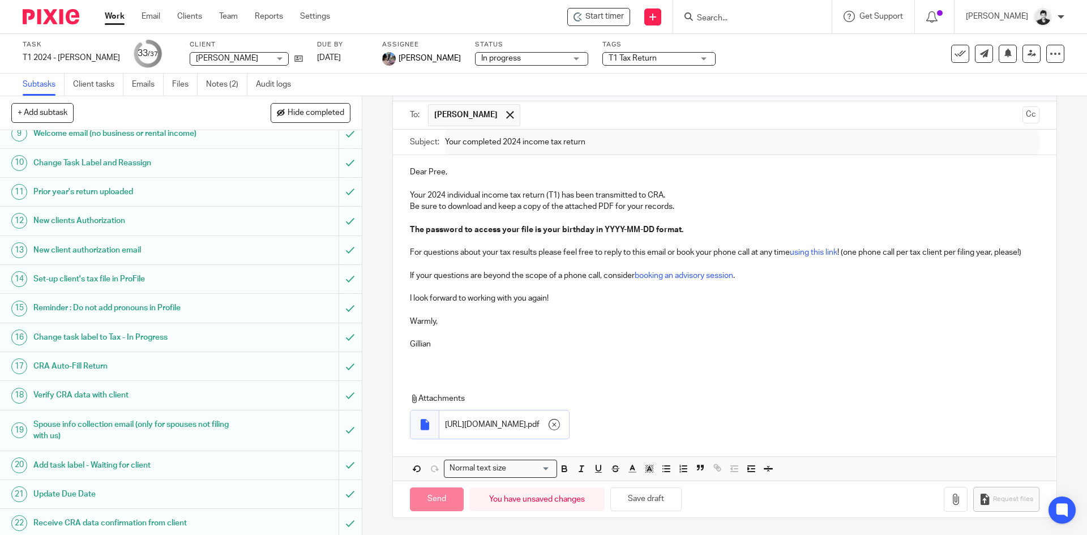
scroll to position [717, 0]
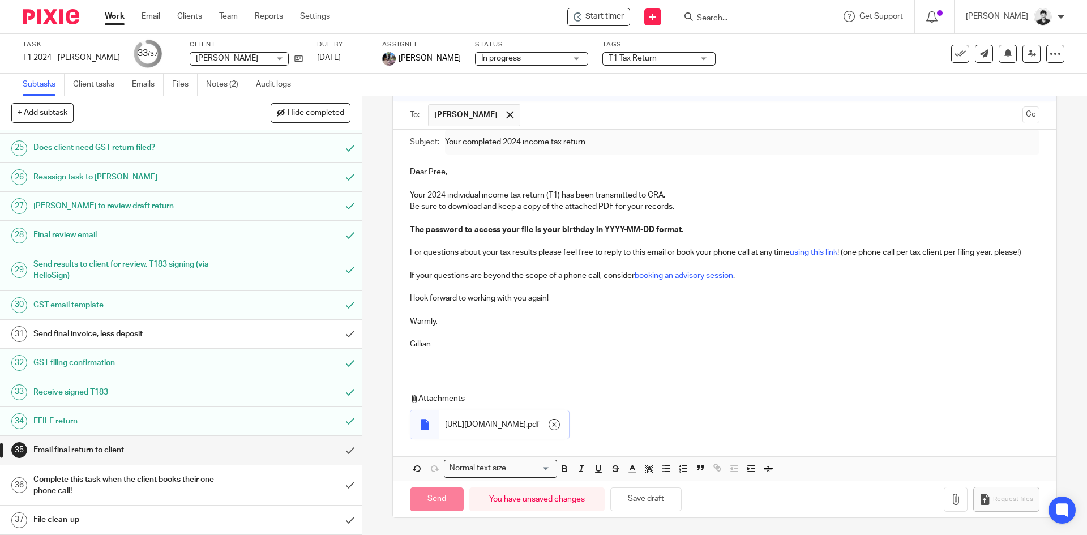
checkbox input "false"
type input "Sent"
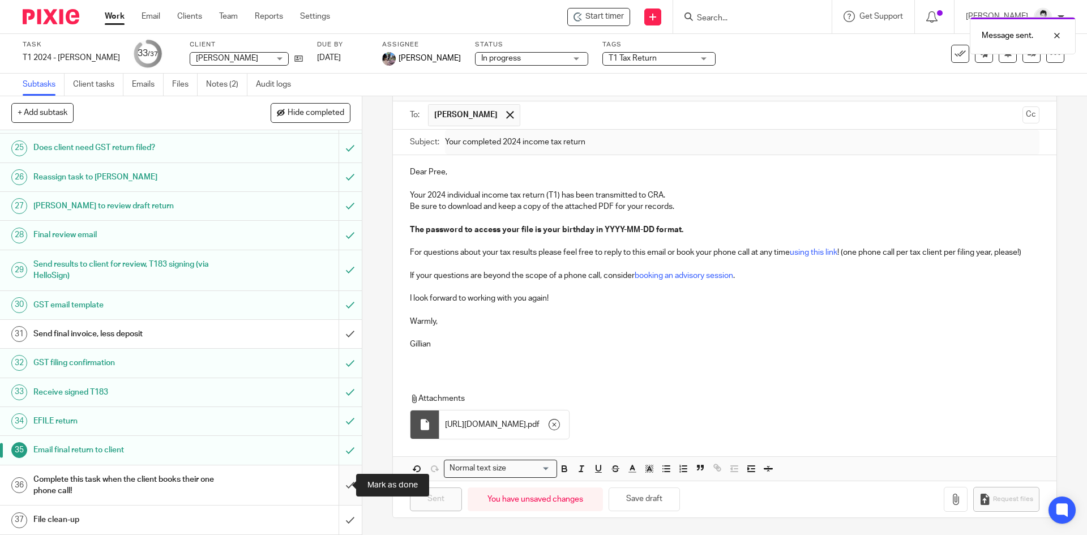
click at [339, 487] on input "submit" at bounding box center [181, 485] width 362 height 40
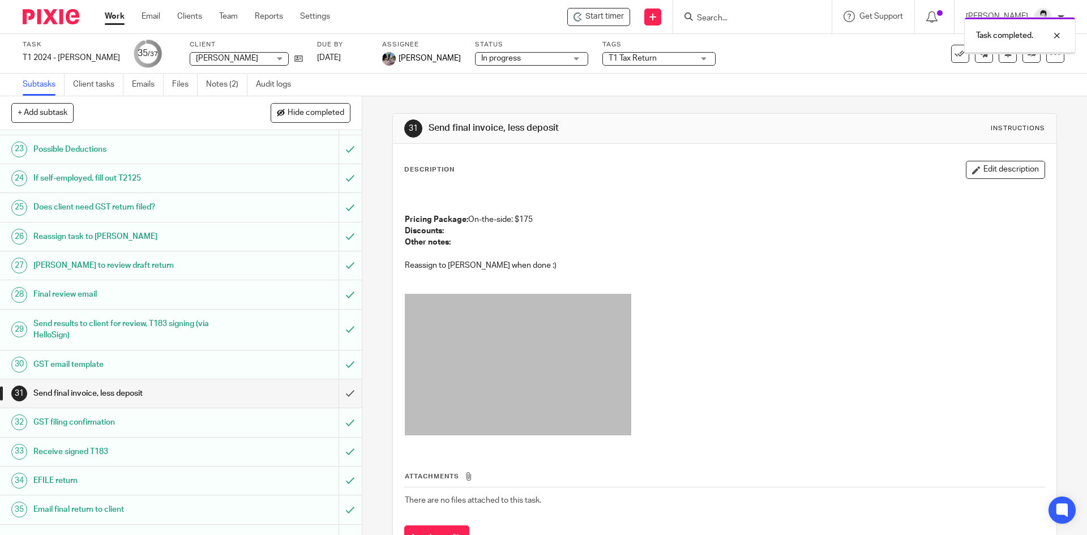
scroll to position [717, 0]
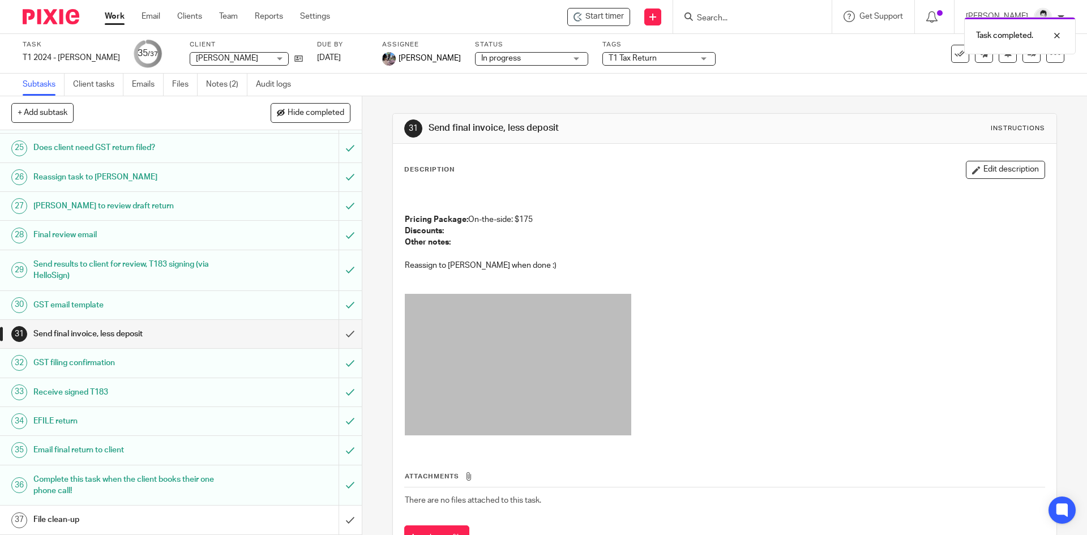
click at [205, 518] on h1 "File clean-up" at bounding box center [131, 519] width 196 height 17
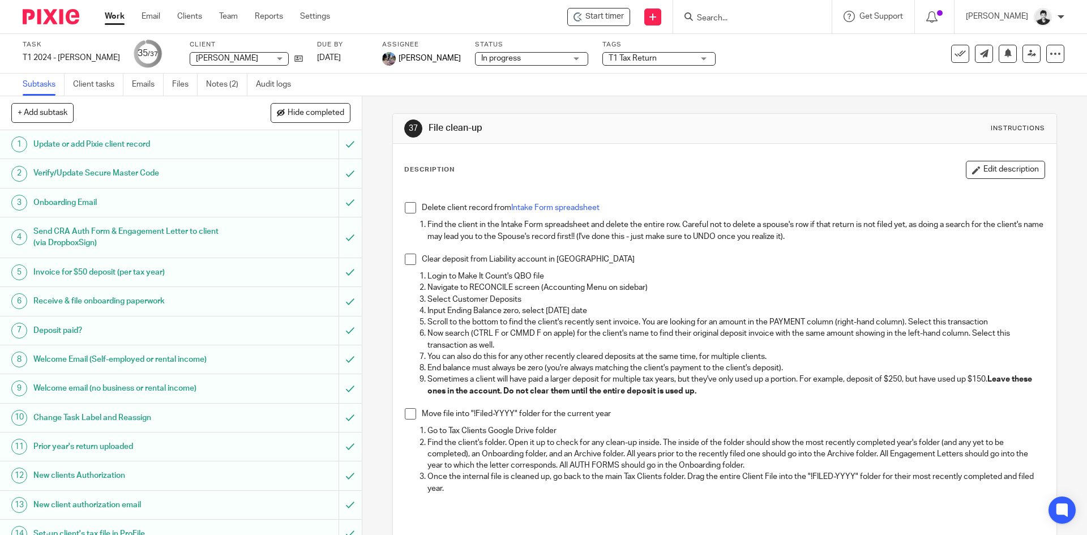
click at [405, 208] on span at bounding box center [410, 207] width 11 height 11
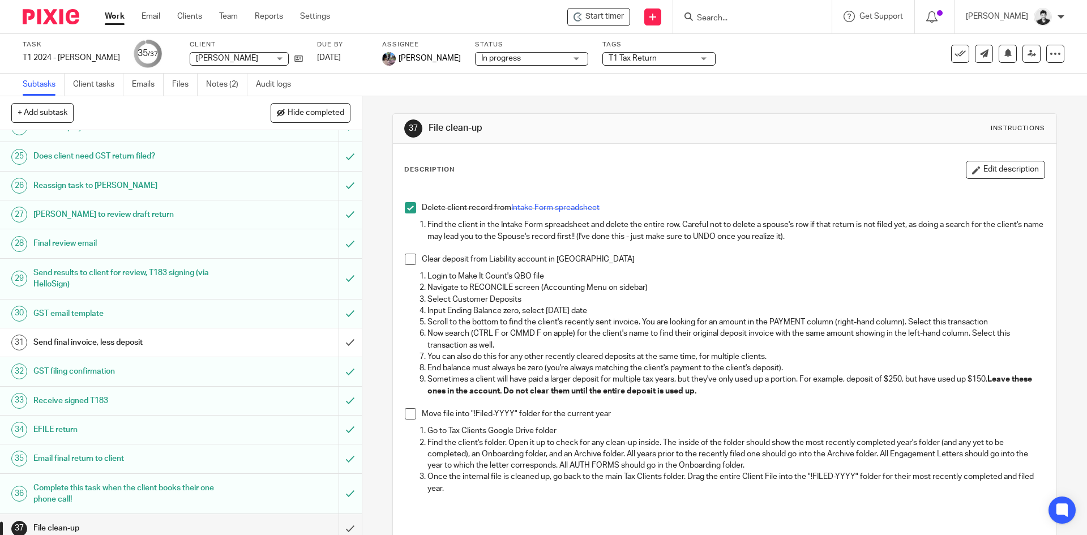
scroll to position [717, 0]
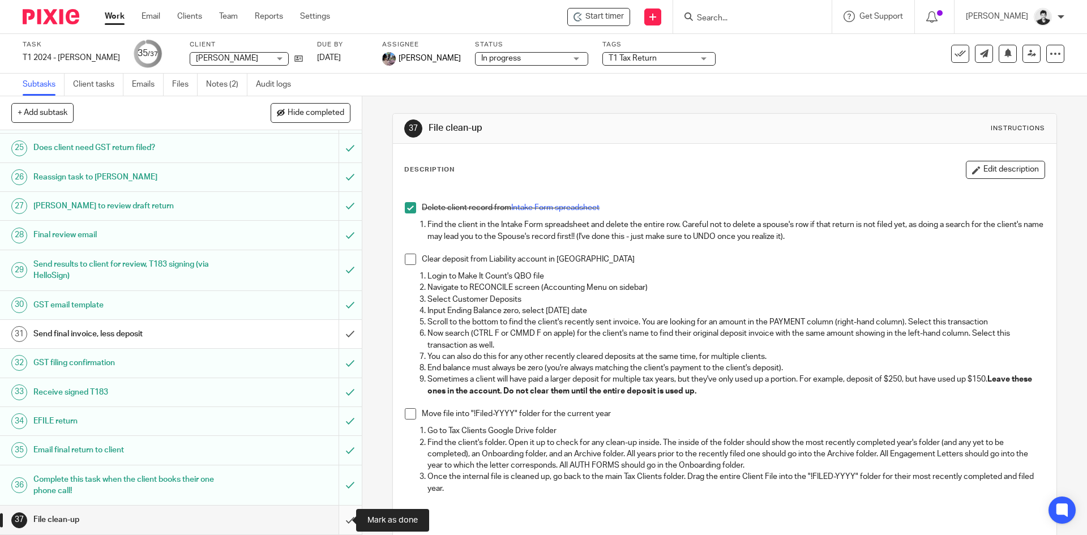
click at [330, 528] on input "submit" at bounding box center [181, 519] width 362 height 28
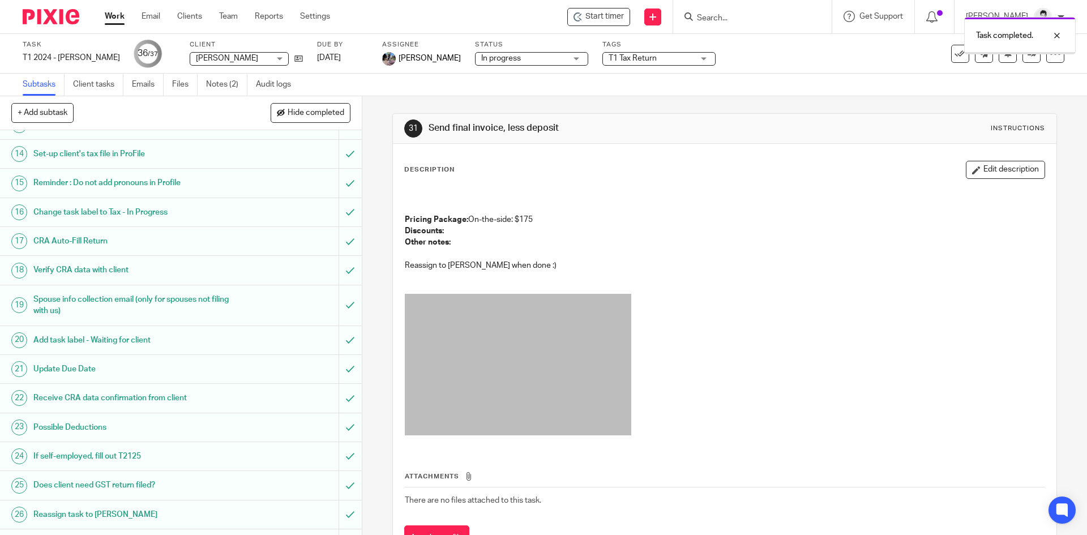
scroll to position [717, 0]
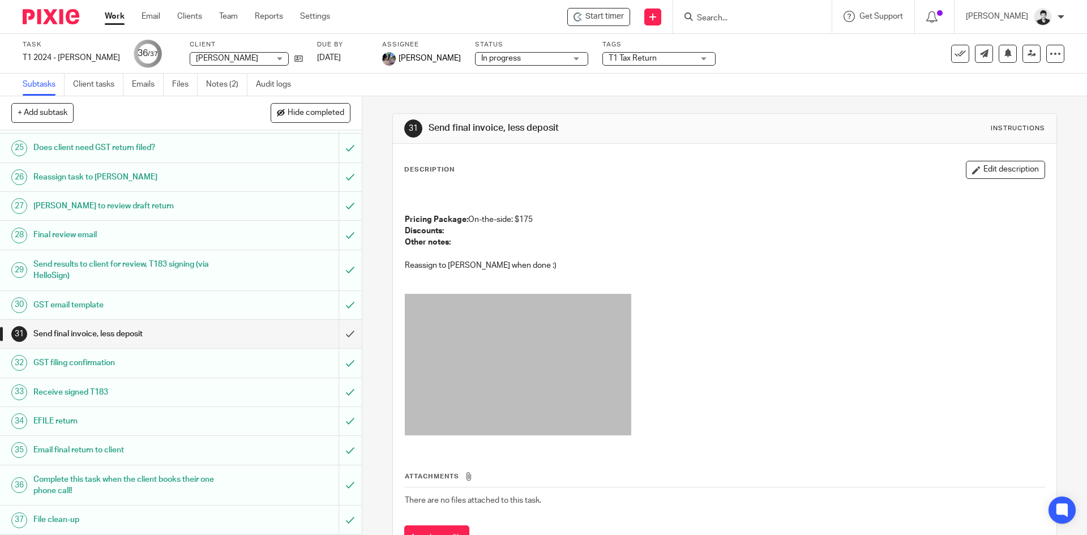
click at [113, 15] on link "Work" at bounding box center [115, 16] width 20 height 11
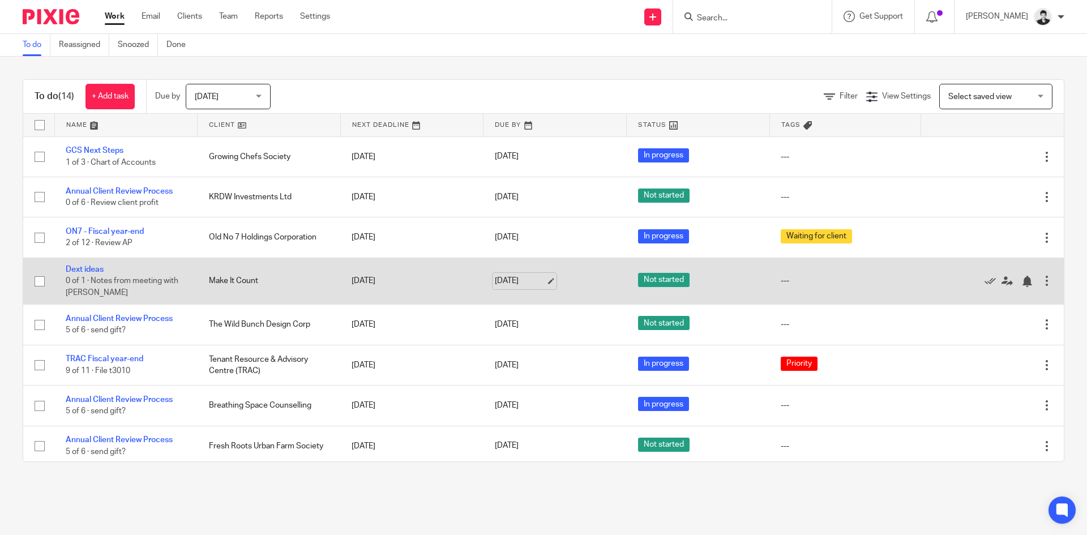
click at [522, 281] on link "[DATE]" at bounding box center [520, 281] width 51 height 12
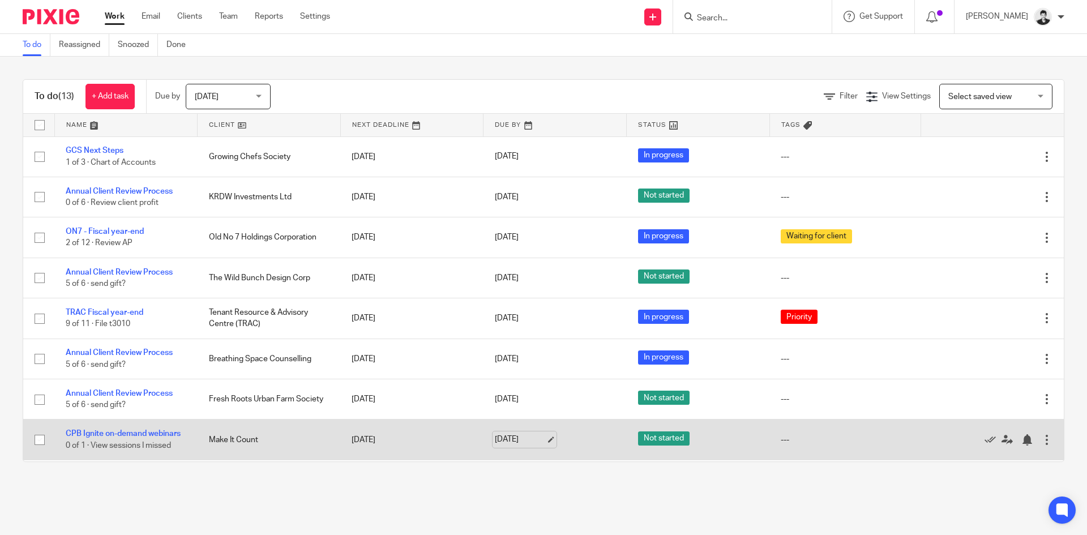
click at [525, 445] on link "Sep 15, 2025" at bounding box center [520, 440] width 51 height 12
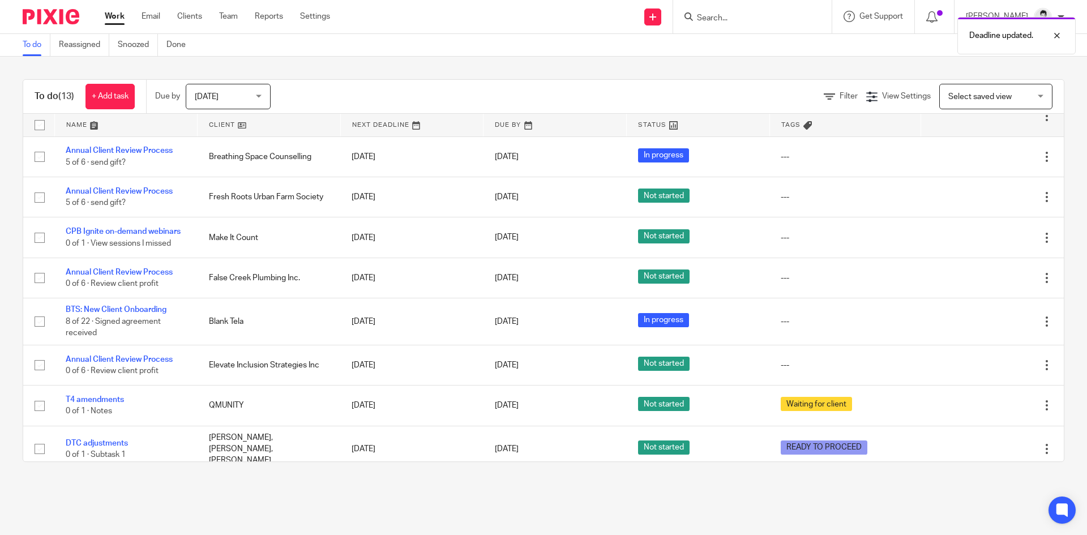
scroll to position [213, 0]
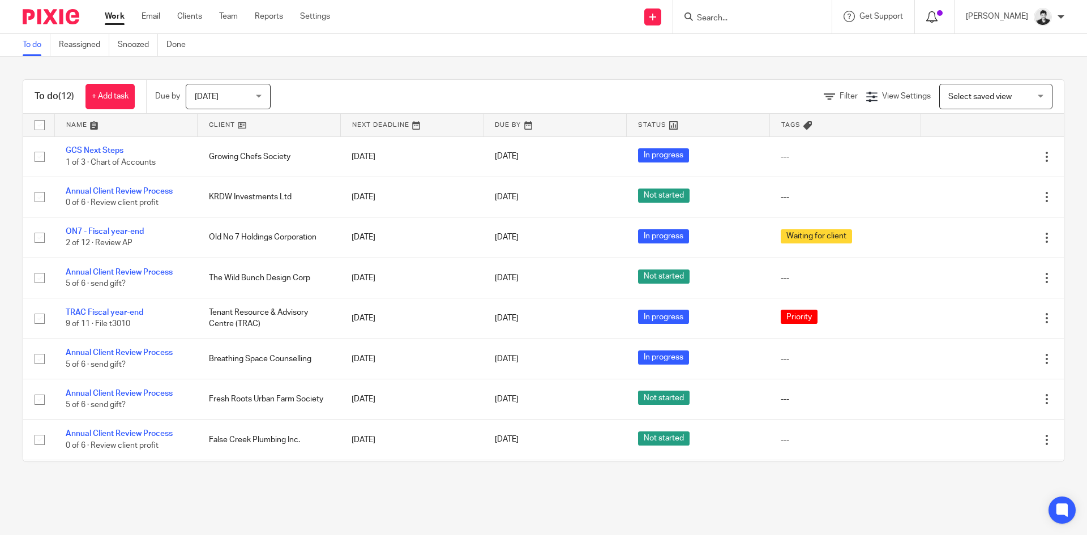
click at [937, 20] on icon at bounding box center [931, 16] width 11 height 11
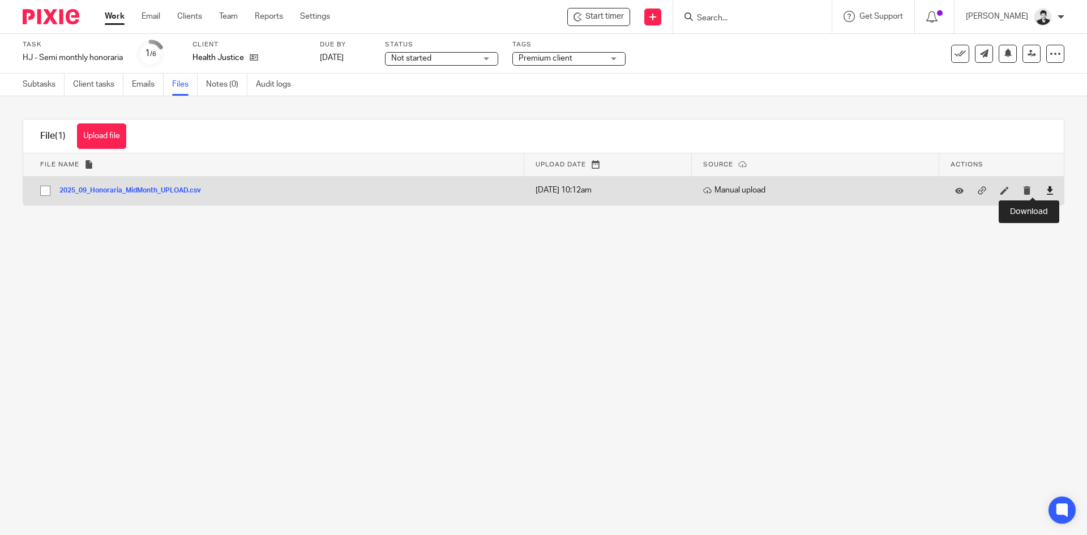
click at [1045, 192] on icon at bounding box center [1049, 190] width 8 height 8
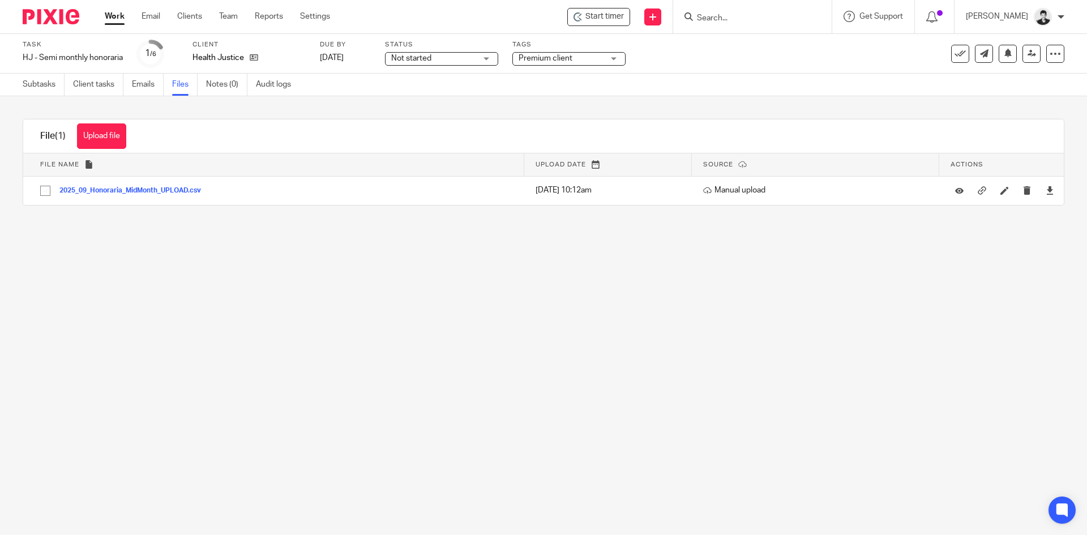
click at [85, 282] on main "Task HJ - Semi monthly honoraria Save HJ - Semi monthly honoraria 1 /6 Client H…" at bounding box center [543, 267] width 1087 height 535
click at [19, 89] on div "Subtasks Client tasks Emails Files Notes (0) Audit logs" at bounding box center [159, 85] width 319 height 22
click at [37, 88] on link "Subtasks" at bounding box center [44, 85] width 42 height 22
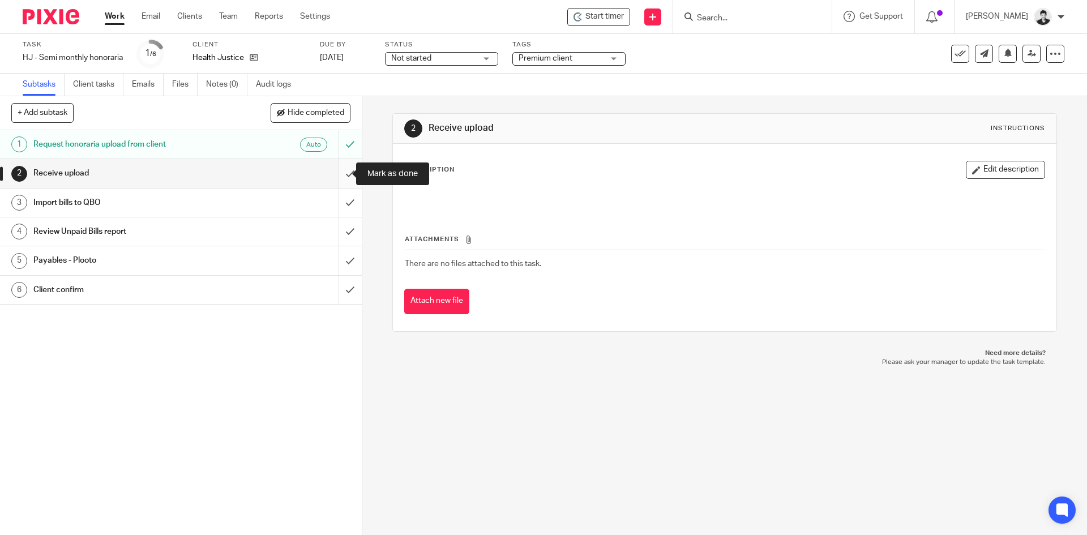
click at [344, 165] on input "submit" at bounding box center [181, 173] width 362 height 28
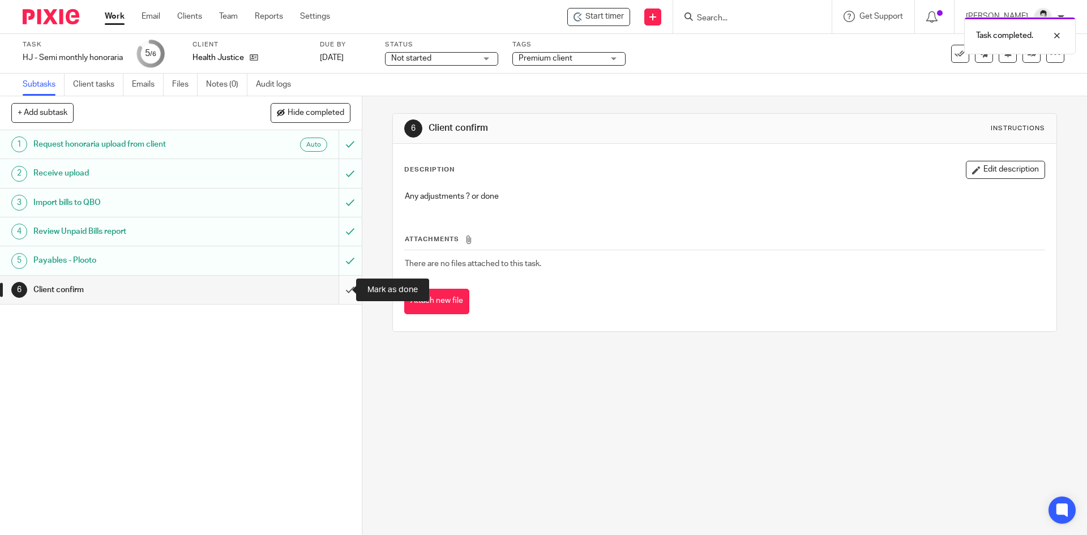
click at [335, 285] on input "submit" at bounding box center [181, 290] width 362 height 28
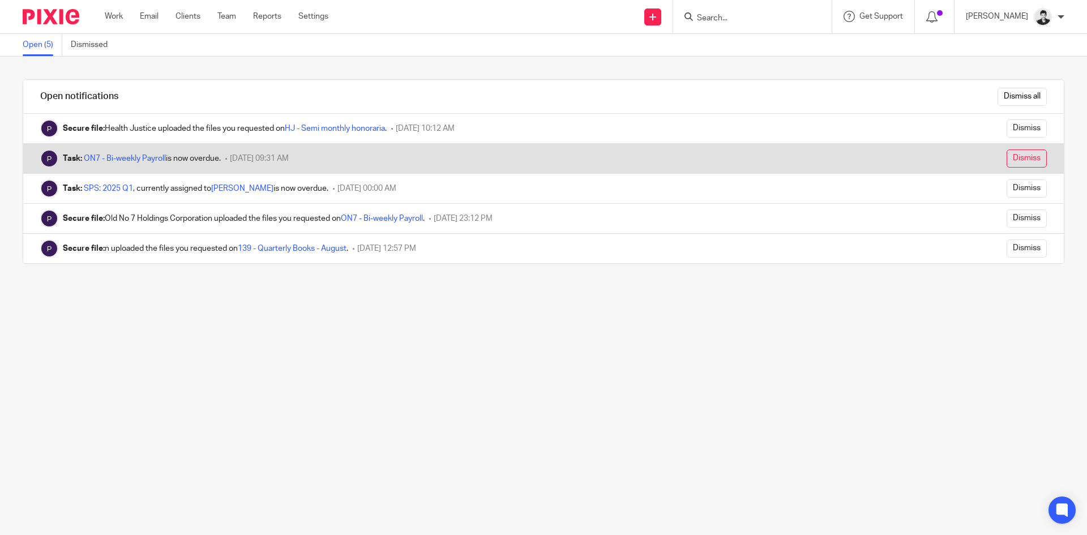
click at [1020, 153] on input "Dismiss" at bounding box center [1026, 158] width 40 height 18
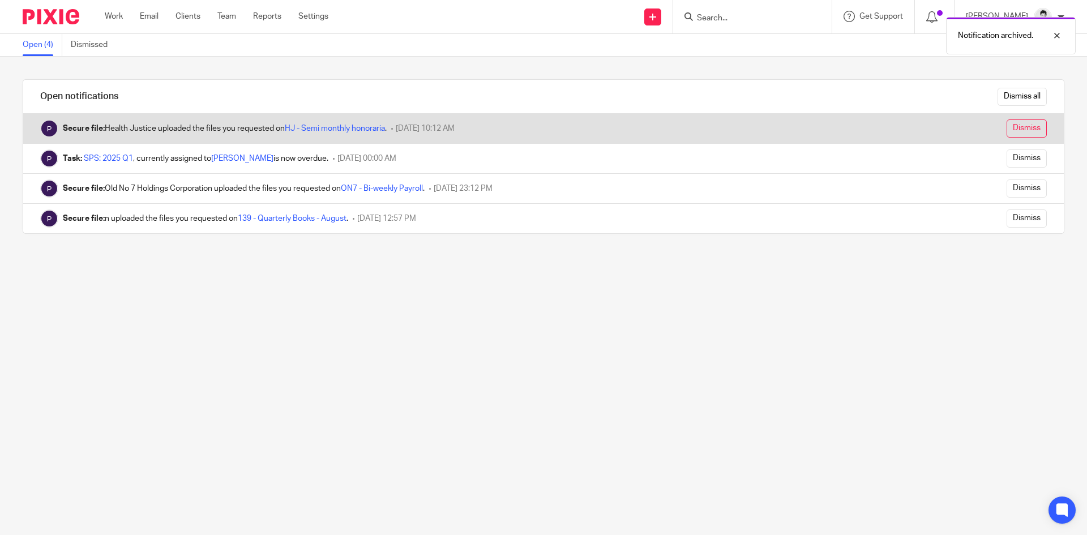
click at [1019, 127] on input "Dismiss" at bounding box center [1026, 128] width 40 height 18
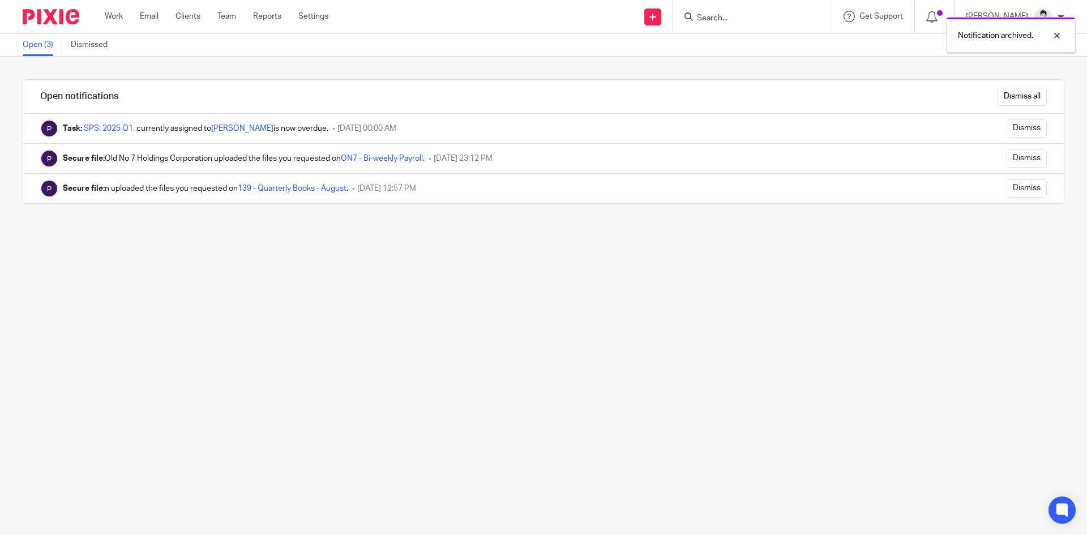
click at [1019, 127] on input "Dismiss" at bounding box center [1026, 128] width 40 height 18
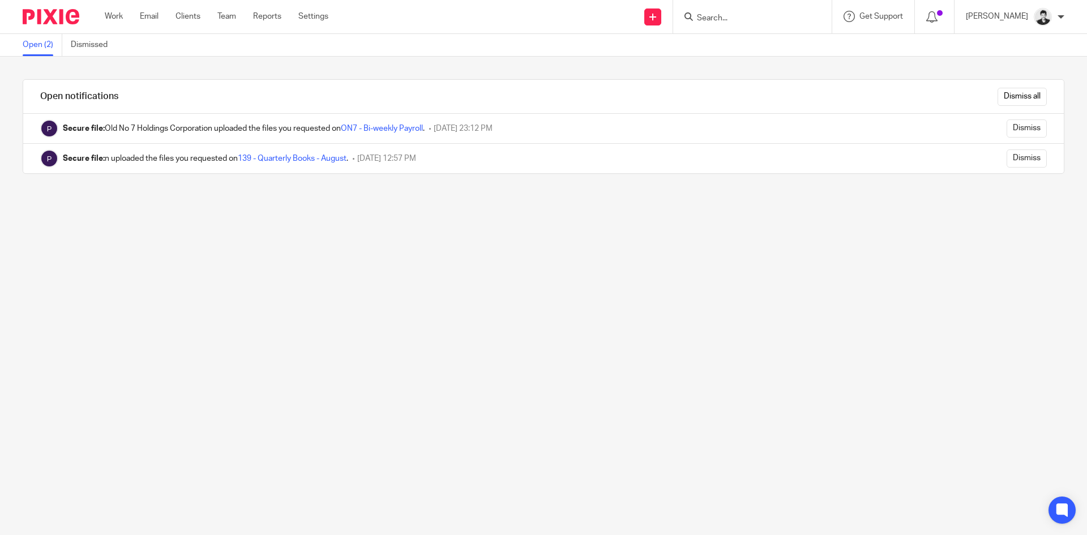
click at [1019, 127] on input "Dismiss" at bounding box center [1026, 128] width 40 height 18
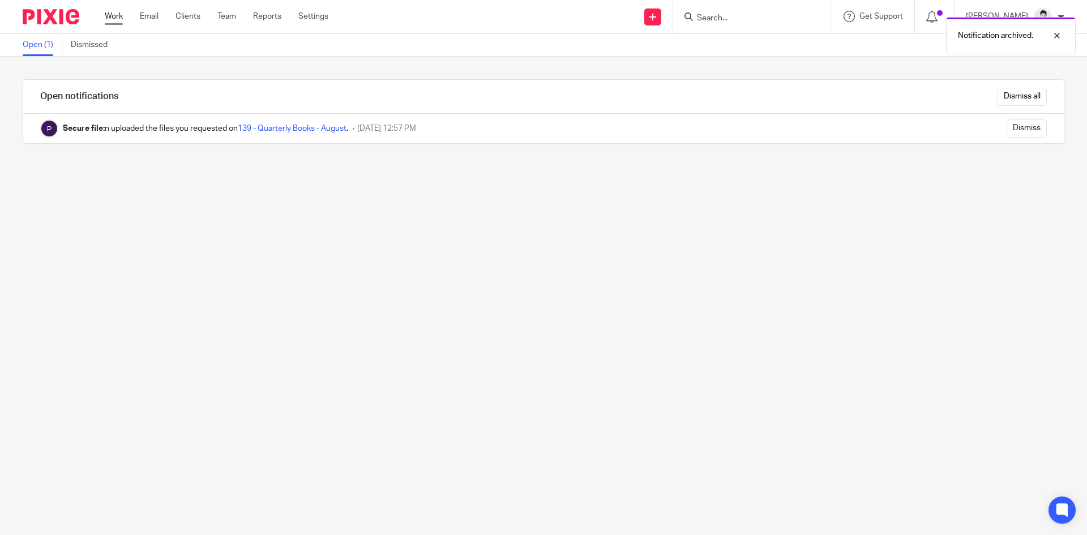
click at [119, 14] on link "Work" at bounding box center [114, 16] width 18 height 11
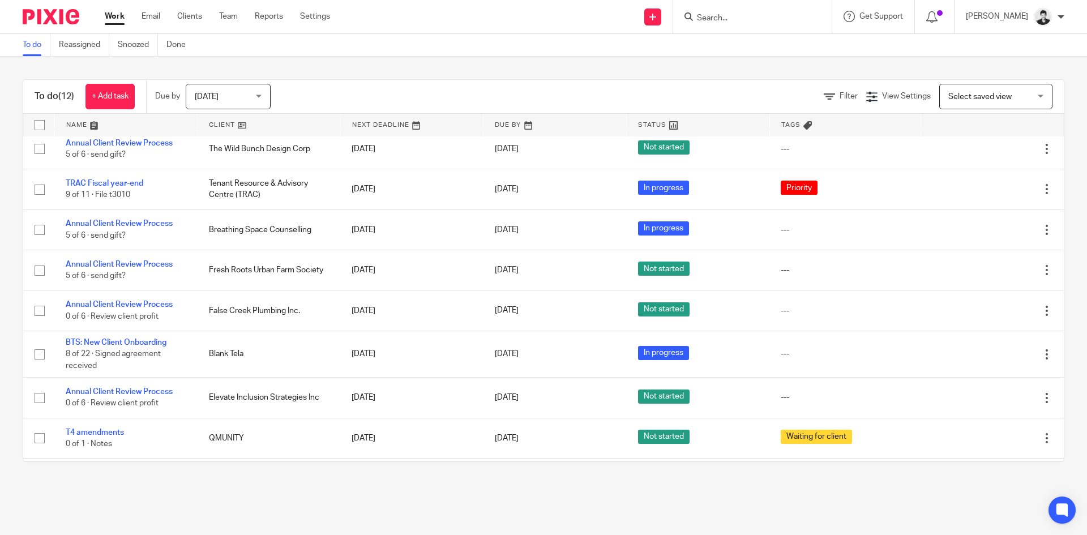
scroll to position [166, 0]
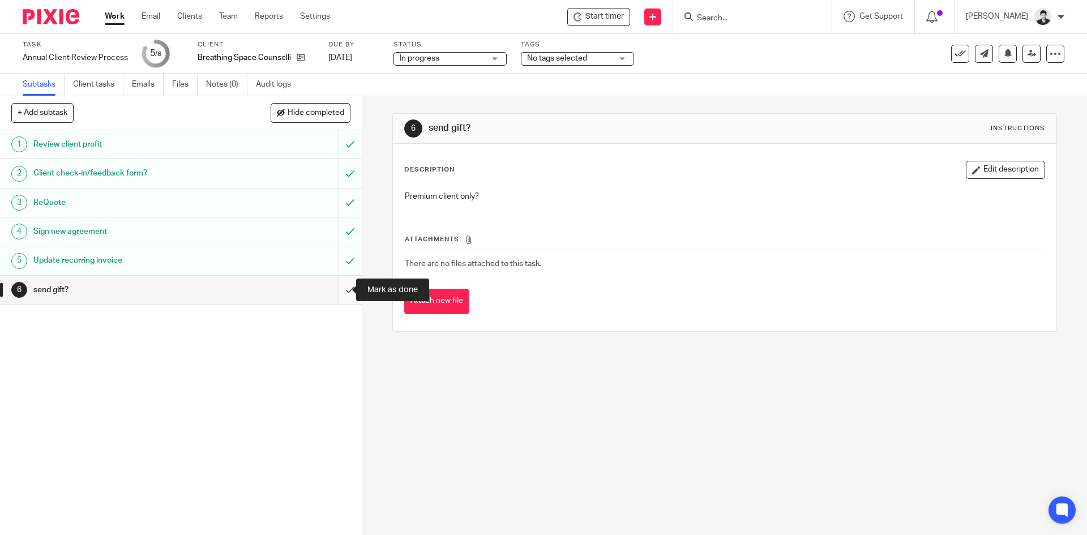
click at [332, 293] on input "submit" at bounding box center [181, 290] width 362 height 28
click at [337, 298] on input "submit" at bounding box center [181, 290] width 362 height 28
click at [335, 299] on input "submit" at bounding box center [181, 290] width 362 height 28
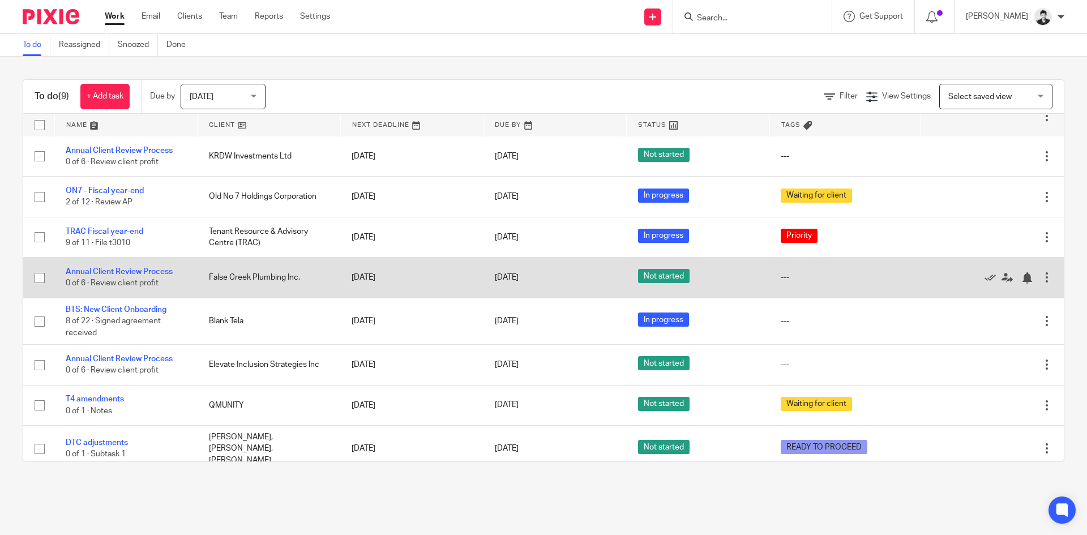
scroll to position [45, 0]
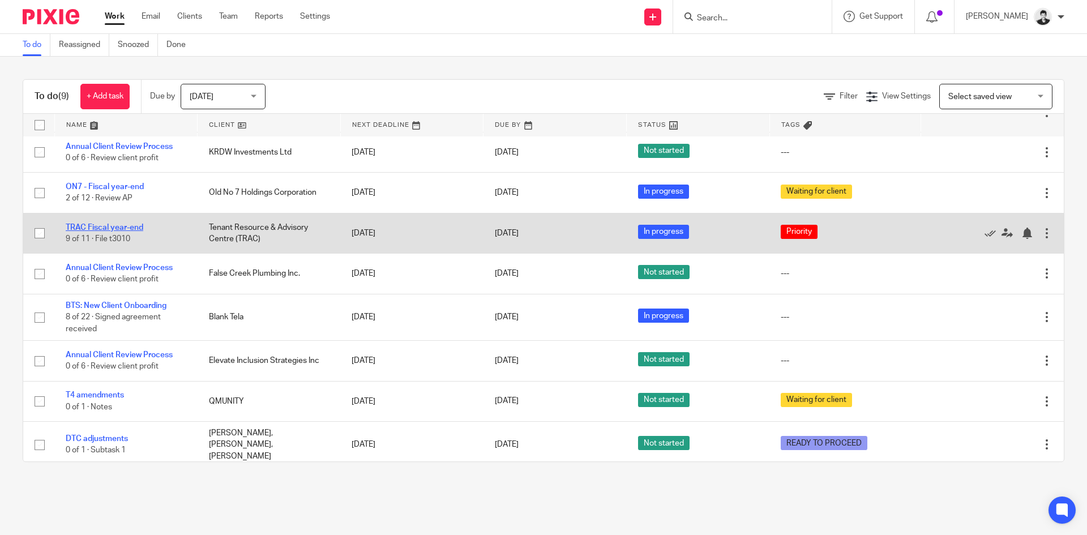
click at [125, 229] on link "TRAC Fiscal year-end" at bounding box center [105, 228] width 78 height 8
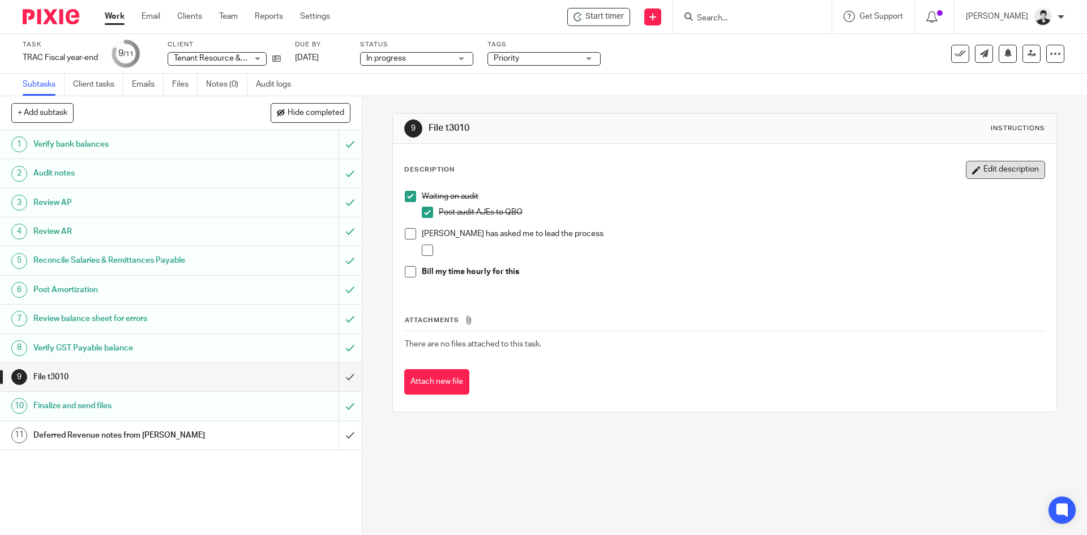
click at [1002, 166] on button "Edit description" at bounding box center [1005, 170] width 79 height 18
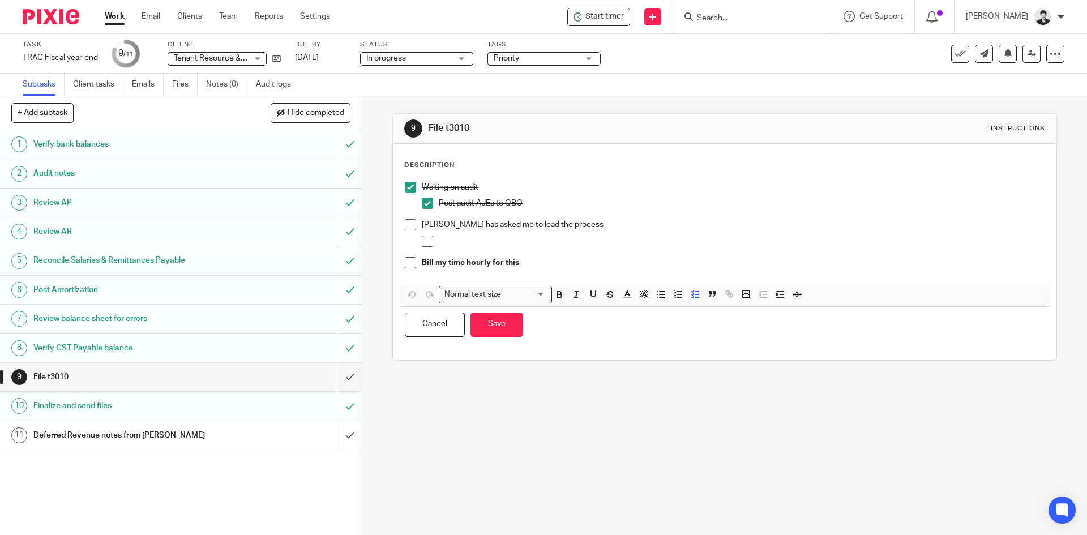
drag, startPoint x: 467, startPoint y: 245, endPoint x: 642, endPoint y: 170, distance: 190.9
click at [471, 245] on p at bounding box center [741, 240] width 605 height 11
click at [994, 191] on p "Waiting on audit" at bounding box center [733, 187] width 622 height 11
click at [494, 247] on div at bounding box center [741, 243] width 605 height 17
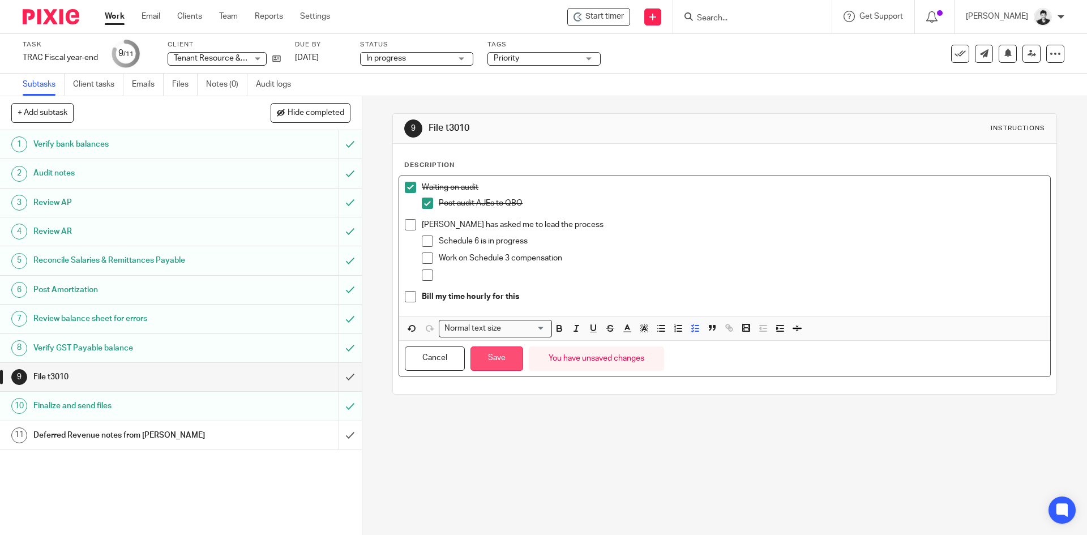
click at [503, 360] on button "Save" at bounding box center [496, 358] width 53 height 24
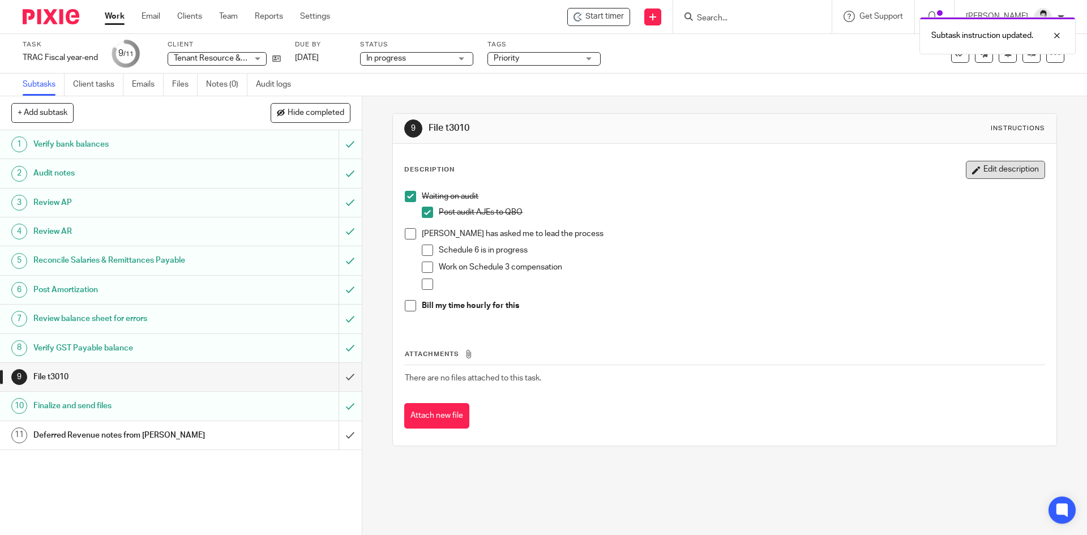
click at [989, 161] on button "Edit description" at bounding box center [1005, 170] width 79 height 18
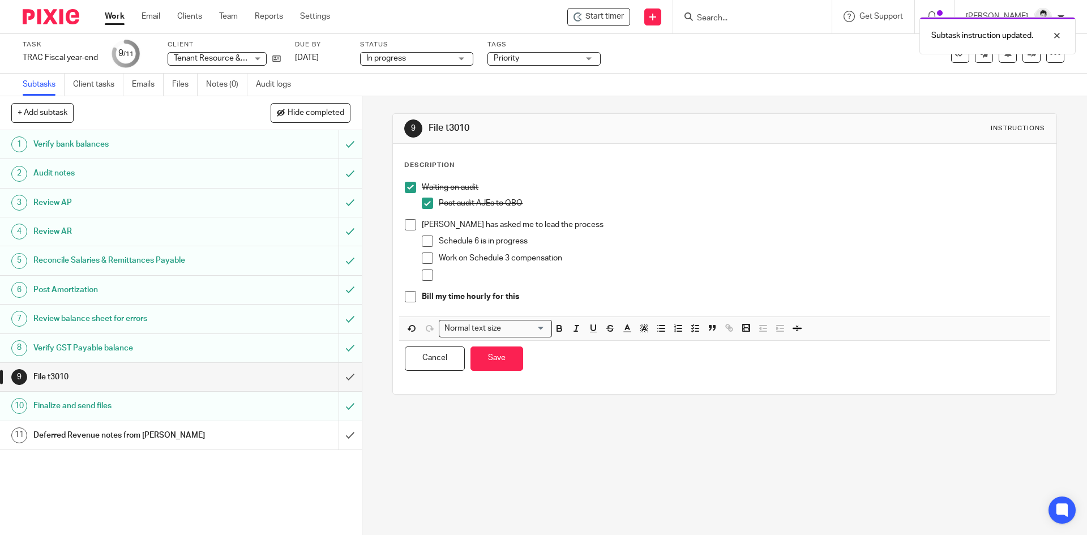
click at [564, 297] on p "Bill my time hourly for this" at bounding box center [733, 296] width 622 height 11
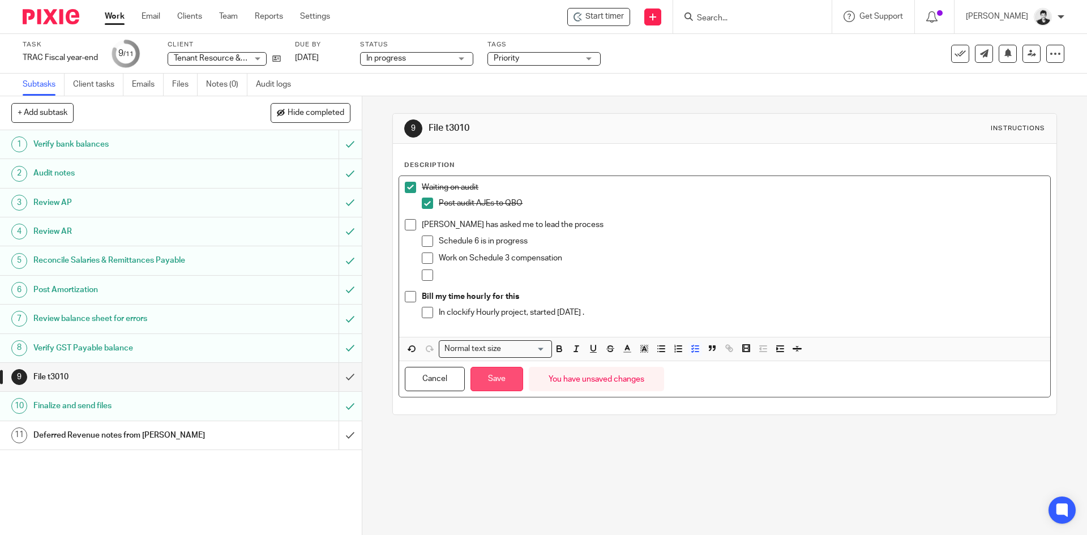
click at [497, 377] on button "Save" at bounding box center [496, 379] width 53 height 24
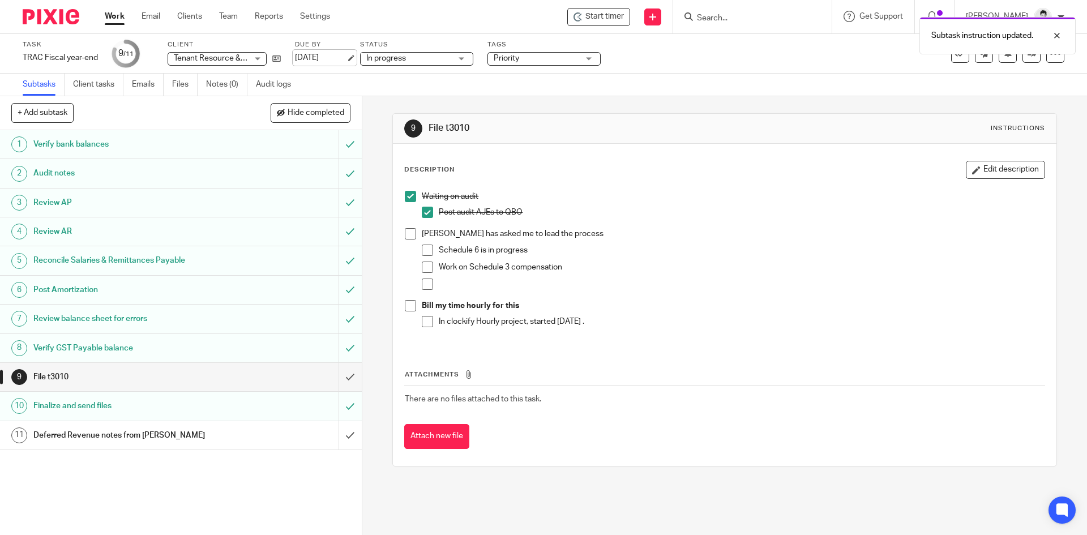
click at [332, 52] on link "[DATE]" at bounding box center [320, 58] width 51 height 12
click at [122, 16] on link "Work" at bounding box center [115, 16] width 20 height 11
